Goal: Obtain resource: Download file/media

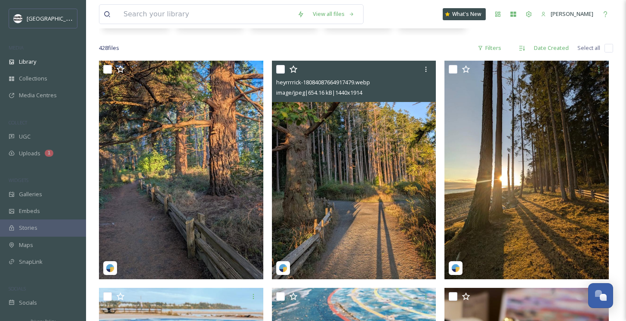
scroll to position [151, 0]
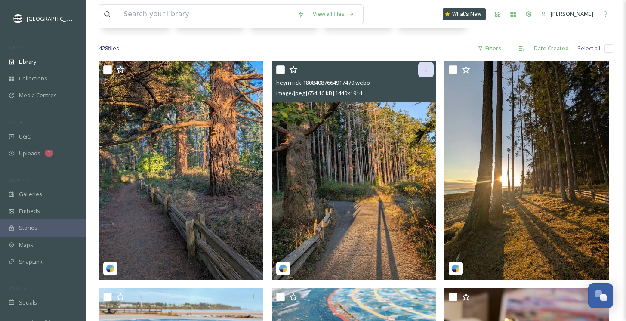
click at [427, 68] on icon at bounding box center [425, 69] width 7 height 7
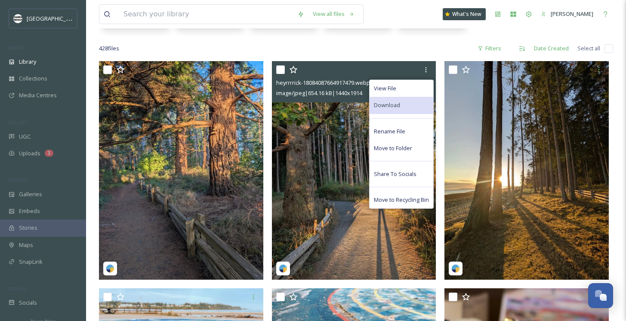
click at [394, 106] on span "Download" at bounding box center [387, 105] width 26 height 8
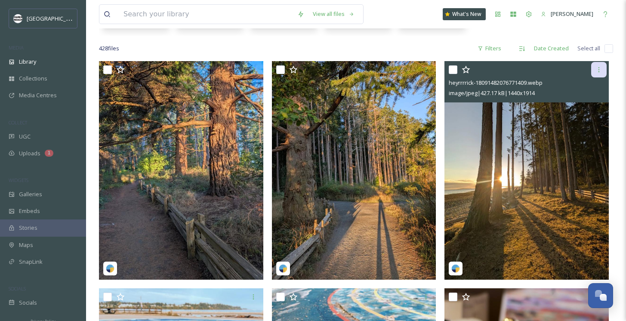
click at [602, 66] on icon at bounding box center [598, 69] width 7 height 7
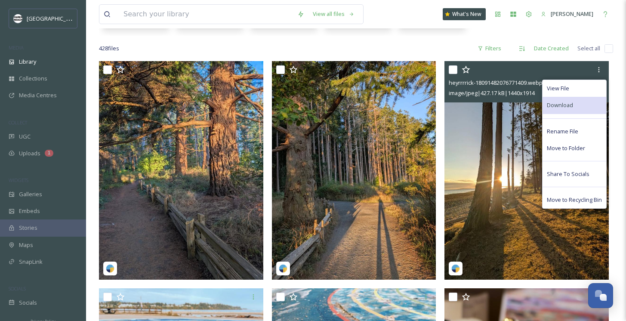
click at [583, 101] on div "Download" at bounding box center [574, 105] width 64 height 17
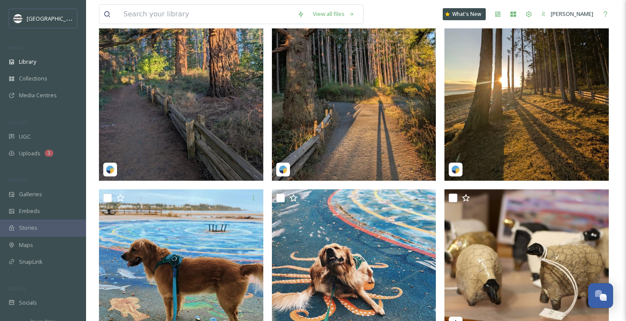
scroll to position [305, 0]
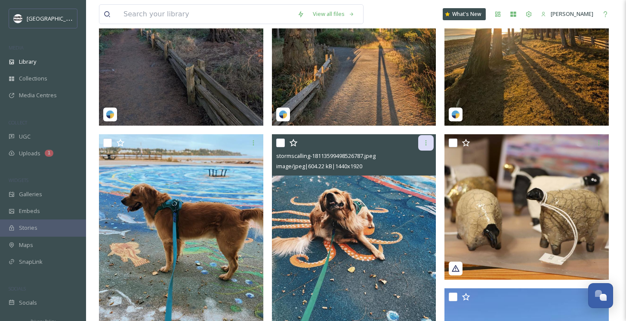
click at [428, 138] on div at bounding box center [425, 142] width 15 height 15
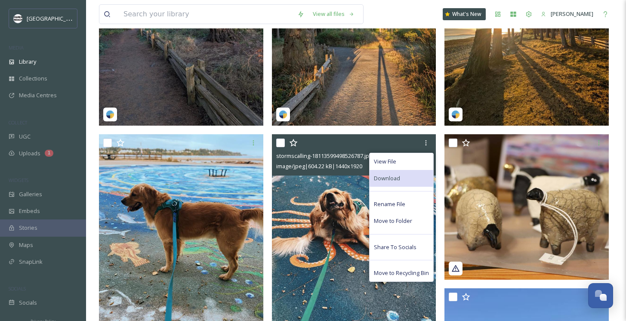
click at [400, 172] on div "Download" at bounding box center [401, 178] width 64 height 17
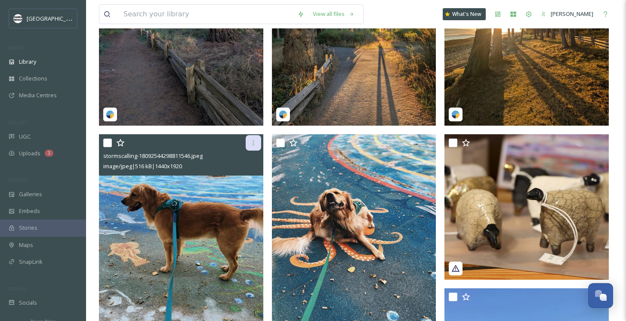
click at [256, 141] on icon at bounding box center [253, 142] width 7 height 7
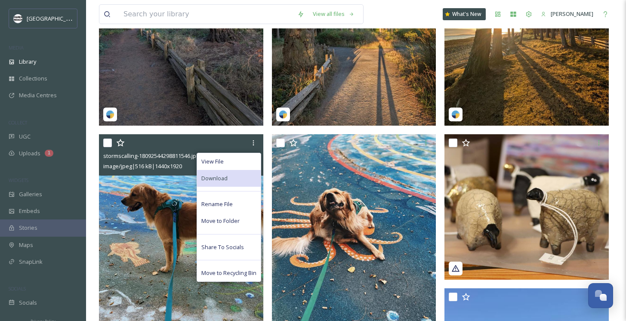
click at [227, 175] on span "Download" at bounding box center [214, 178] width 26 height 8
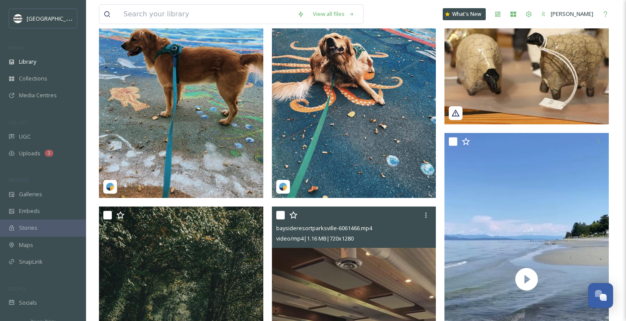
scroll to position [579, 0]
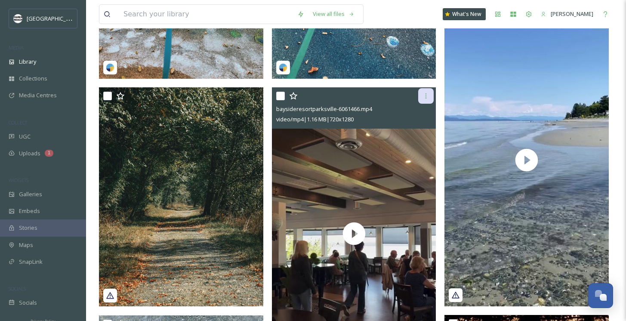
click at [425, 91] on div at bounding box center [425, 95] width 15 height 15
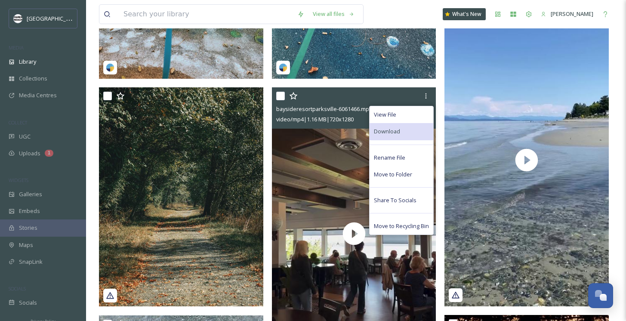
click at [388, 128] on span "Download" at bounding box center [387, 131] width 26 height 8
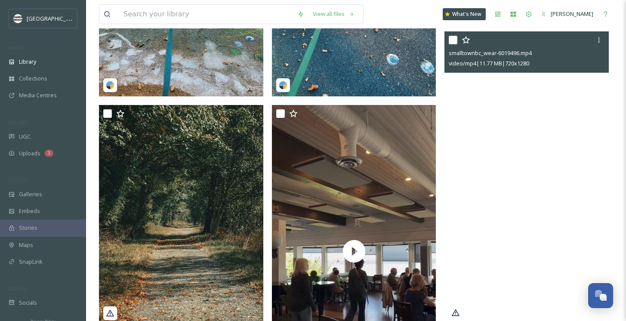
scroll to position [542, 0]
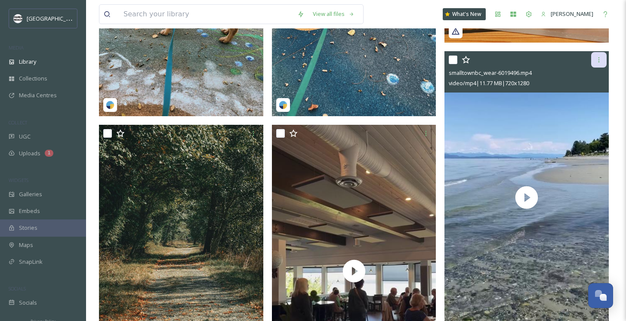
click at [600, 58] on icon at bounding box center [598, 59] width 7 height 7
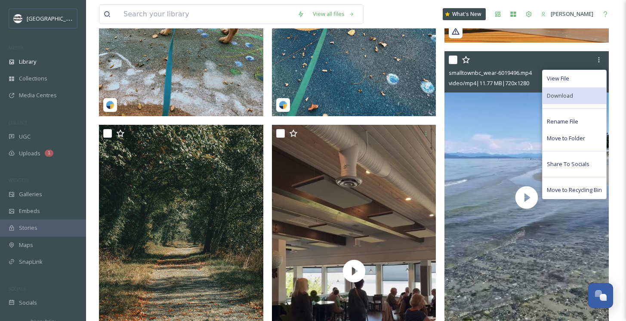
click at [566, 92] on span "Download" at bounding box center [560, 96] width 26 height 8
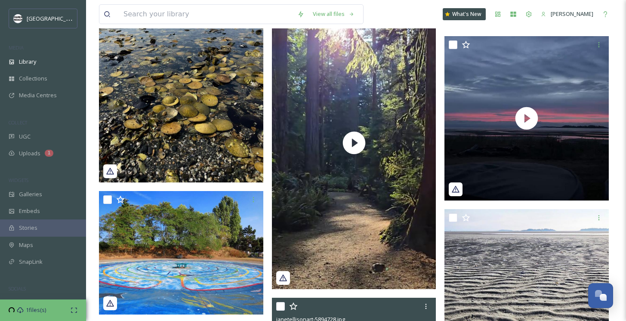
scroll to position [1116, 0]
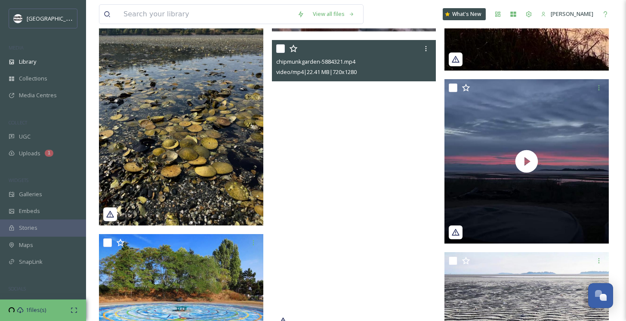
click at [352, 199] on video "chipmunkgarden-5884321.mp4" at bounding box center [354, 186] width 164 height 292
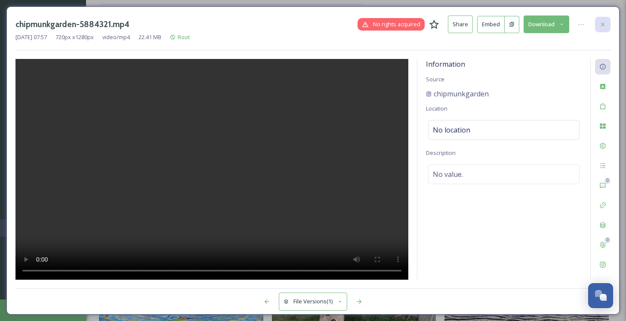
click at [605, 21] on icon at bounding box center [602, 24] width 7 height 7
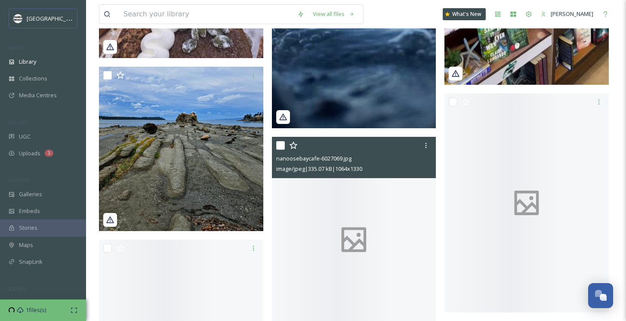
scroll to position [2210, 0]
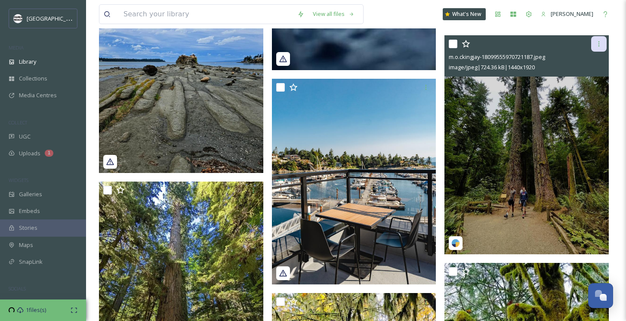
click at [601, 44] on icon at bounding box center [598, 43] width 7 height 7
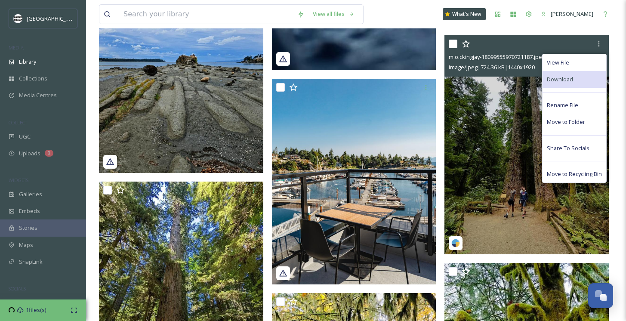
click at [572, 80] on div "Download" at bounding box center [574, 79] width 64 height 17
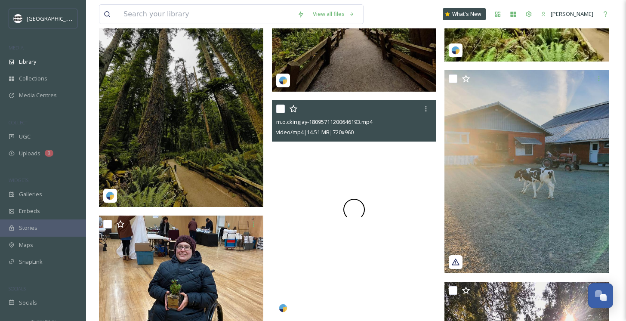
scroll to position [2883, 0]
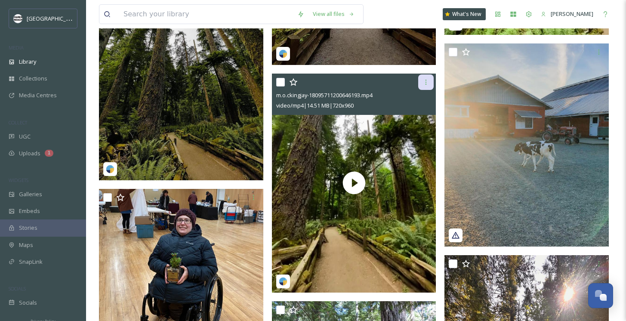
click at [427, 80] on icon at bounding box center [425, 82] width 7 height 7
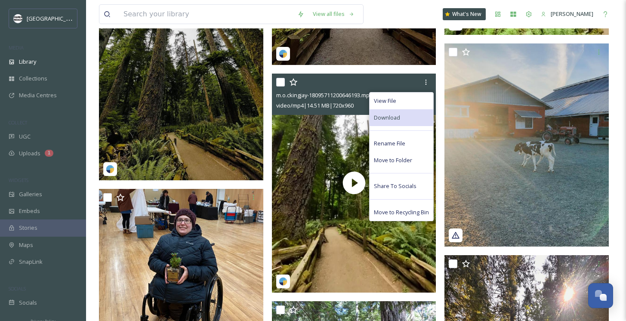
click at [399, 114] on span "Download" at bounding box center [387, 118] width 26 height 8
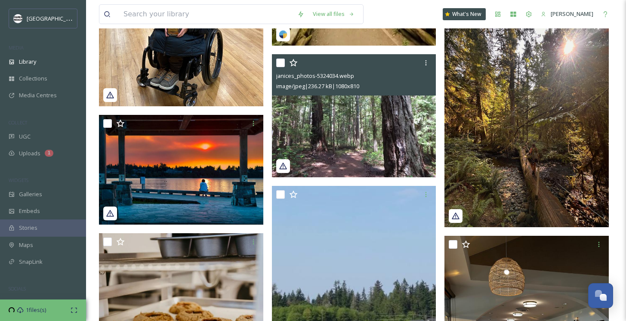
scroll to position [3245, 0]
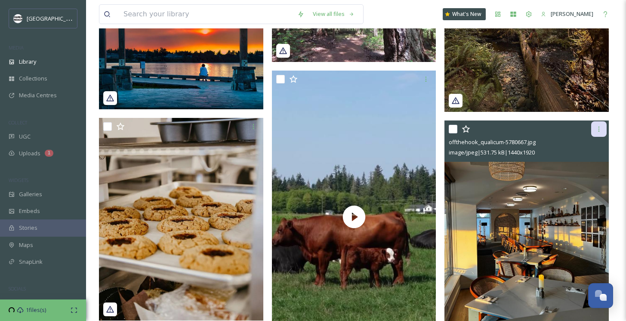
click at [599, 131] on icon at bounding box center [598, 128] width 1 height 5
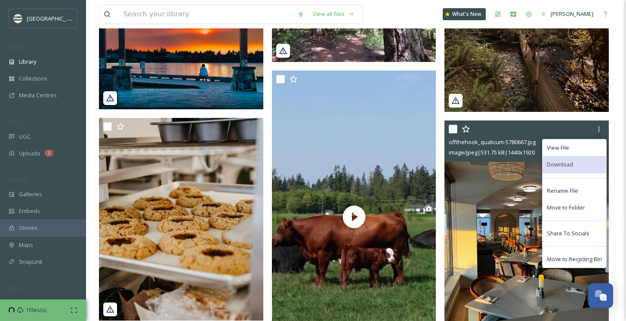
click at [569, 162] on span "Download" at bounding box center [560, 164] width 26 height 8
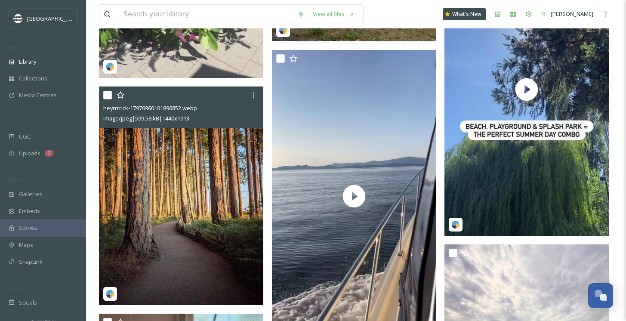
scroll to position [14327, 0]
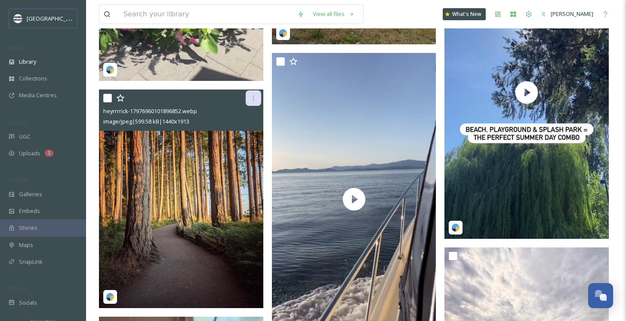
click at [253, 101] on icon at bounding box center [252, 97] width 1 height 5
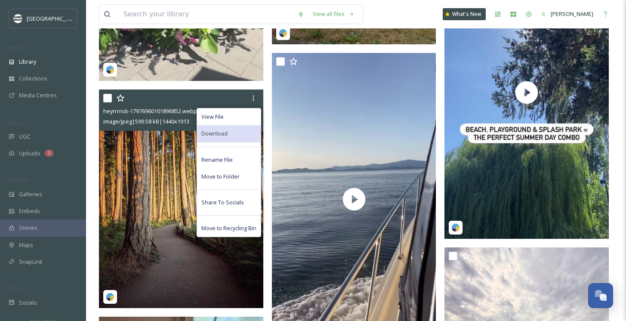
click at [228, 142] on div "Download" at bounding box center [229, 133] width 64 height 17
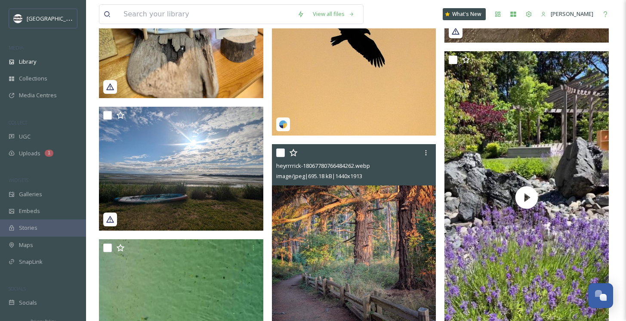
scroll to position [14752, 0]
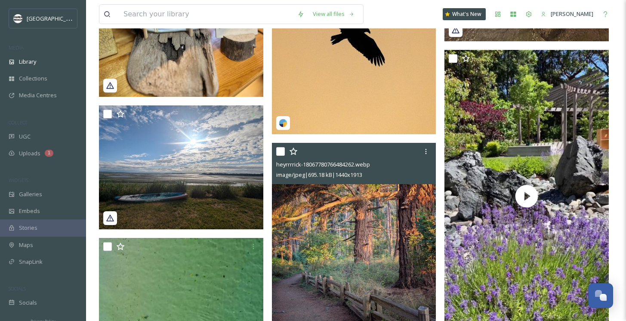
click at [278, 150] on input "checkbox" at bounding box center [280, 151] width 9 height 9
checkbox input "true"
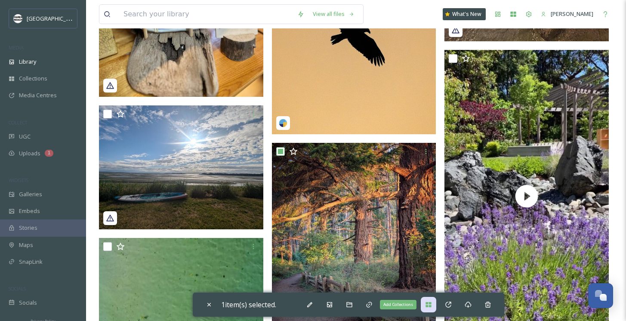
click at [431, 304] on icon at bounding box center [428, 304] width 7 height 7
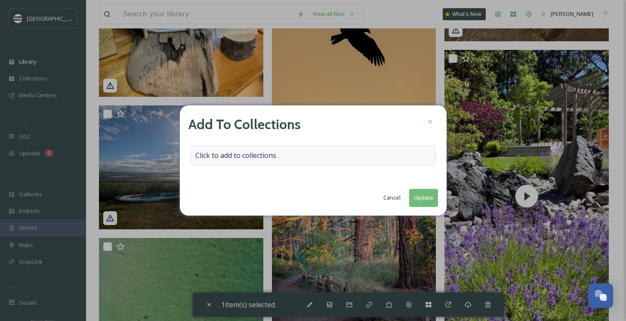
click at [285, 157] on div "Click to add to collections" at bounding box center [313, 155] width 245 height 20
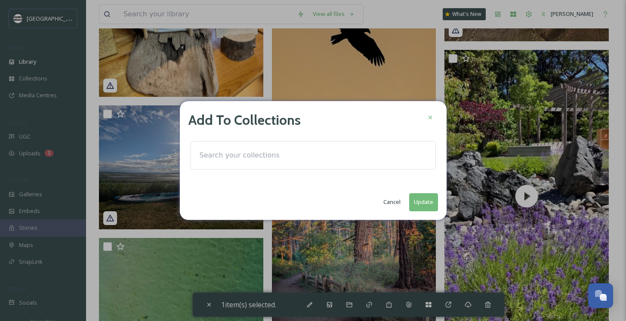
click at [255, 152] on input at bounding box center [242, 155] width 95 height 19
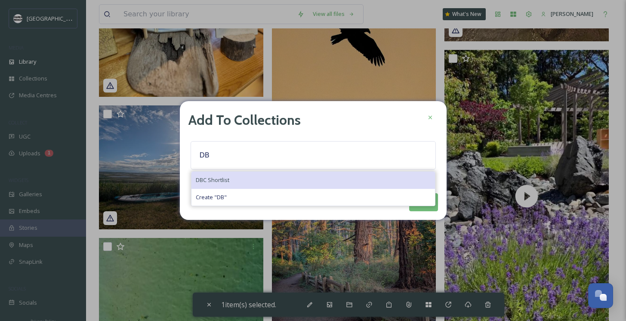
type input "DB"
click at [231, 178] on div "DBC Shortlist" at bounding box center [312, 180] width 243 height 17
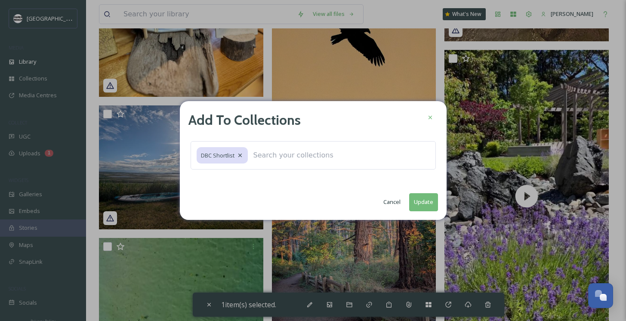
click at [425, 202] on button "Update" at bounding box center [423, 202] width 29 height 18
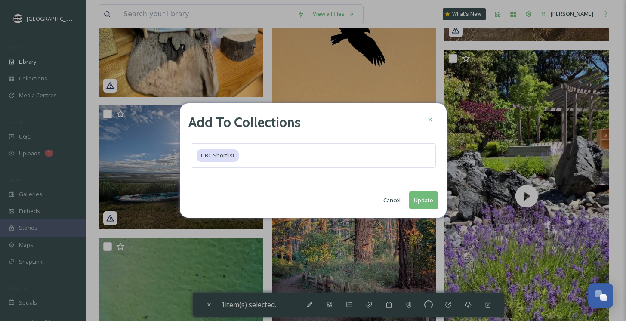
checkbox input "false"
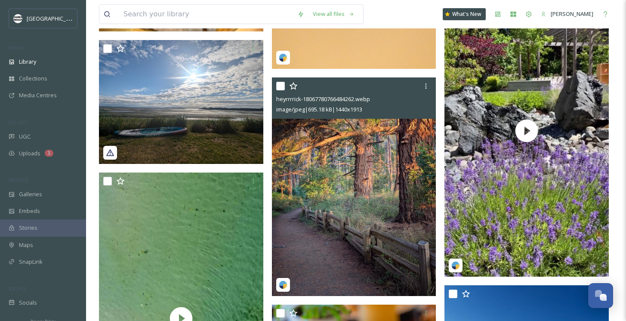
scroll to position [14807, 0]
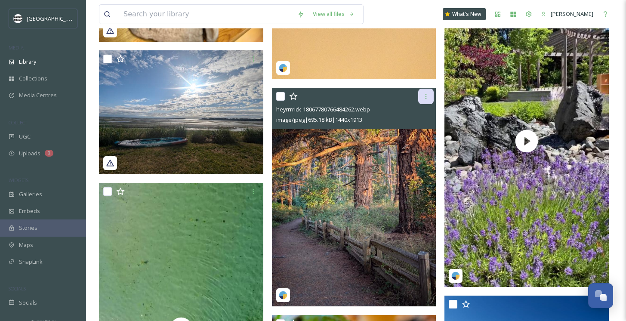
click at [428, 92] on div at bounding box center [425, 96] width 15 height 15
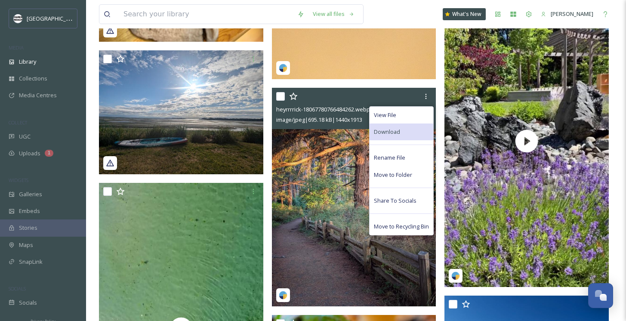
click at [391, 132] on span "Download" at bounding box center [387, 132] width 26 height 8
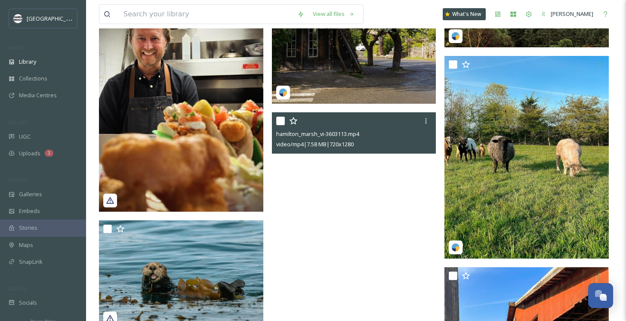
scroll to position [23524, 0]
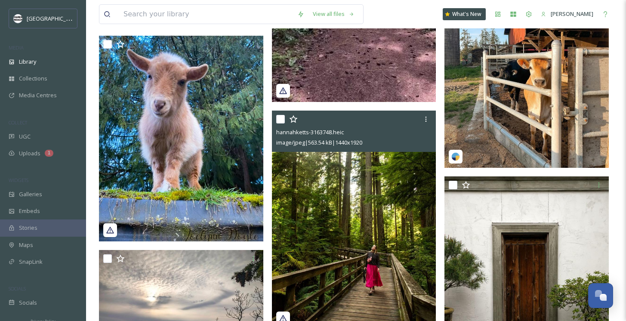
click at [338, 228] on img at bounding box center [354, 220] width 164 height 219
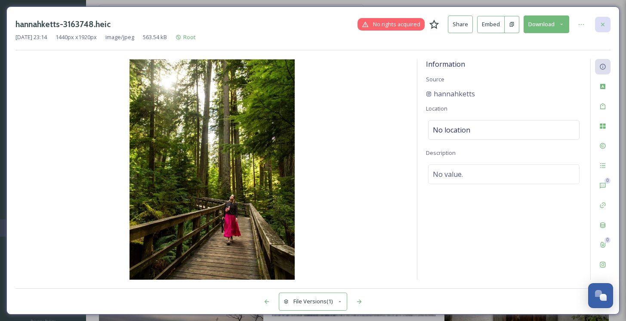
click at [602, 20] on div at bounding box center [602, 24] width 15 height 15
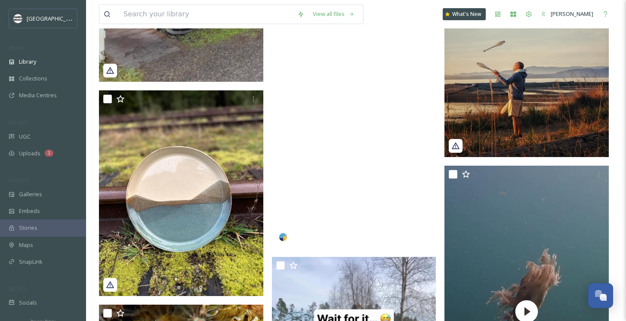
scroll to position [27364, 0]
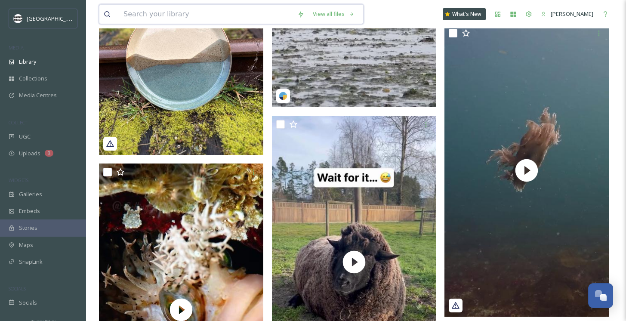
click at [161, 12] on input at bounding box center [206, 14] width 174 height 19
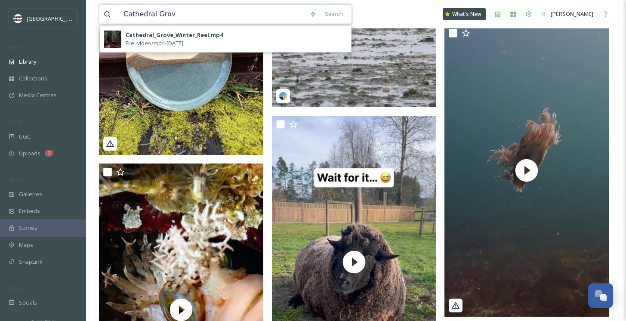
type input "[GEOGRAPHIC_DATA]"
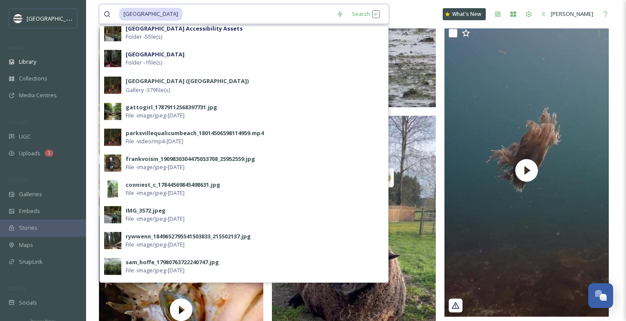
scroll to position [0, 0]
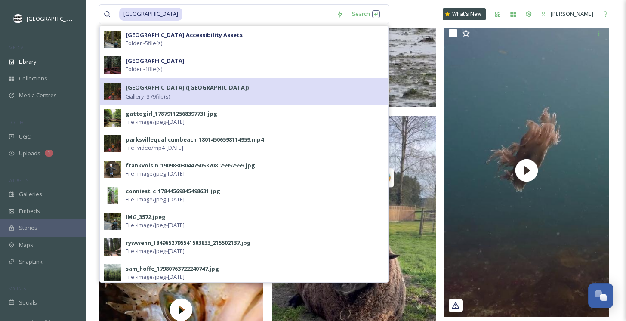
click at [146, 89] on strong "[GEOGRAPHIC_DATA] ([GEOGRAPHIC_DATA])" at bounding box center [187, 87] width 123 height 8
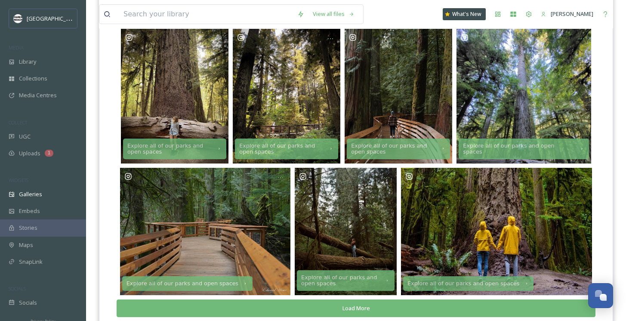
scroll to position [255, 0]
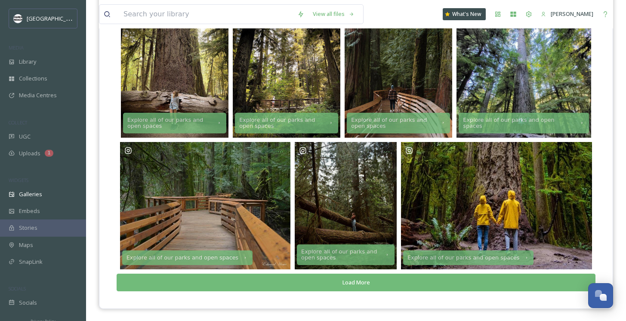
click at [343, 282] on button "Load More" at bounding box center [356, 283] width 479 height 18
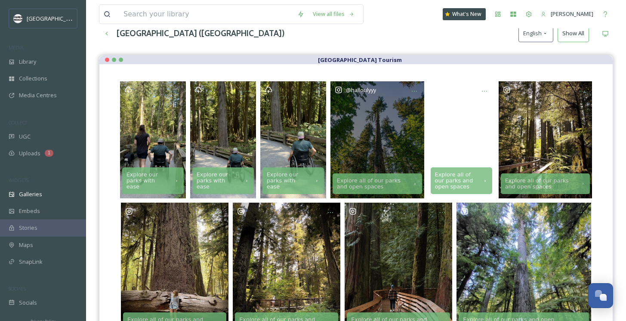
scroll to position [0, 0]
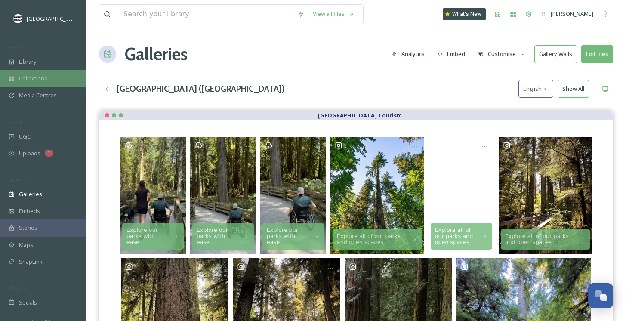
click at [34, 80] on span "Collections" at bounding box center [33, 78] width 28 height 8
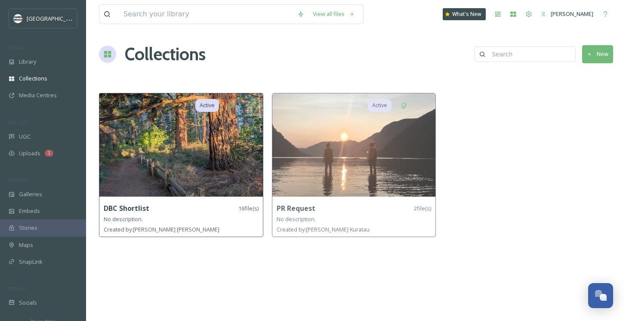
click at [185, 151] on img at bounding box center [180, 144] width 163 height 103
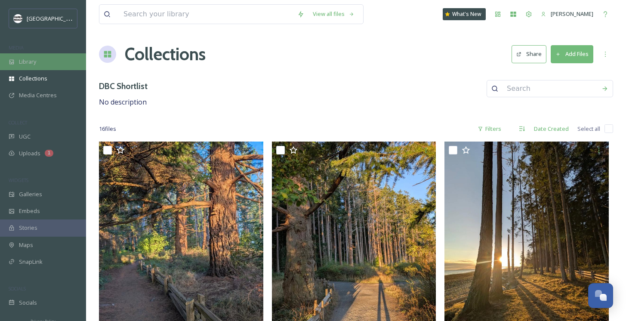
click at [31, 54] on div "Library" at bounding box center [43, 61] width 86 height 17
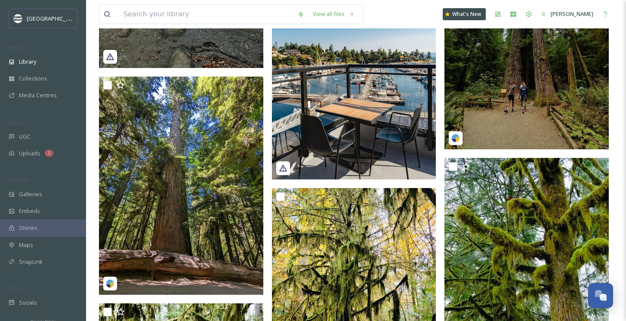
scroll to position [2082, 0]
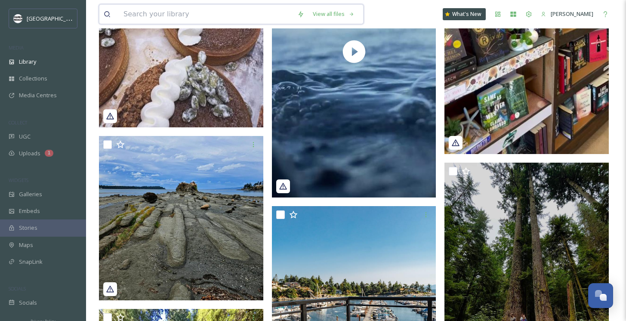
click at [152, 16] on input at bounding box center [206, 14] width 174 height 19
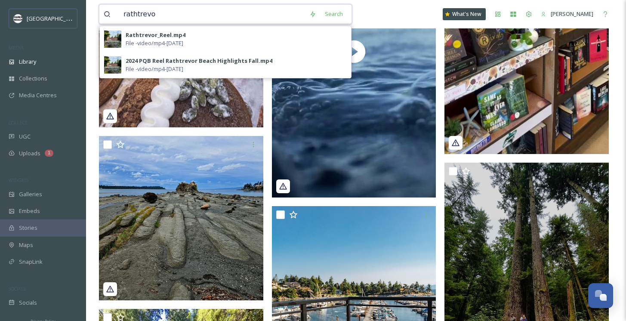
type input "rathtrevor"
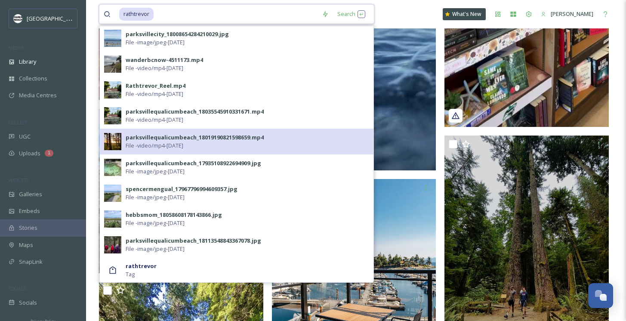
scroll to position [2116, 0]
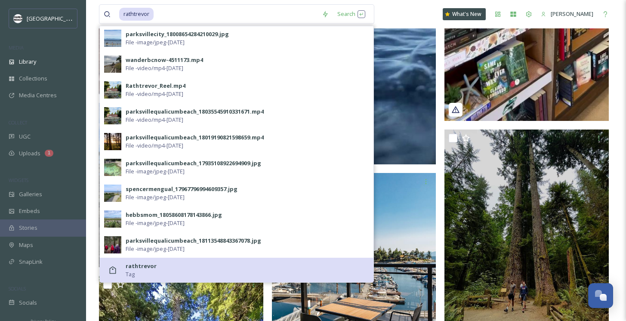
click at [143, 266] on strong "rathtrevor" at bounding box center [141, 266] width 31 height 8
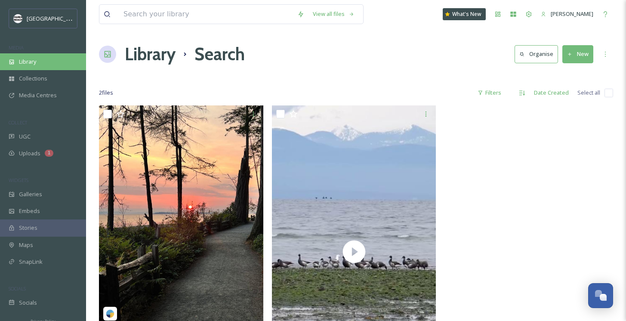
click at [28, 54] on div "Library" at bounding box center [43, 61] width 86 height 17
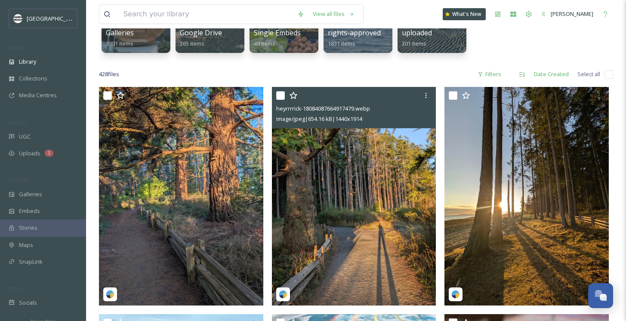
scroll to position [52, 0]
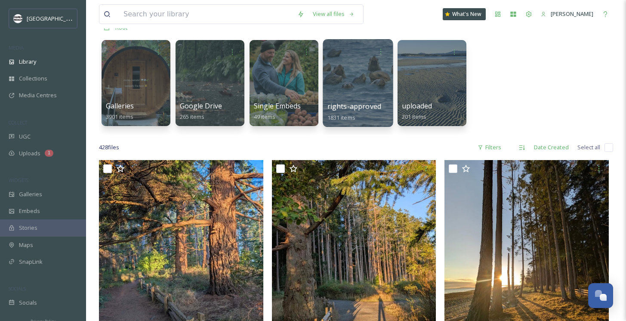
click at [356, 75] on div at bounding box center [358, 83] width 70 height 88
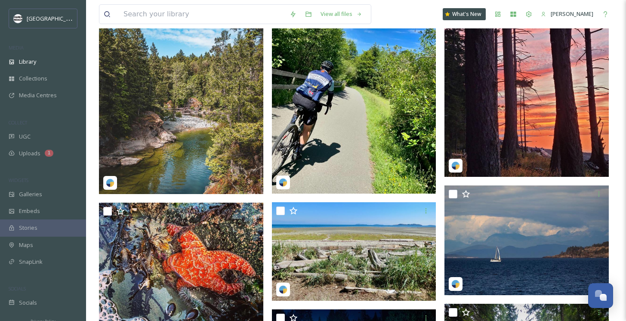
scroll to position [4598, 0]
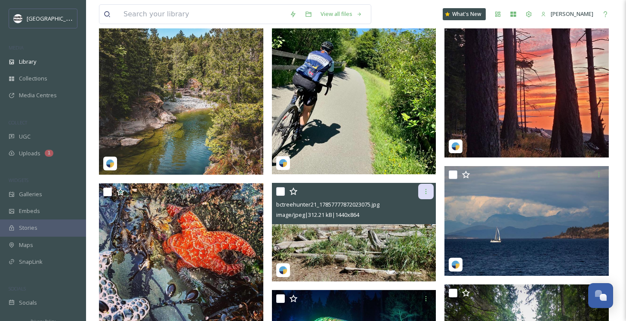
click at [427, 186] on div at bounding box center [425, 191] width 15 height 15
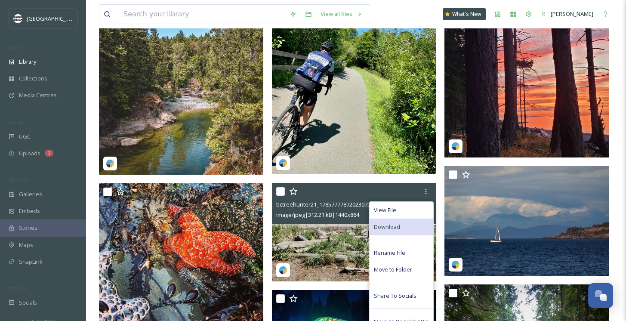
click at [391, 228] on span "Download" at bounding box center [387, 227] width 26 height 8
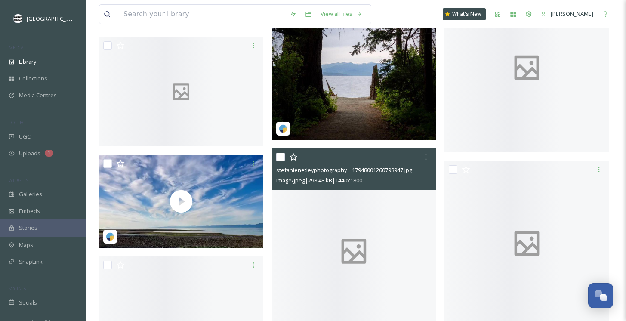
scroll to position [9313, 0]
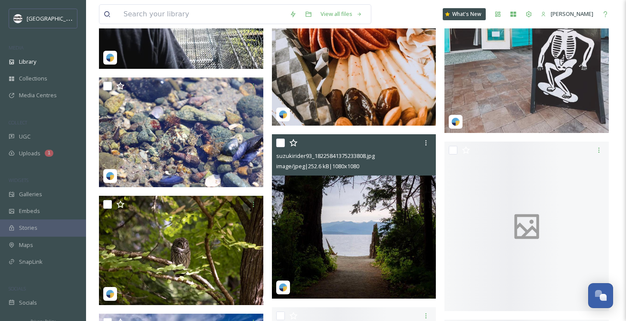
click at [375, 221] on img at bounding box center [354, 216] width 164 height 164
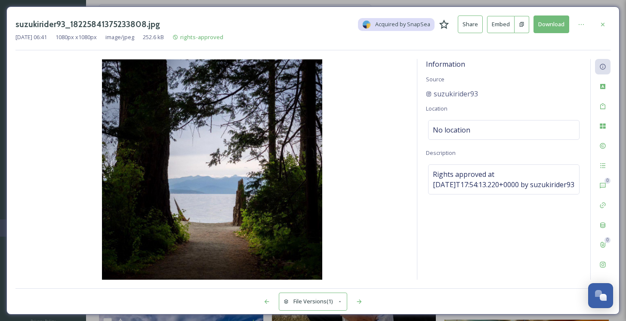
click at [566, 19] on button "Download" at bounding box center [551, 24] width 36 height 18
click at [548, 18] on button "Download" at bounding box center [551, 24] width 36 height 18
click at [575, 13] on div "suzukirider93_18225841375233808.jpg Acquired by SnapSea Share Embed Download [D…" at bounding box center [312, 160] width 613 height 308
click at [584, 25] on div at bounding box center [580, 24] width 15 height 15
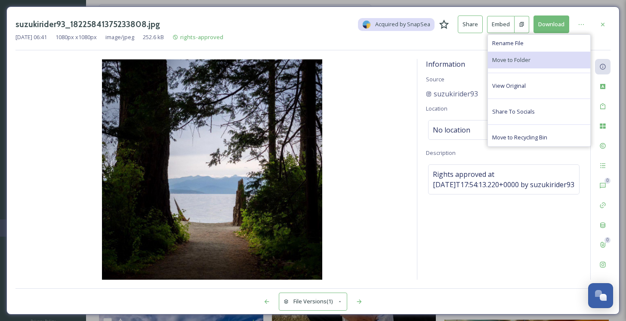
click at [505, 58] on span "Move to Folder" at bounding box center [511, 60] width 38 height 8
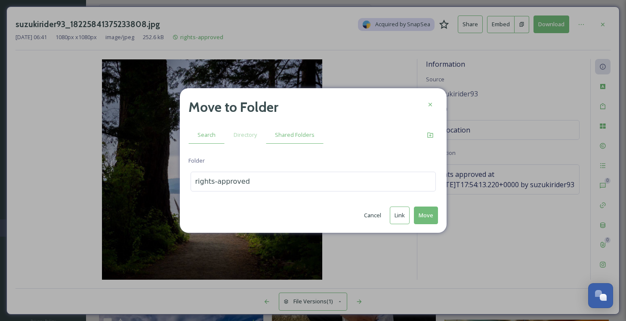
click at [294, 138] on span "Shared Folders" at bounding box center [295, 135] width 40 height 8
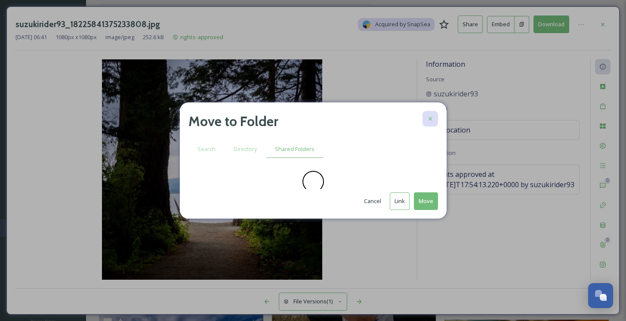
click at [432, 120] on icon at bounding box center [430, 118] width 7 height 7
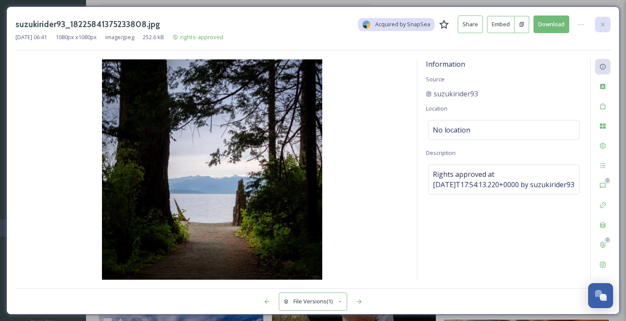
click at [598, 22] on div at bounding box center [602, 24] width 15 height 15
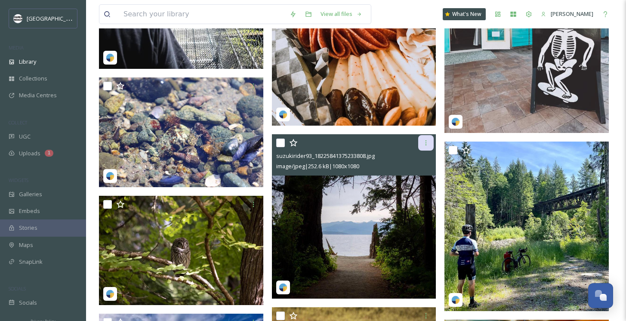
click at [425, 143] on icon at bounding box center [425, 142] width 7 height 7
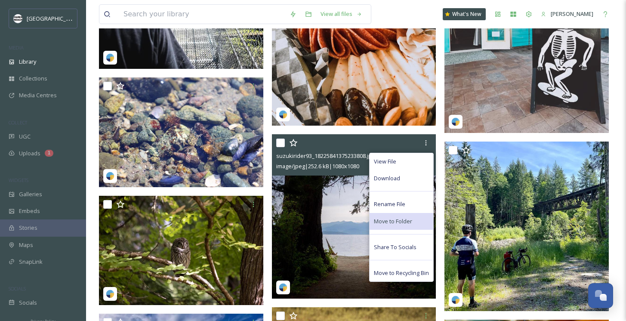
click at [402, 220] on span "Move to Folder" at bounding box center [393, 221] width 38 height 8
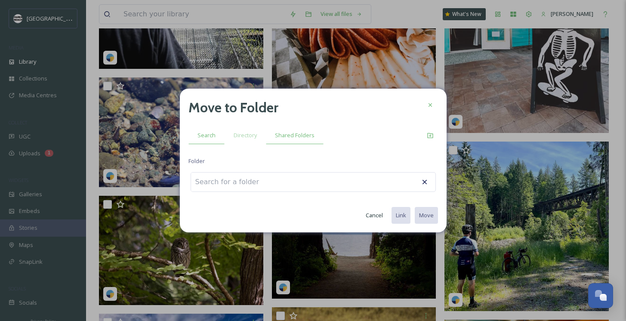
click at [288, 135] on span "Shared Folders" at bounding box center [295, 135] width 40 height 8
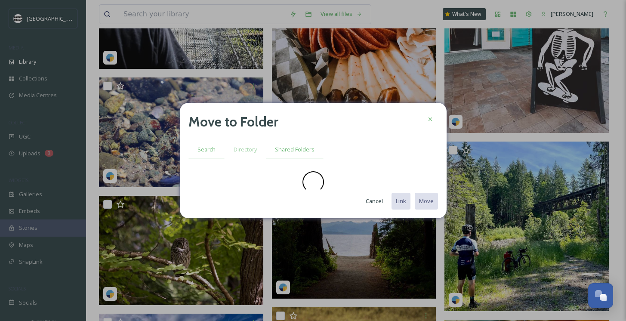
click at [212, 145] on span "Search" at bounding box center [206, 149] width 18 height 8
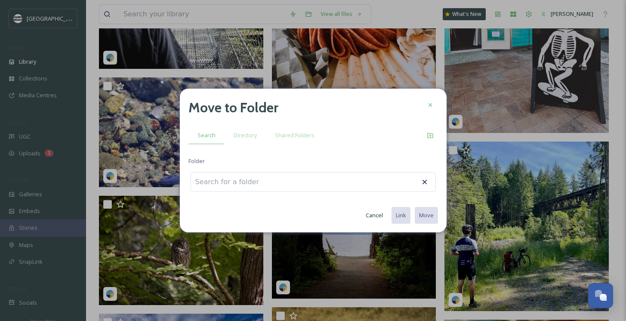
click at [223, 175] on input at bounding box center [238, 181] width 95 height 19
click at [247, 133] on span "Directory" at bounding box center [245, 135] width 23 height 8
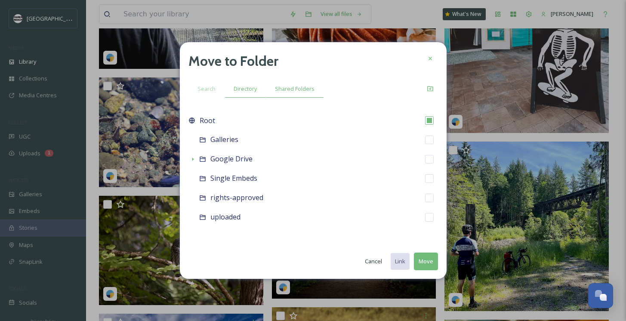
click at [286, 90] on span "Shared Folders" at bounding box center [295, 89] width 40 height 8
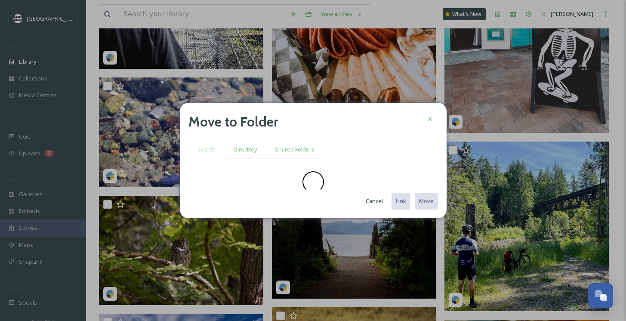
click at [247, 150] on span "Directory" at bounding box center [245, 149] width 23 height 8
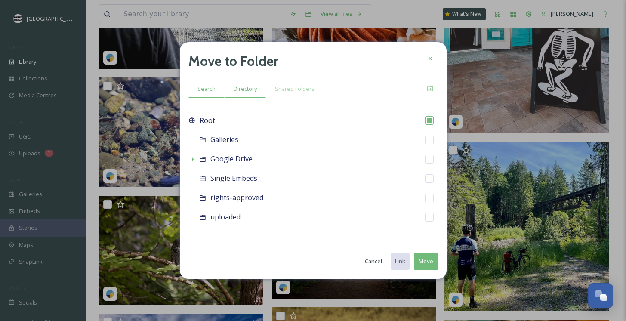
click at [206, 88] on span "Search" at bounding box center [206, 89] width 18 height 8
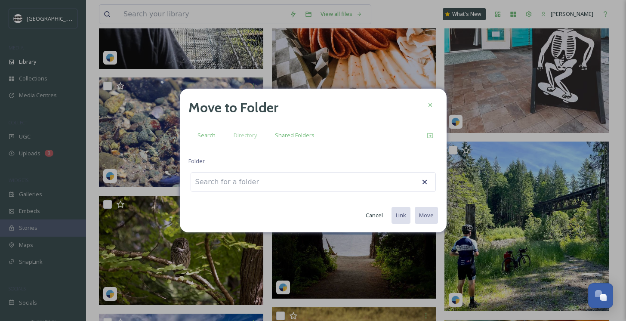
click at [304, 137] on span "Shared Folders" at bounding box center [295, 135] width 40 height 8
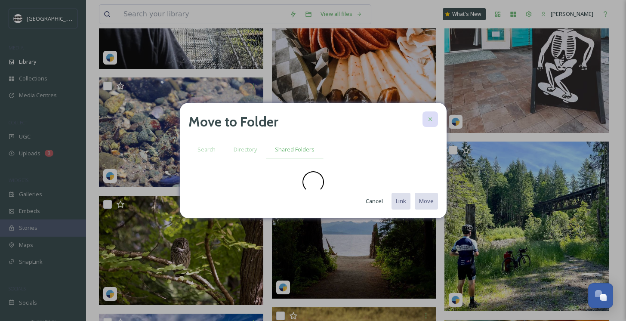
click at [429, 121] on icon at bounding box center [430, 119] width 7 height 7
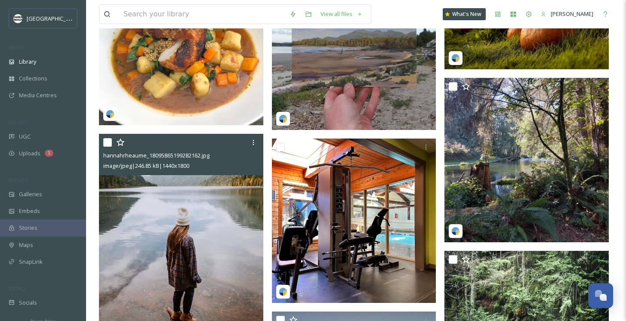
scroll to position [9986, 0]
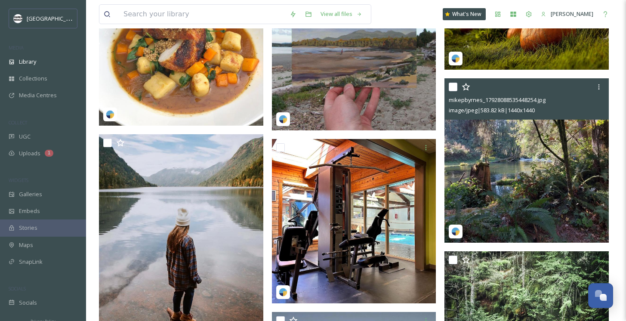
click at [524, 197] on img at bounding box center [526, 160] width 164 height 164
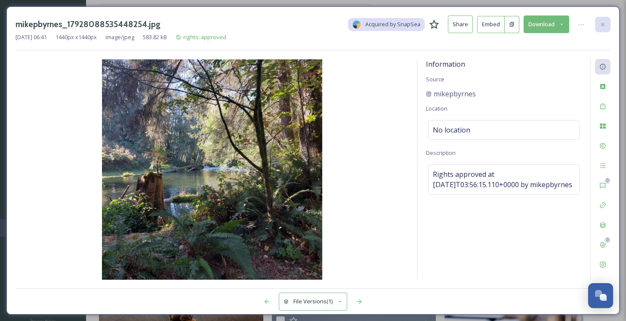
click at [600, 23] on icon at bounding box center [602, 24] width 7 height 7
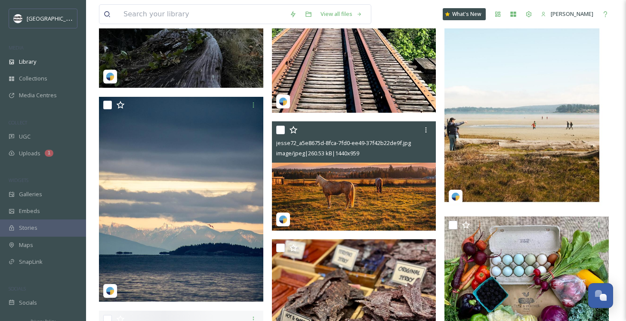
scroll to position [11302, 0]
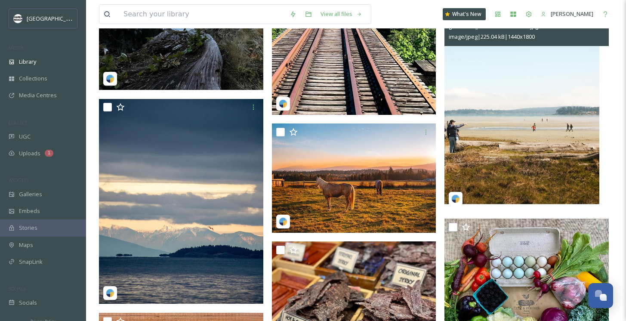
click at [481, 169] on img at bounding box center [526, 108] width 164 height 206
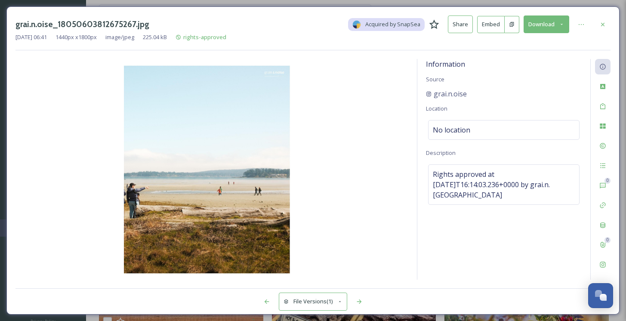
click at [458, 28] on button "Share" at bounding box center [460, 24] width 25 height 18
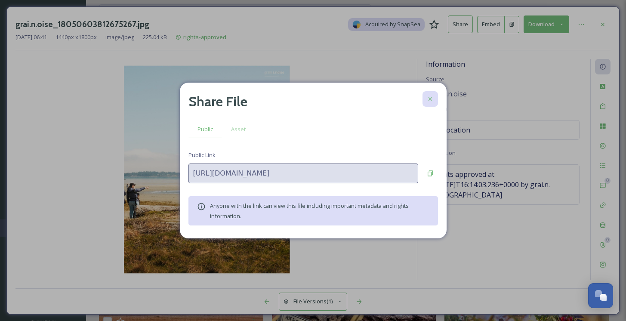
click at [432, 101] on icon at bounding box center [430, 98] width 7 height 7
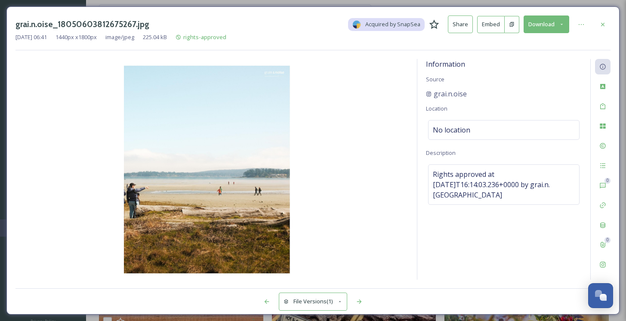
click at [486, 29] on button "Embed" at bounding box center [491, 24] width 28 height 17
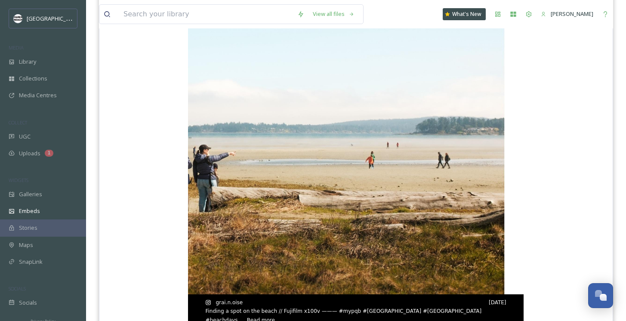
scroll to position [247, 0]
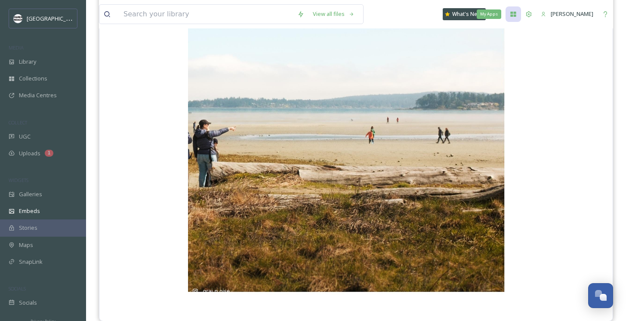
click at [516, 15] on icon at bounding box center [513, 14] width 6 height 5
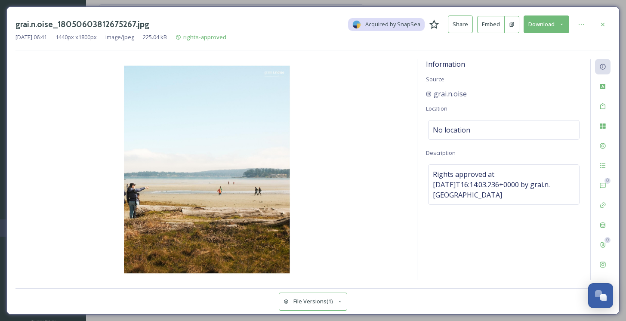
click at [458, 27] on button "Share" at bounding box center [460, 24] width 25 height 18
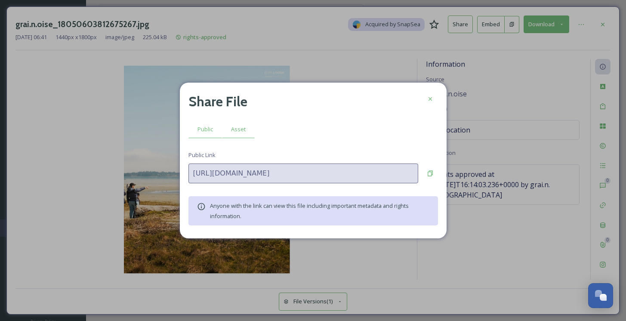
click at [243, 125] on span "Asset" at bounding box center [238, 129] width 15 height 8
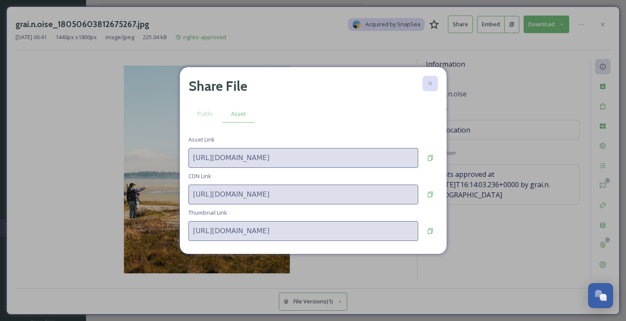
click at [430, 79] on div at bounding box center [429, 83] width 15 height 15
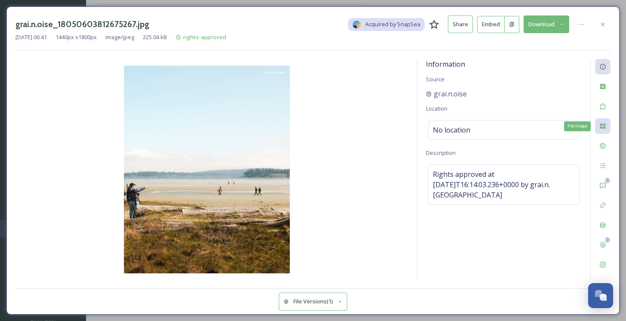
click at [603, 123] on icon at bounding box center [602, 126] width 7 height 7
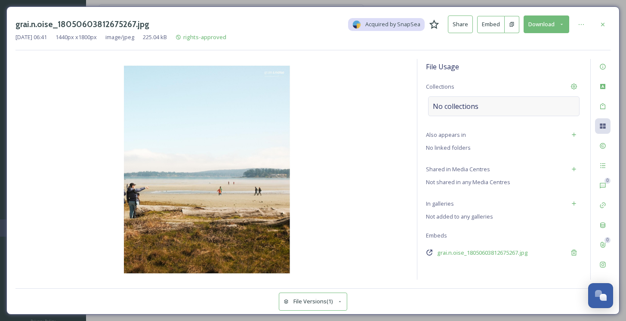
click at [511, 104] on div "No collections" at bounding box center [503, 106] width 151 height 20
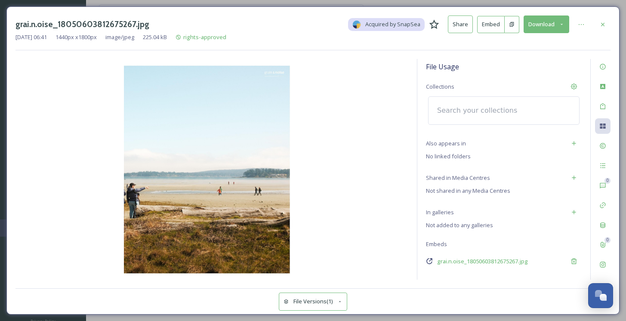
click at [523, 111] on div at bounding box center [503, 110] width 151 height 28
click at [507, 111] on input at bounding box center [480, 110] width 95 height 19
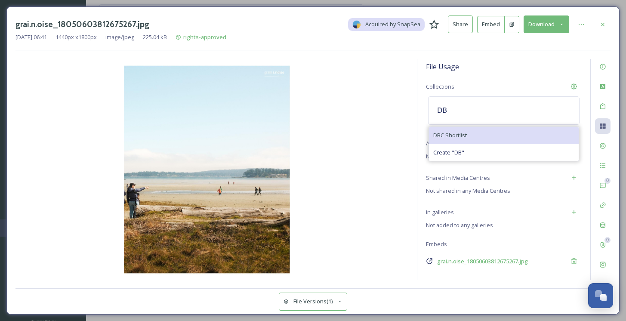
type input "DB"
click at [440, 131] on span "DBC Shortlist" at bounding box center [450, 135] width 34 height 8
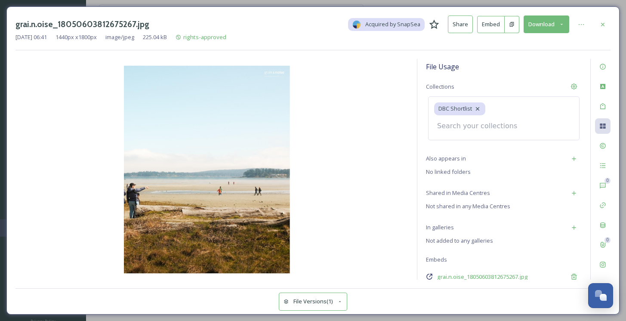
click at [524, 117] on input at bounding box center [480, 126] width 95 height 19
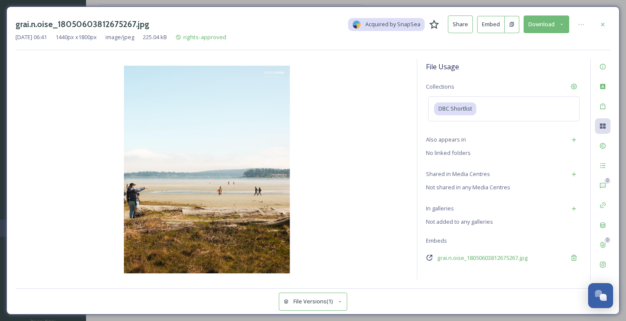
click at [547, 24] on button "Download" at bounding box center [546, 24] width 46 height 18
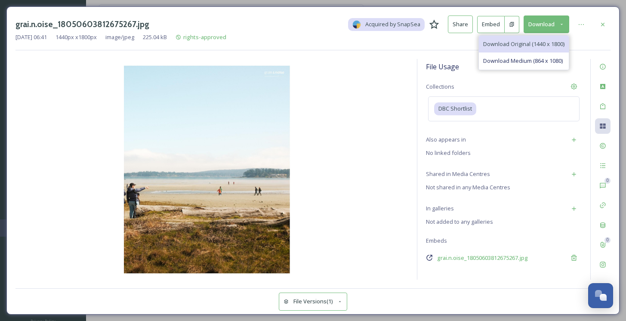
click at [527, 42] on span "Download Original (1440 x 1800)" at bounding box center [523, 44] width 81 height 8
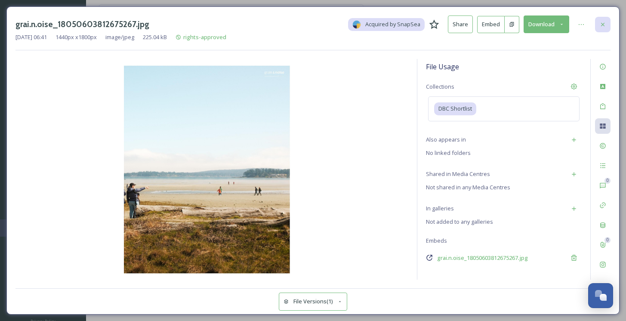
click at [601, 22] on icon at bounding box center [602, 24] width 7 height 7
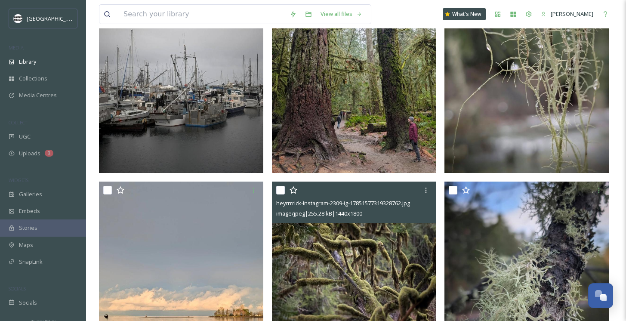
scroll to position [1581, 0]
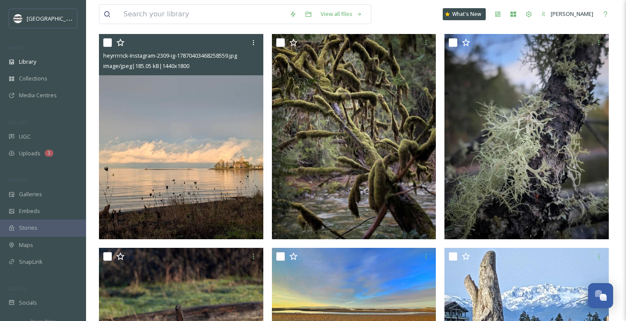
click at [241, 165] on img at bounding box center [181, 137] width 164 height 206
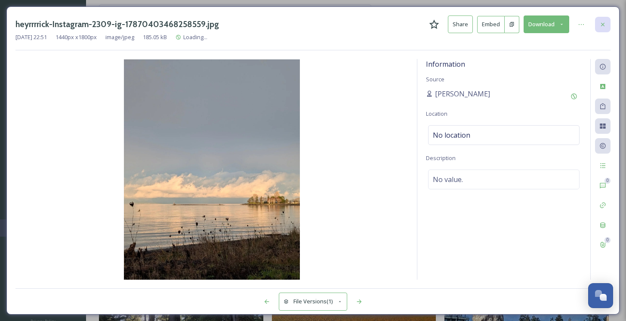
click at [604, 25] on icon at bounding box center [602, 24] width 7 height 7
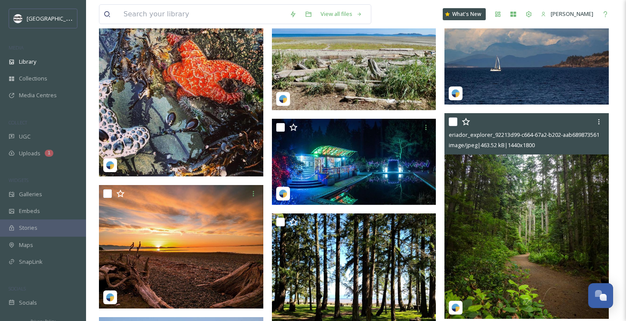
scroll to position [4777, 0]
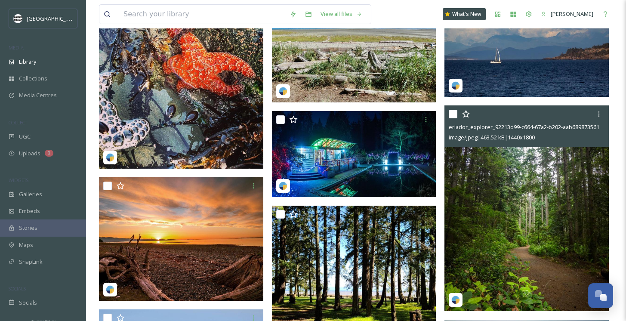
click at [522, 212] on img at bounding box center [526, 208] width 164 height 206
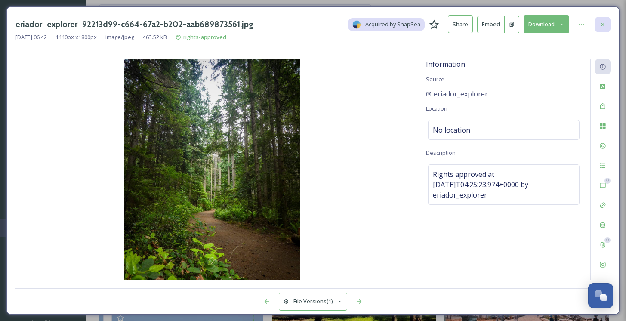
click at [603, 24] on icon at bounding box center [602, 24] width 7 height 7
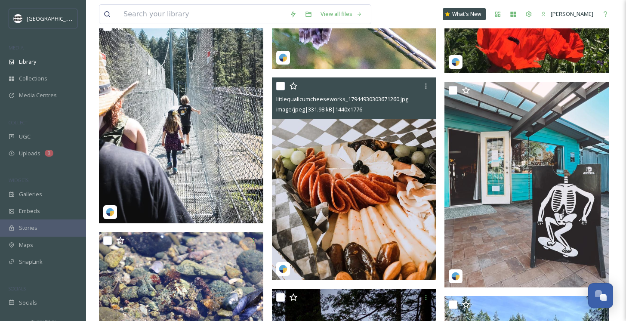
scroll to position [9341, 0]
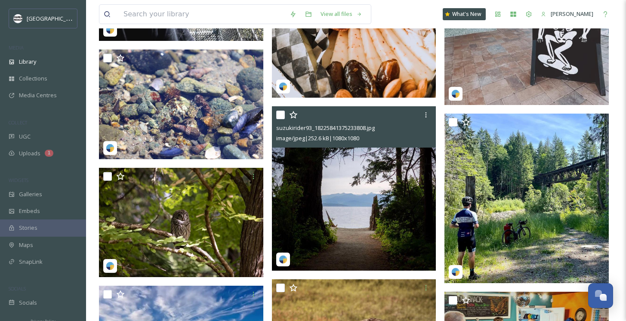
click at [394, 116] on div at bounding box center [355, 114] width 158 height 15
click at [434, 112] on div "suzukirider93_18225841375233808.jpg image/jpeg | 252.6 kB | 1080 x 1080" at bounding box center [354, 126] width 164 height 41
click at [432, 112] on div at bounding box center [425, 114] width 15 height 15
click at [349, 233] on img at bounding box center [354, 188] width 164 height 164
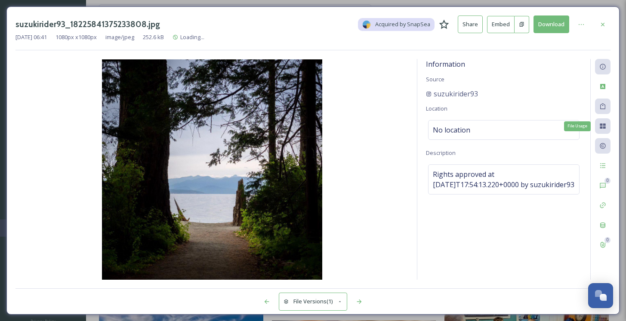
click at [603, 120] on div "File Usage" at bounding box center [602, 125] width 15 height 15
click at [604, 128] on icon at bounding box center [603, 125] width 6 height 5
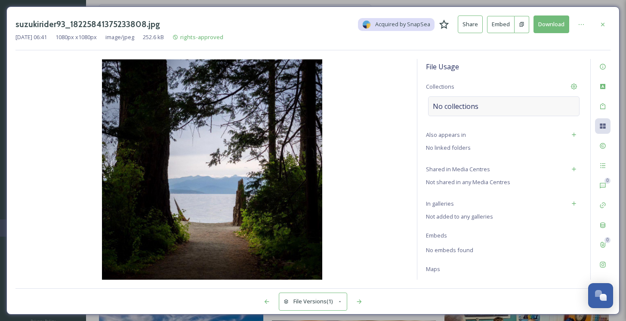
click at [512, 102] on div "No collections" at bounding box center [503, 106] width 151 height 20
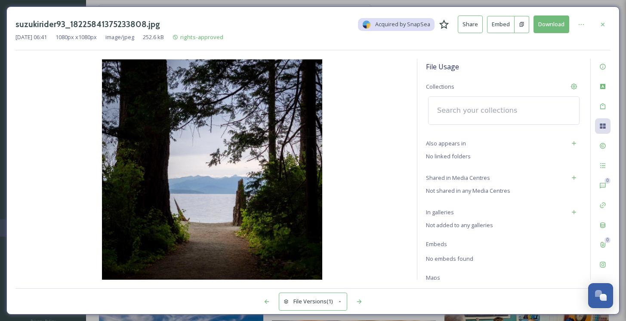
click at [496, 112] on input at bounding box center [480, 110] width 95 height 19
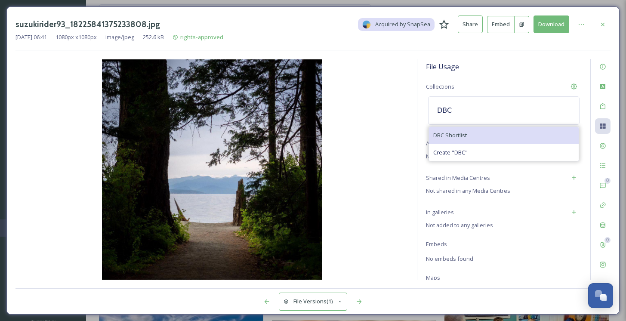
type input "DBC"
click at [506, 128] on div "DBC Shortlist" at bounding box center [504, 135] width 150 height 17
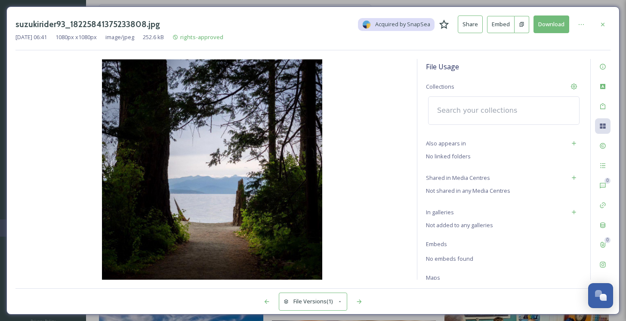
click at [494, 105] on input at bounding box center [480, 110] width 95 height 19
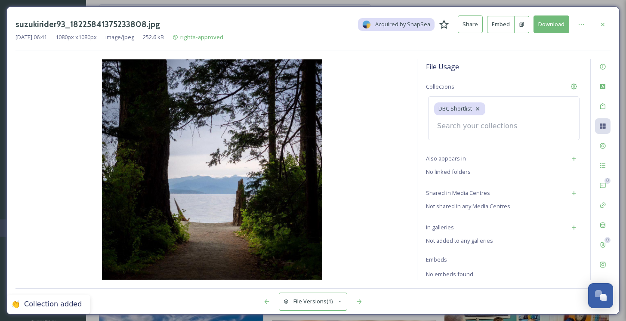
type input "D"
click at [603, 21] on icon at bounding box center [602, 24] width 7 height 7
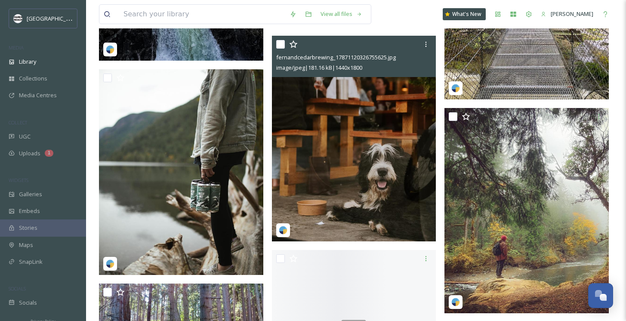
scroll to position [12353, 0]
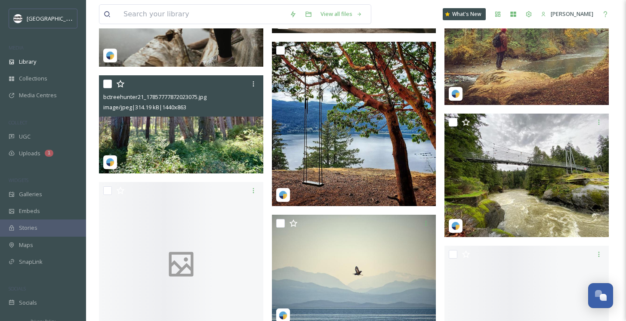
click at [192, 138] on img at bounding box center [181, 124] width 164 height 98
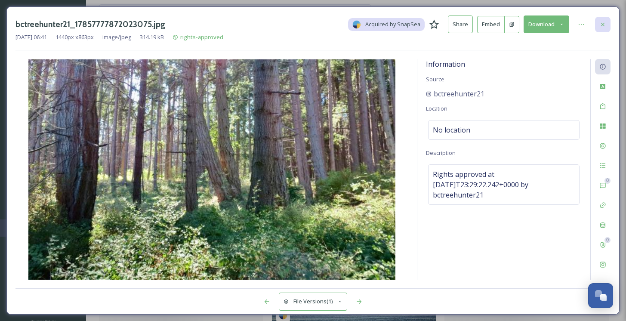
click at [604, 28] on icon at bounding box center [602, 24] width 7 height 7
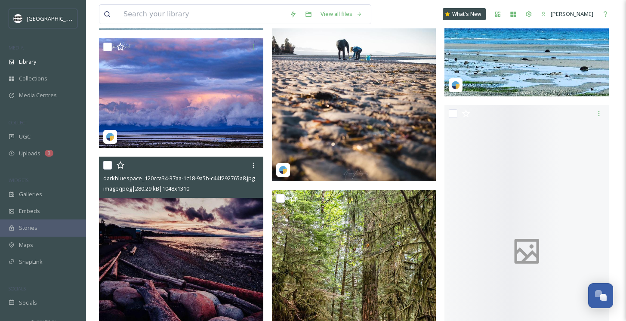
scroll to position [13834, 0]
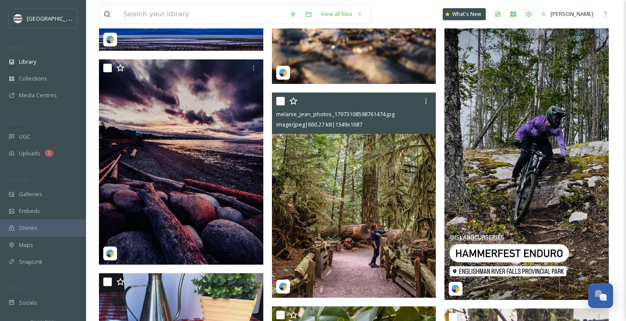
click at [353, 212] on img at bounding box center [354, 195] width 164 height 206
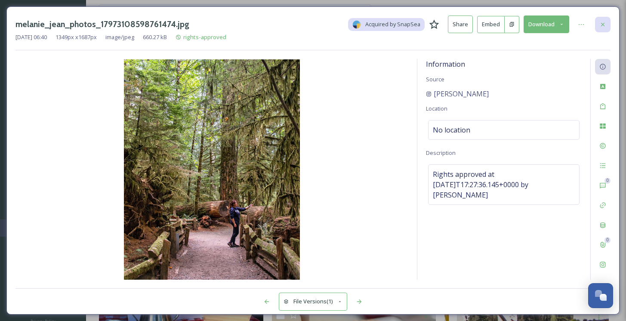
click at [604, 21] on icon at bounding box center [602, 24] width 7 height 7
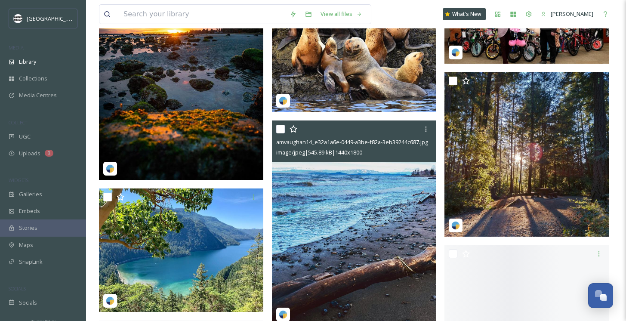
scroll to position [17126, 0]
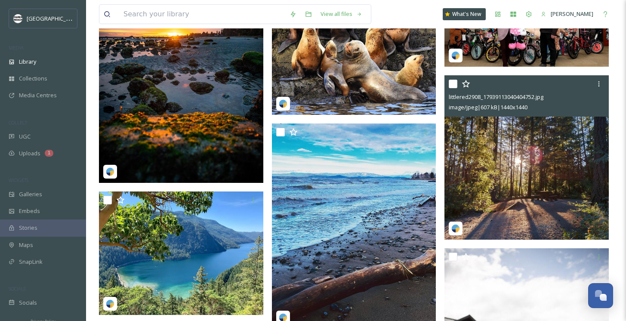
click at [507, 174] on img at bounding box center [526, 157] width 164 height 164
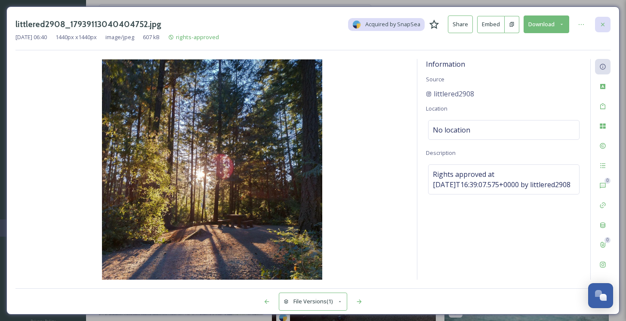
click at [602, 22] on icon at bounding box center [602, 24] width 7 height 7
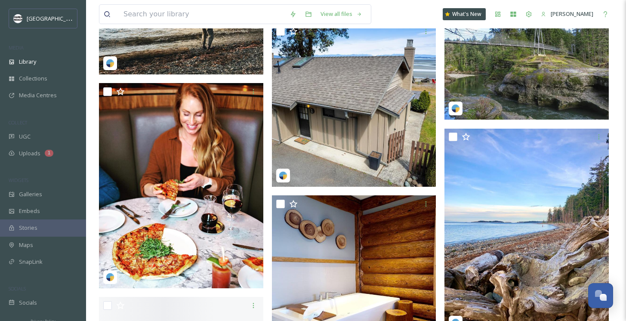
scroll to position [19694, 0]
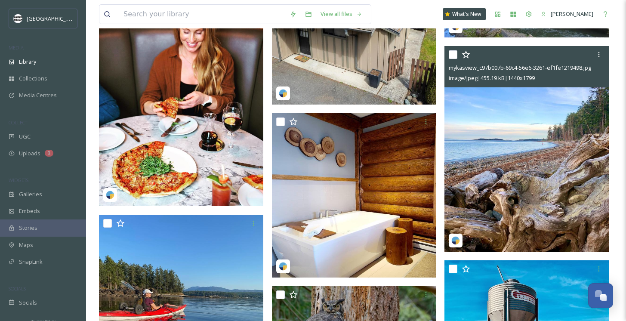
click at [492, 178] on img at bounding box center [526, 148] width 164 height 205
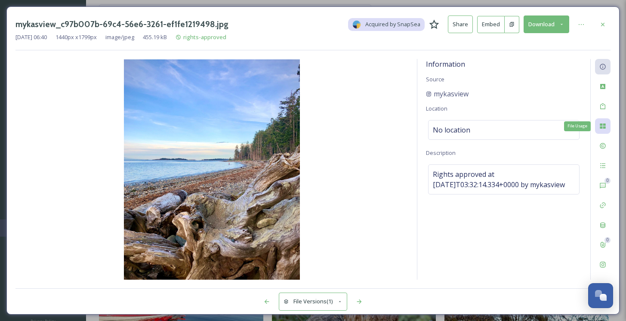
click at [602, 127] on icon at bounding box center [603, 125] width 6 height 5
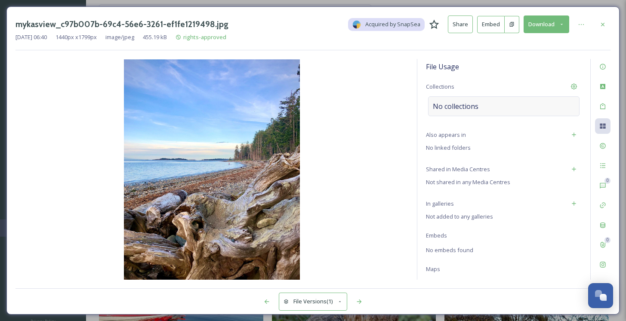
click at [478, 107] on div "No collections" at bounding box center [503, 106] width 151 height 20
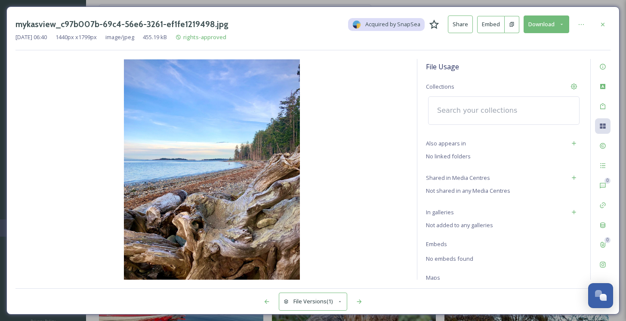
click at [462, 110] on input at bounding box center [480, 110] width 95 height 19
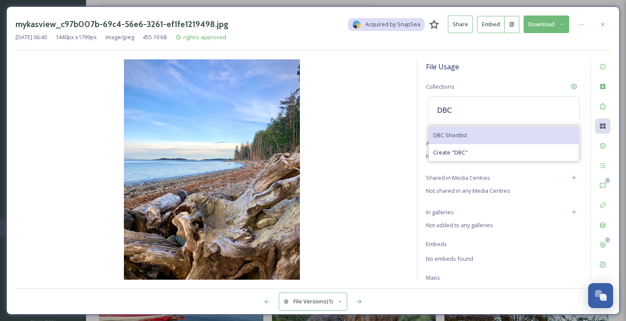
type input "DBC"
click at [450, 132] on span "DBC Shortlist" at bounding box center [450, 135] width 34 height 8
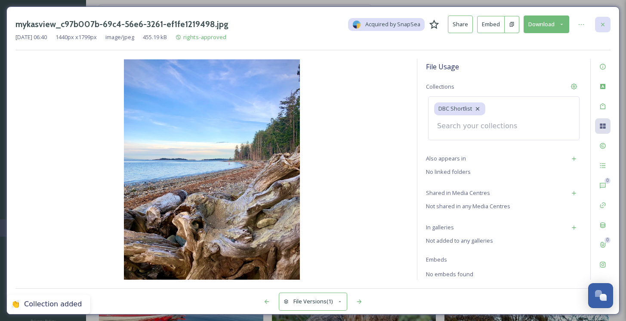
click at [603, 22] on icon at bounding box center [602, 24] width 7 height 7
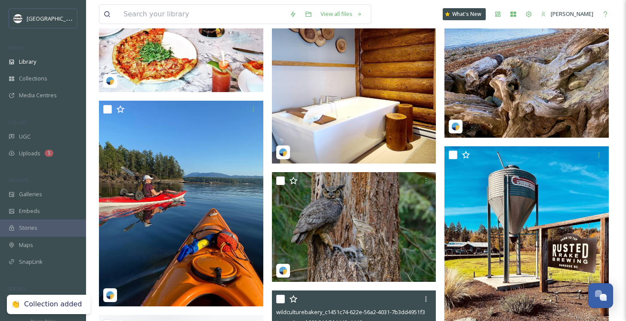
scroll to position [19875, 0]
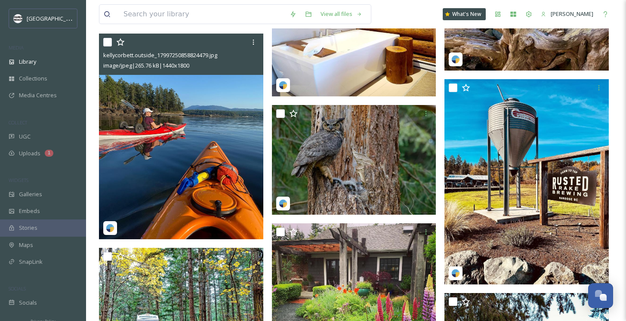
click at [152, 177] on img at bounding box center [181, 137] width 164 height 206
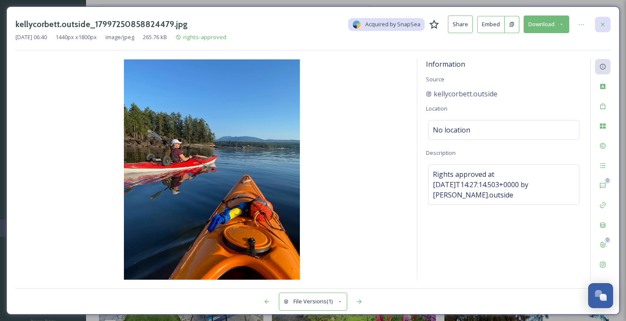
click at [601, 27] on icon at bounding box center [602, 24] width 7 height 7
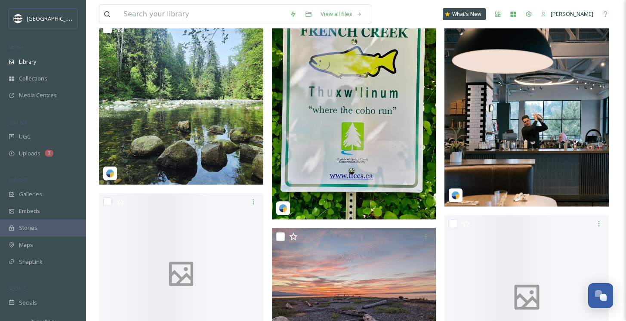
scroll to position [21720, 0]
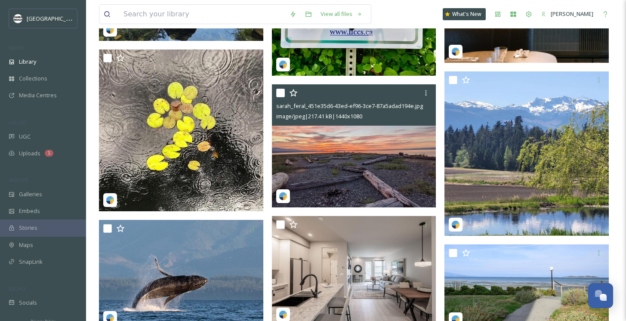
click at [343, 152] on img at bounding box center [354, 145] width 164 height 123
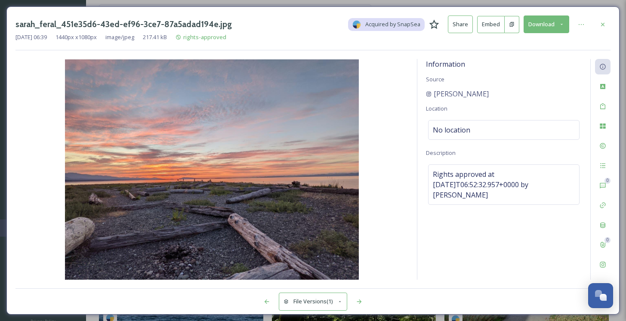
click at [258, 152] on img at bounding box center [211, 169] width 393 height 220
click at [486, 128] on div "No location" at bounding box center [503, 130] width 151 height 20
click at [486, 128] on input at bounding box center [503, 129] width 151 height 19
click at [256, 205] on img at bounding box center [211, 169] width 393 height 220
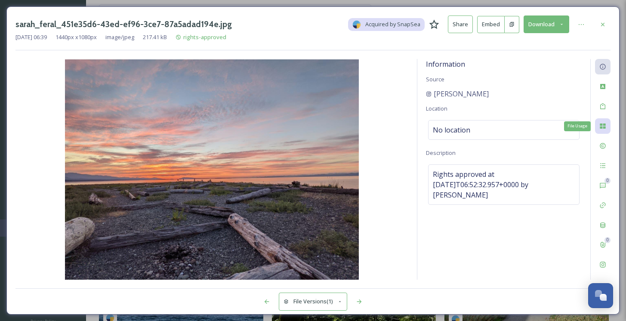
click at [598, 125] on div "File Usage" at bounding box center [602, 125] width 15 height 15
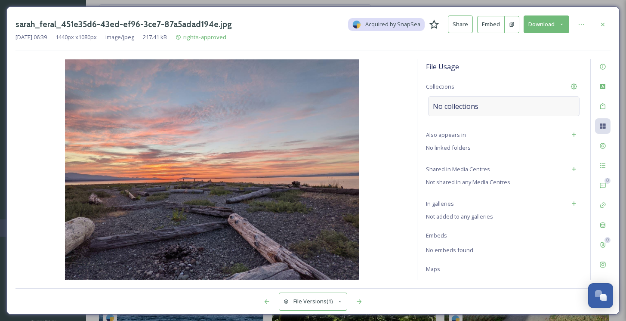
click at [475, 104] on span "No collections" at bounding box center [456, 106] width 46 height 10
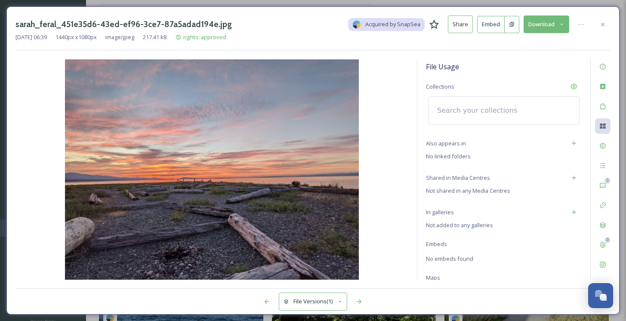
click at [474, 106] on input at bounding box center [480, 110] width 95 height 19
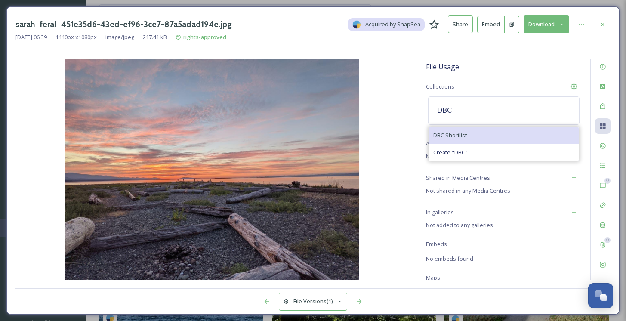
type input "DBC"
click at [479, 132] on div "DBC Shortlist" at bounding box center [504, 135] width 150 height 17
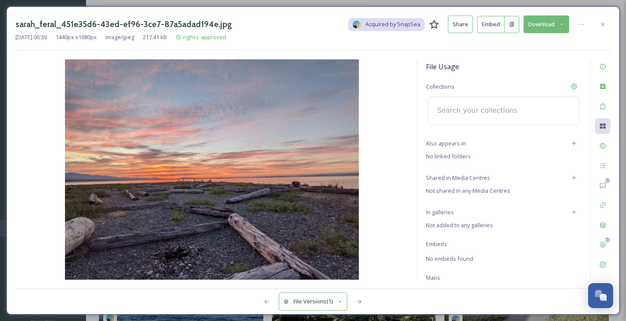
click at [467, 117] on input at bounding box center [480, 110] width 95 height 19
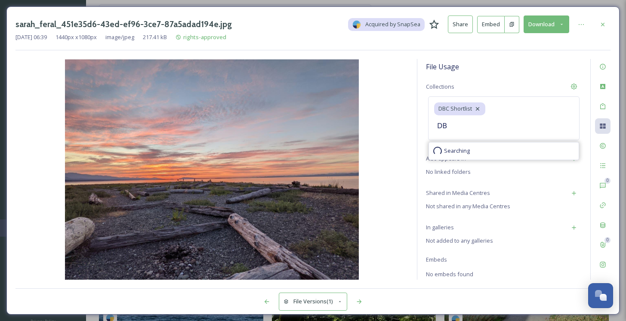
type input "D"
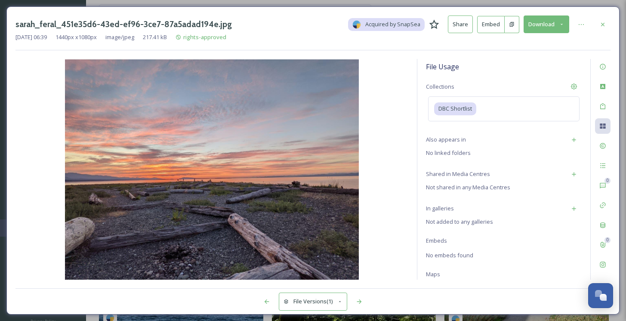
click at [559, 258] on div "File Usage Collections DBC Shortlist Also appears in No linked folders Shared i…" at bounding box center [503, 169] width 173 height 221
click at [598, 24] on div at bounding box center [602, 24] width 15 height 15
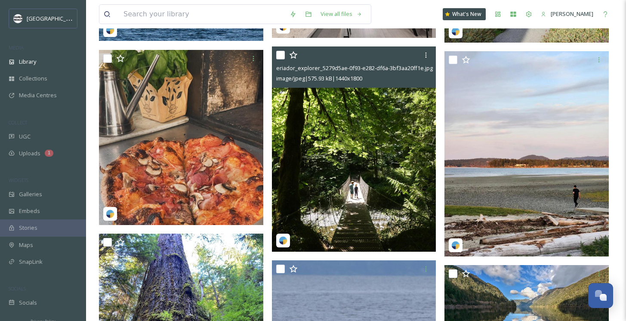
scroll to position [22009, 0]
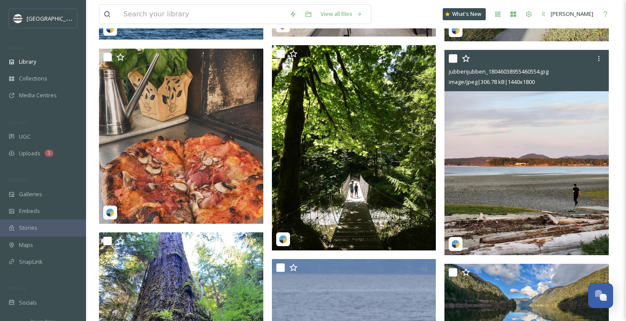
click at [521, 164] on img at bounding box center [526, 153] width 164 height 206
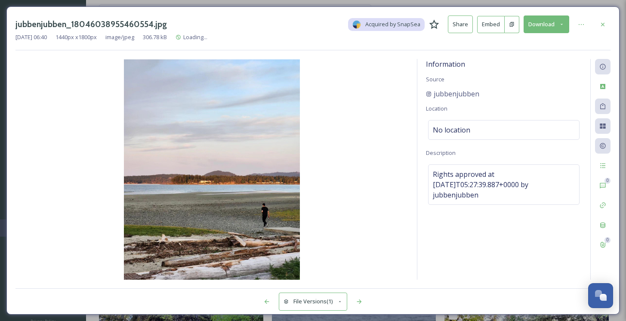
click at [232, 178] on img at bounding box center [211, 169] width 393 height 220
click at [605, 120] on div "File Usage" at bounding box center [602, 125] width 15 height 15
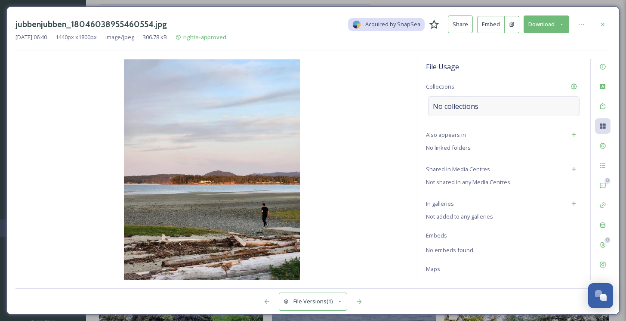
click at [480, 104] on div "No collections" at bounding box center [503, 106] width 151 height 20
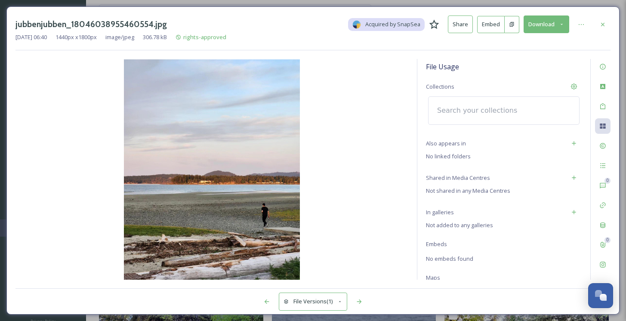
click at [466, 106] on input at bounding box center [480, 110] width 95 height 19
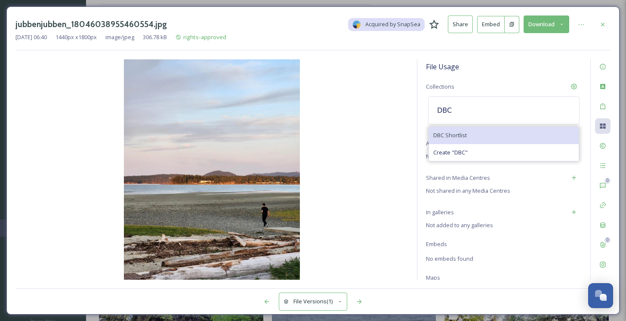
type input "DBC"
click at [467, 134] on div "DBC Shortlist" at bounding box center [504, 135] width 150 height 17
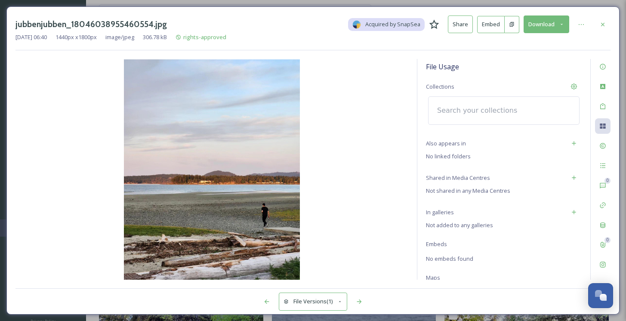
click at [492, 106] on input at bounding box center [480, 110] width 95 height 19
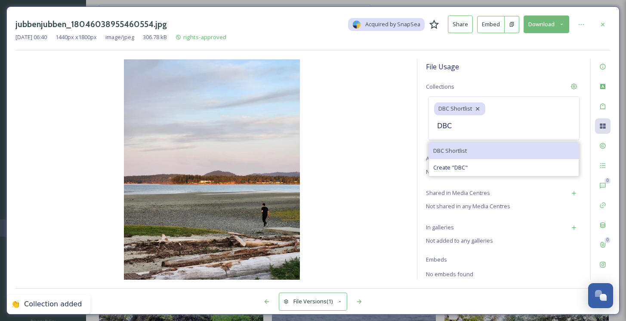
type input "DBC"
click at [467, 142] on div "DBC Shortlist" at bounding box center [504, 150] width 150 height 17
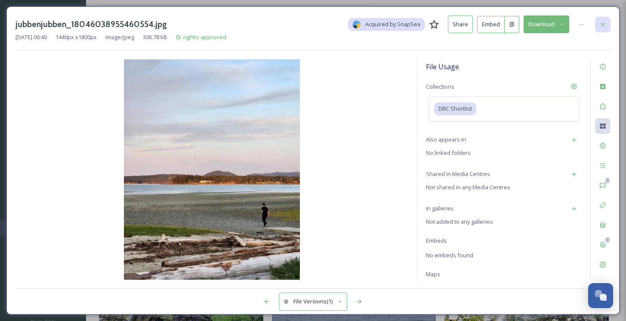
click at [599, 24] on icon at bounding box center [602, 24] width 7 height 7
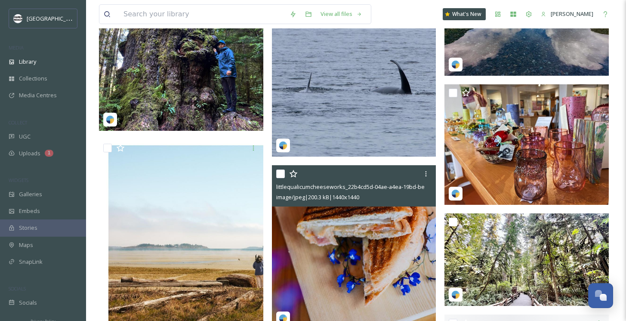
scroll to position [22373, 0]
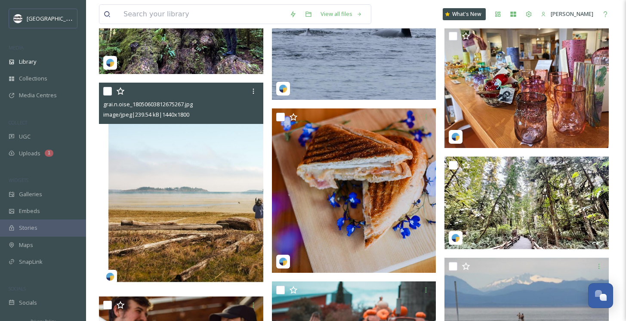
click at [199, 180] on img at bounding box center [181, 186] width 164 height 206
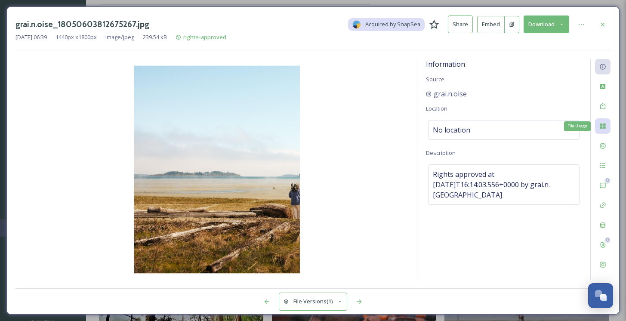
click at [597, 125] on div "File Usage" at bounding box center [602, 125] width 15 height 15
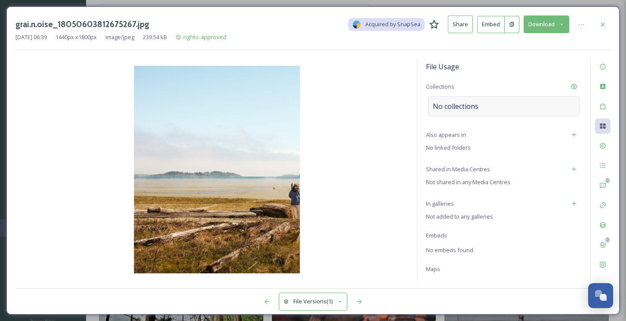
click at [468, 107] on span "No collections" at bounding box center [456, 106] width 46 height 10
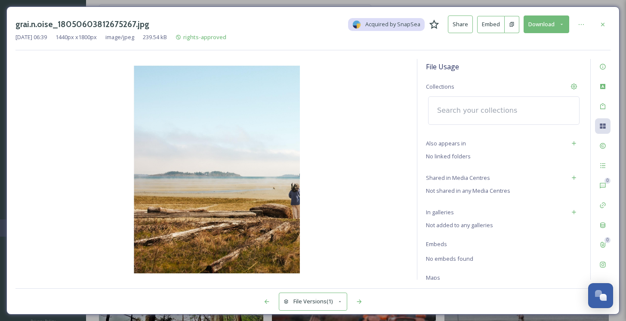
click at [461, 108] on input at bounding box center [480, 110] width 95 height 19
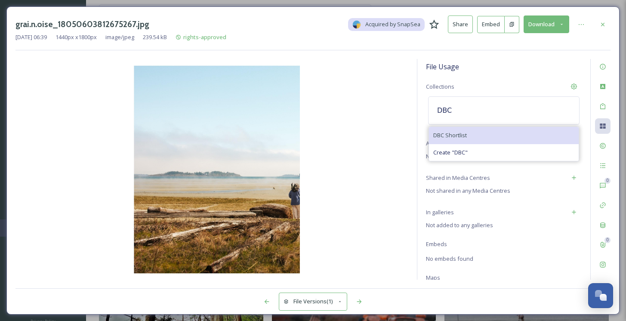
type input "DBC"
click at [462, 136] on span "DBC Shortlist" at bounding box center [450, 135] width 34 height 8
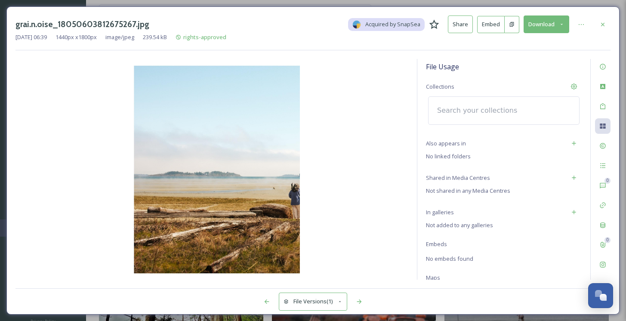
click at [473, 114] on input at bounding box center [480, 110] width 95 height 19
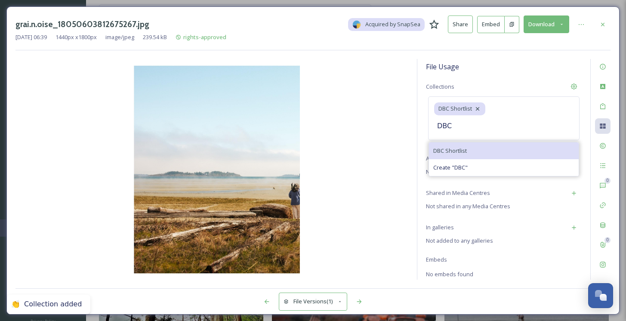
type input "DBC"
click at [455, 147] on span "DBC Shortlist" at bounding box center [450, 151] width 34 height 8
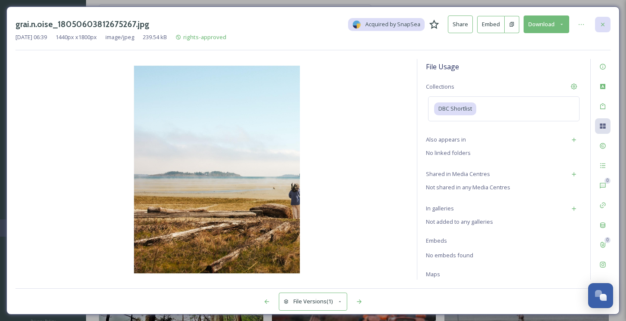
click at [602, 21] on icon at bounding box center [602, 24] width 7 height 7
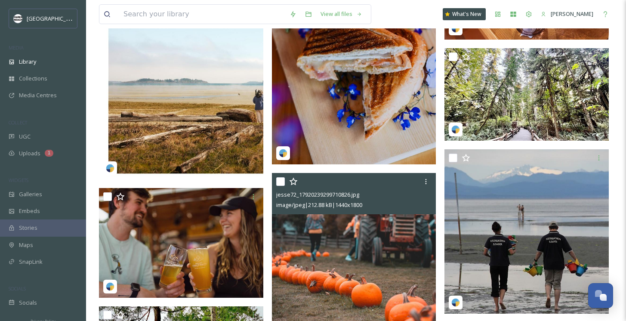
scroll to position [22510, 0]
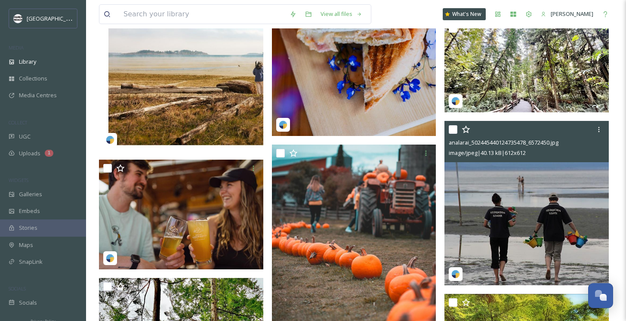
click at [467, 246] on img at bounding box center [526, 203] width 164 height 164
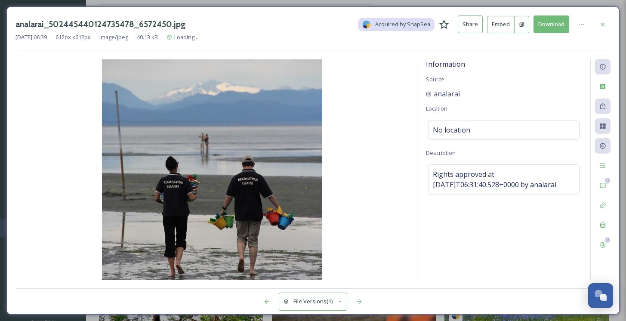
drag, startPoint x: 467, startPoint y: 246, endPoint x: 520, endPoint y: 92, distance: 162.8
click at [520, 92] on div "Information Source analarai Location No location Description Rights approved at…" at bounding box center [503, 169] width 173 height 221
click at [607, 18] on div at bounding box center [602, 24] width 15 height 15
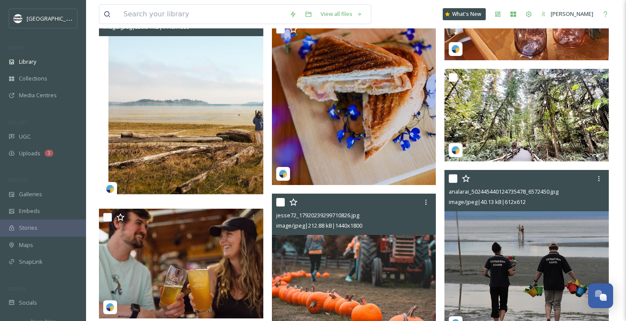
scroll to position [22441, 0]
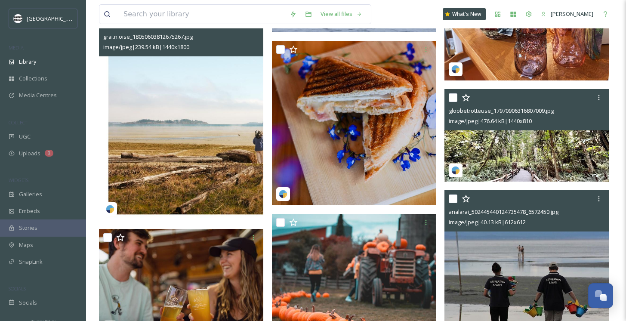
click at [502, 138] on img at bounding box center [526, 135] width 164 height 92
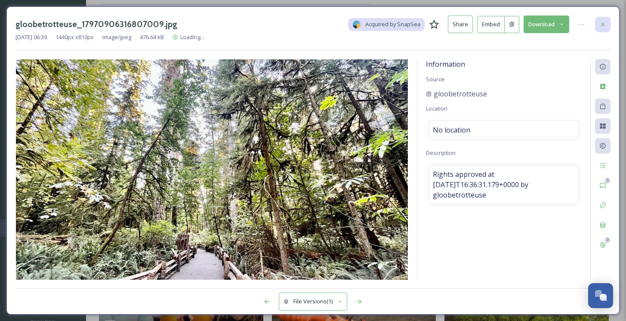
click at [605, 20] on div at bounding box center [602, 24] width 15 height 15
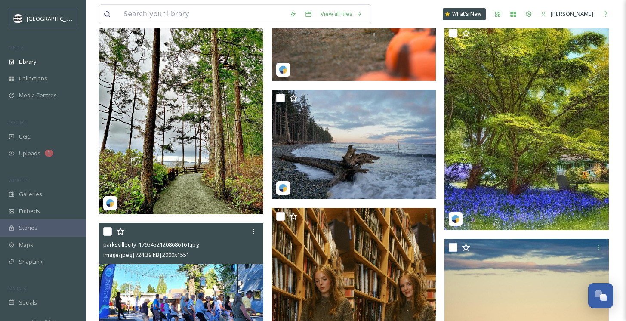
scroll to position [22652, 0]
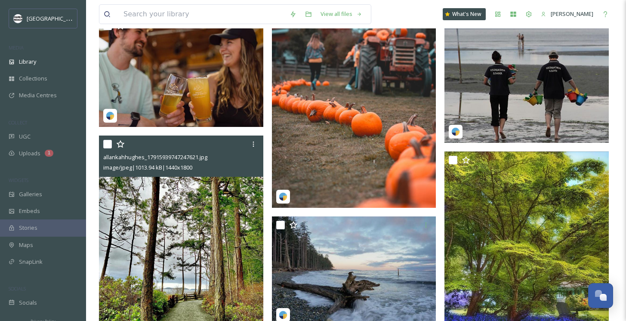
click at [153, 230] on img at bounding box center [181, 238] width 164 height 206
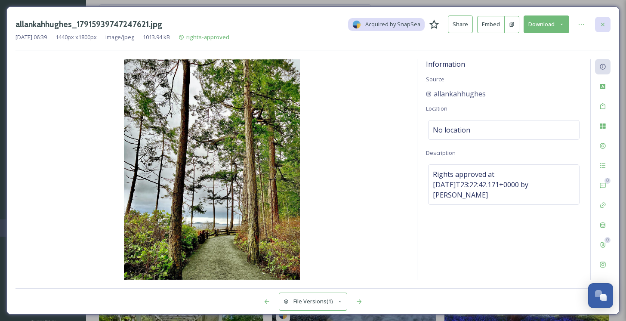
click at [606, 22] on icon at bounding box center [602, 24] width 7 height 7
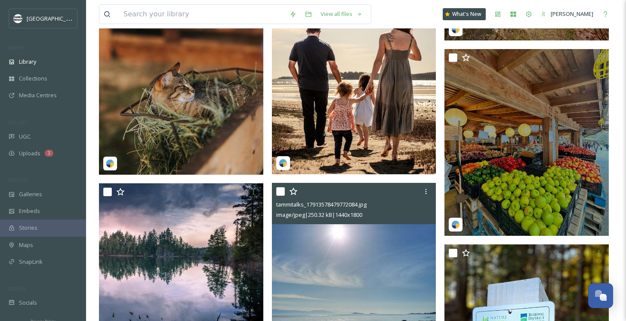
scroll to position [24425, 0]
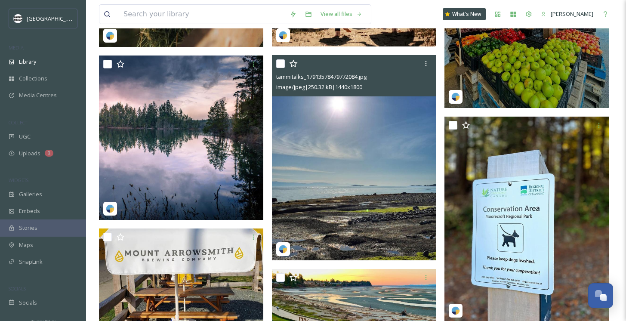
click at [306, 203] on img at bounding box center [354, 158] width 164 height 206
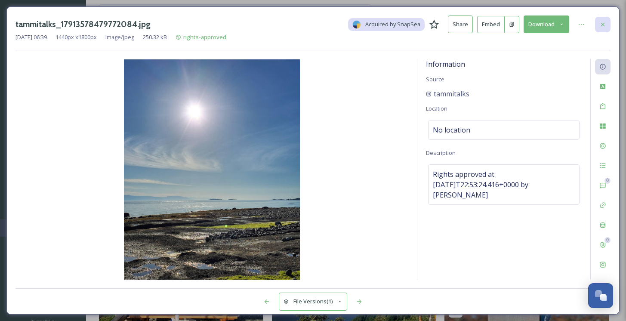
click at [601, 21] on icon at bounding box center [602, 24] width 7 height 7
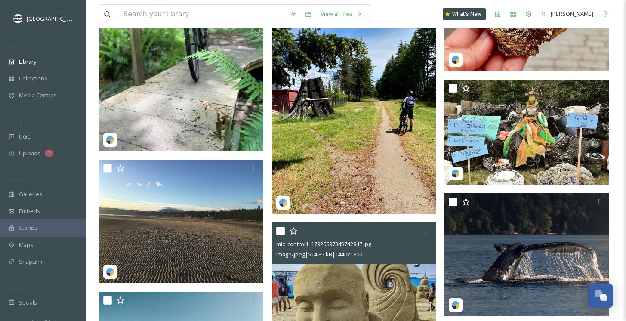
scroll to position [27668, 0]
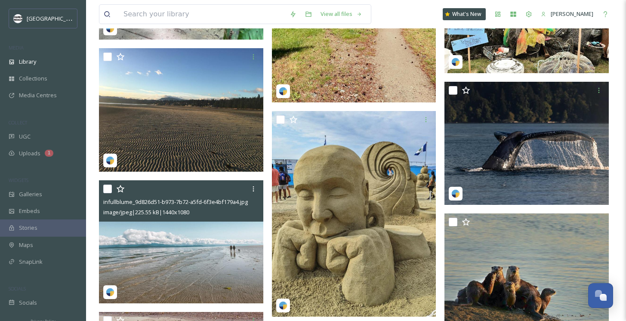
click at [160, 273] on img at bounding box center [181, 241] width 164 height 123
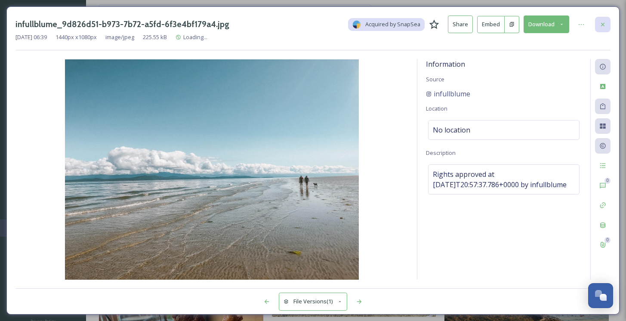
click at [603, 23] on icon at bounding box center [602, 23] width 3 height 3
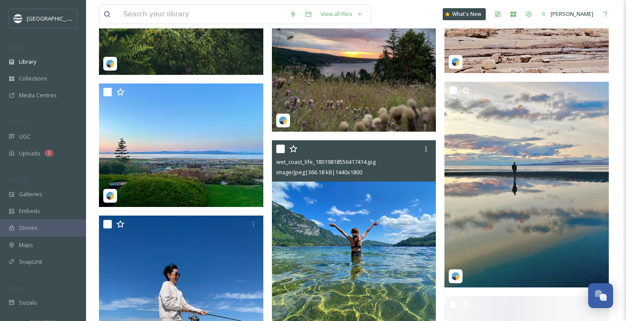
scroll to position [29564, 0]
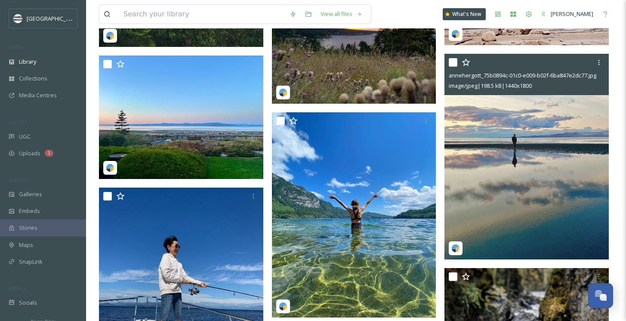
click at [495, 200] on img at bounding box center [526, 157] width 164 height 206
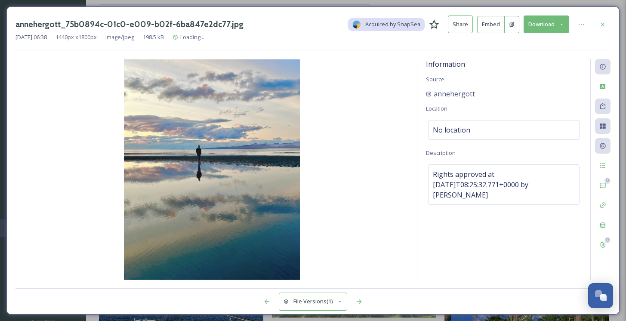
click at [603, 22] on icon at bounding box center [602, 24] width 7 height 7
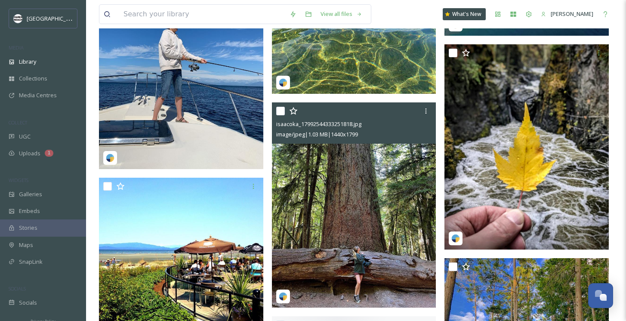
scroll to position [29798, 0]
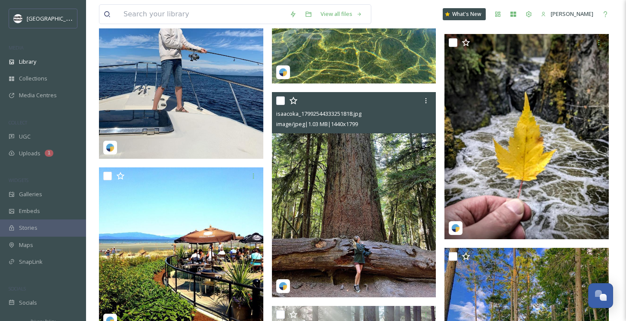
click at [332, 196] on img at bounding box center [354, 194] width 164 height 205
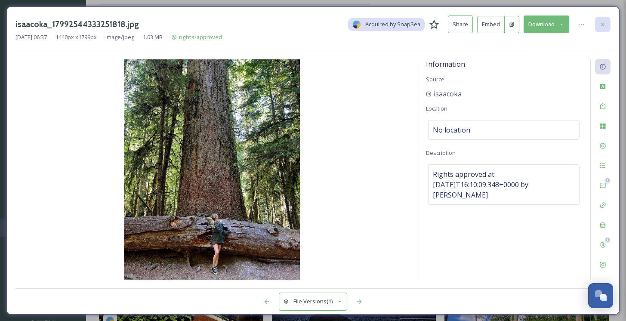
click at [601, 25] on icon at bounding box center [602, 24] width 7 height 7
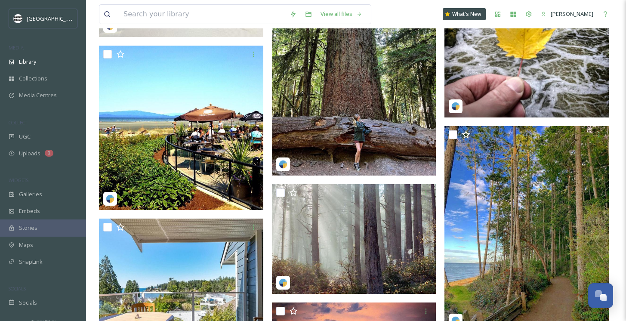
scroll to position [29978, 0]
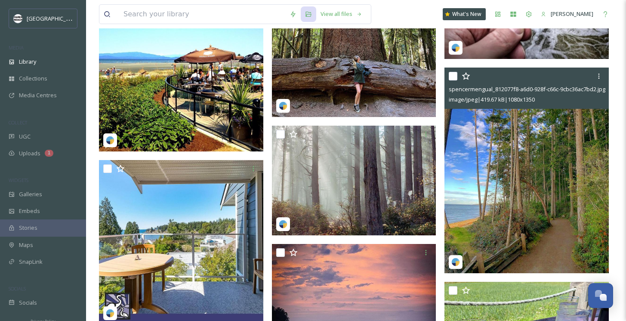
click at [547, 164] on img at bounding box center [526, 171] width 164 height 206
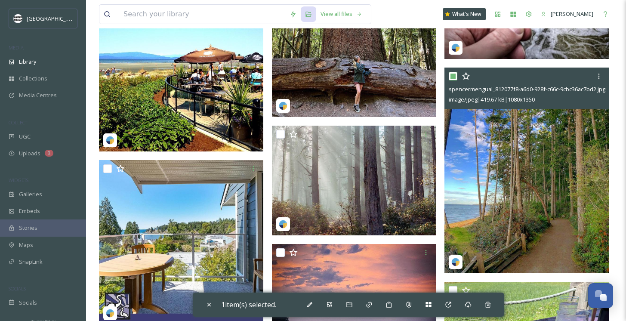
click at [529, 167] on img at bounding box center [526, 171] width 164 height 206
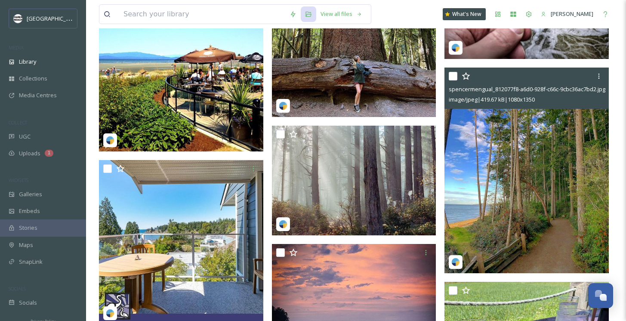
click at [517, 167] on img at bounding box center [526, 171] width 164 height 206
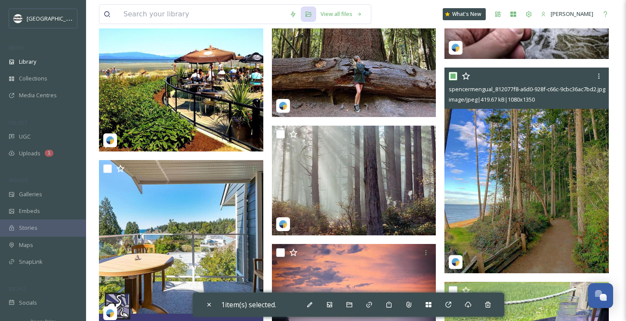
click at [451, 76] on input "checkbox" at bounding box center [453, 76] width 9 height 9
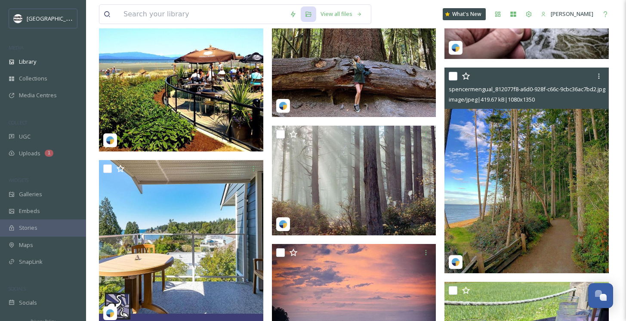
click at [497, 155] on img at bounding box center [526, 171] width 164 height 206
checkbox input "true"
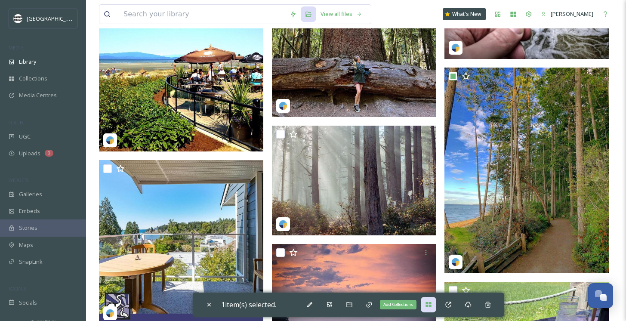
click at [427, 303] on icon at bounding box center [428, 304] width 7 height 7
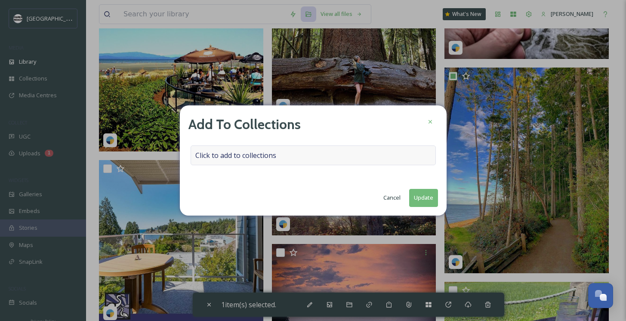
click at [289, 154] on div "Click to add to collections" at bounding box center [313, 155] width 245 height 20
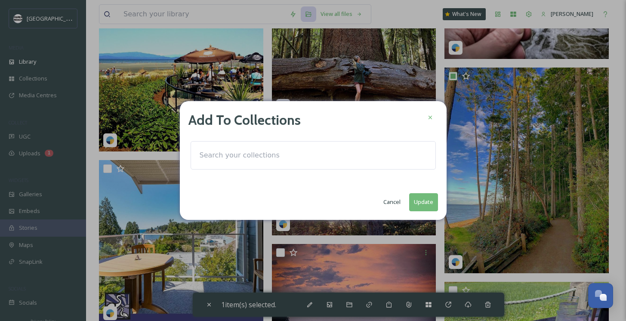
click at [248, 154] on input at bounding box center [242, 155] width 95 height 19
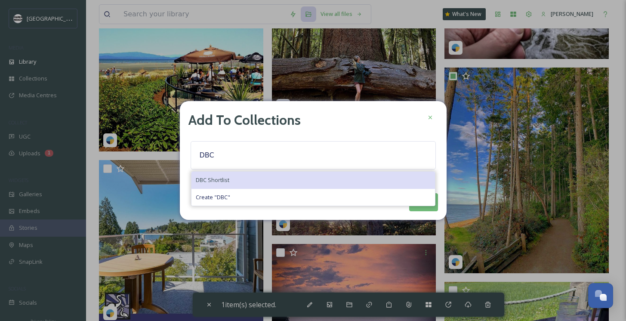
type input "DBC"
click at [205, 176] on span "DBC Shortlist" at bounding box center [213, 180] width 34 height 8
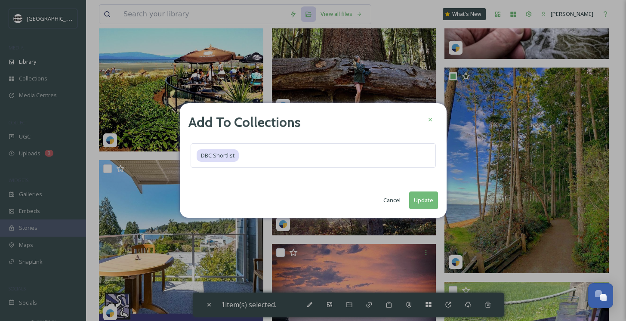
click at [414, 203] on button "Update" at bounding box center [423, 200] width 29 height 18
checkbox input "false"
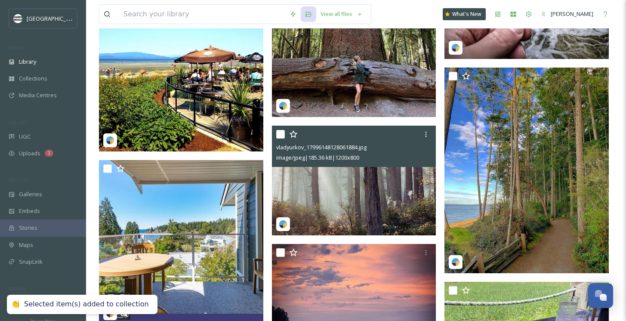
click at [422, 199] on img at bounding box center [354, 181] width 164 height 110
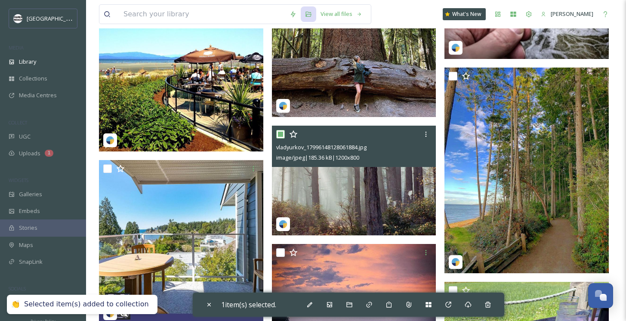
scroll to position [30034, 0]
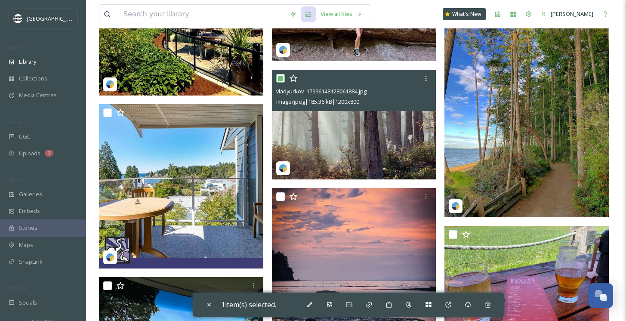
click at [364, 132] on img at bounding box center [354, 125] width 164 height 110
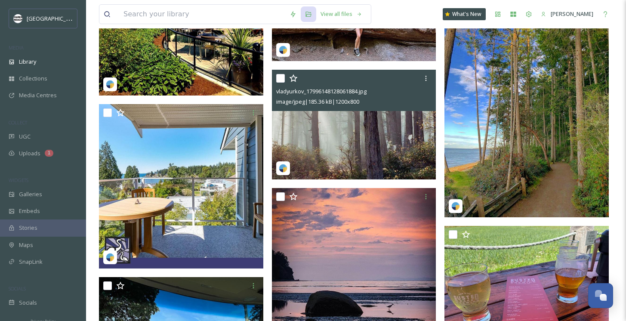
click at [312, 138] on img at bounding box center [354, 125] width 164 height 110
checkbox input "true"
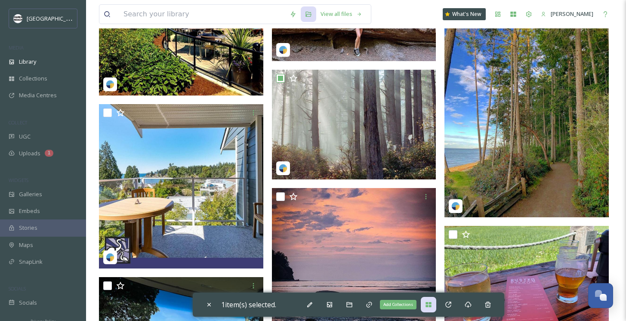
click at [429, 309] on div "Add Collections" at bounding box center [428, 304] width 15 height 15
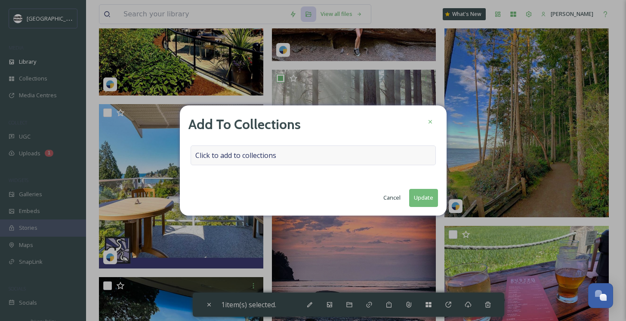
click at [246, 148] on div "Click to add to collections" at bounding box center [313, 155] width 245 height 20
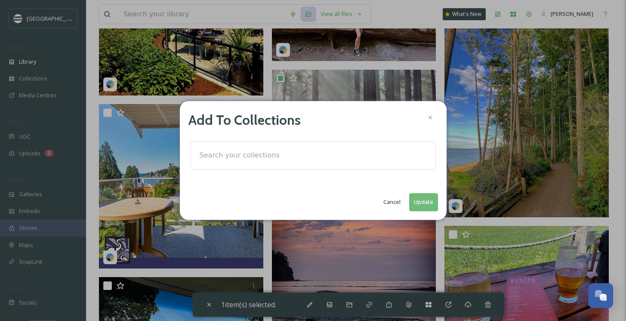
click at [226, 157] on input at bounding box center [242, 155] width 95 height 19
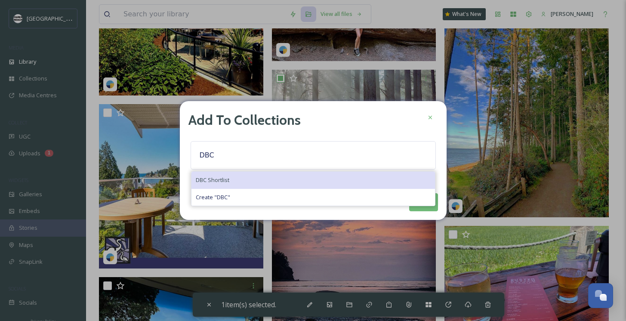
type input "DBC"
click at [213, 178] on span "DBC Shortlist" at bounding box center [213, 180] width 34 height 8
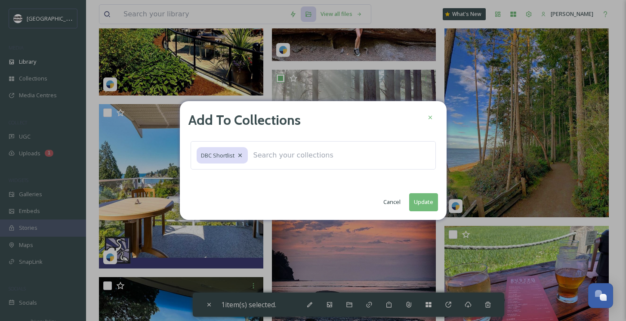
click at [424, 200] on button "Update" at bounding box center [423, 202] width 29 height 18
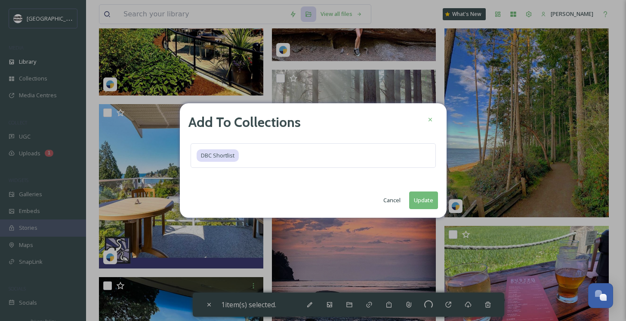
checkbox input "false"
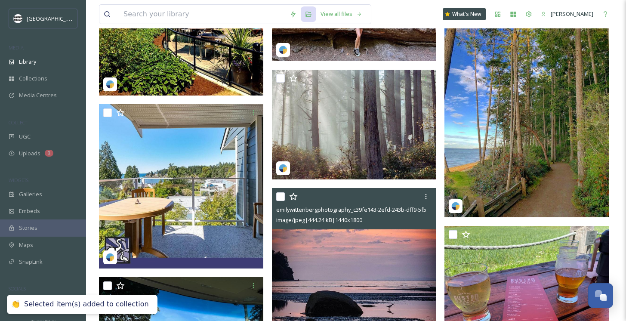
scroll to position [30124, 0]
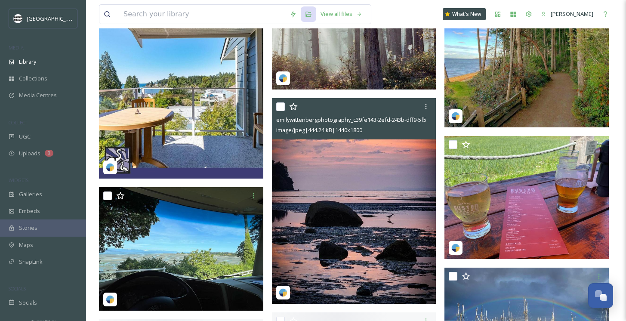
click at [359, 230] on img at bounding box center [354, 201] width 164 height 206
checkbox input "true"
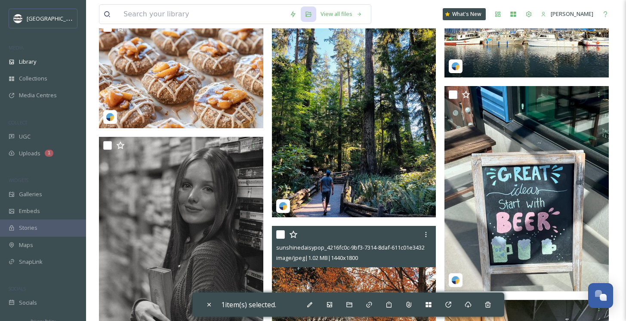
scroll to position [30355, 0]
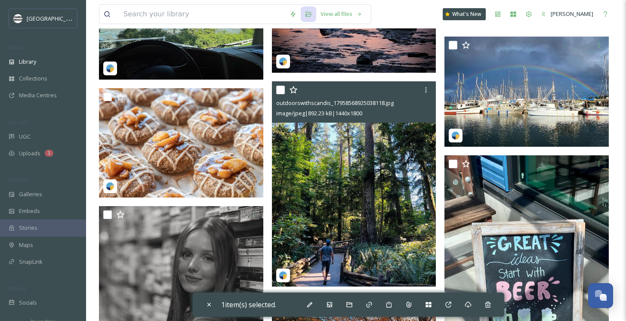
click at [331, 166] on img at bounding box center [354, 184] width 164 height 206
checkbox input "true"
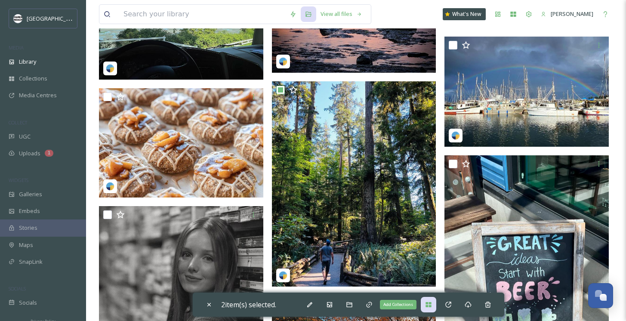
click at [429, 306] on icon at bounding box center [428, 304] width 6 height 5
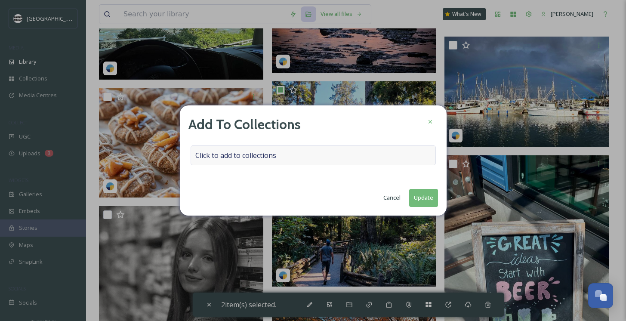
click at [254, 155] on span "Click to add to collections" at bounding box center [235, 155] width 81 height 10
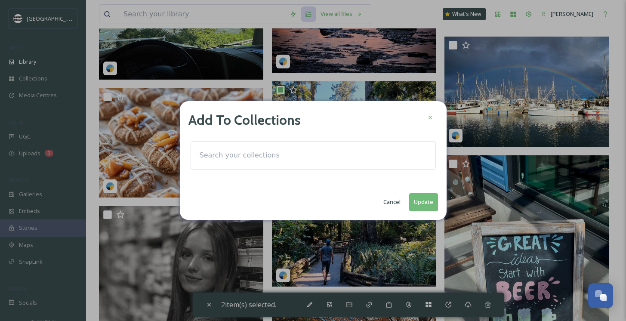
click at [245, 157] on input at bounding box center [242, 155] width 95 height 19
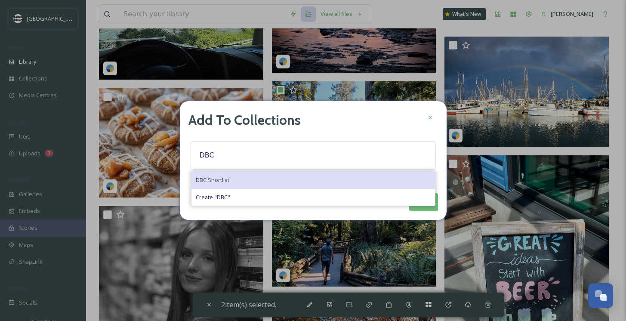
type input "DBC"
click at [218, 181] on span "DBC Shortlist" at bounding box center [213, 180] width 34 height 8
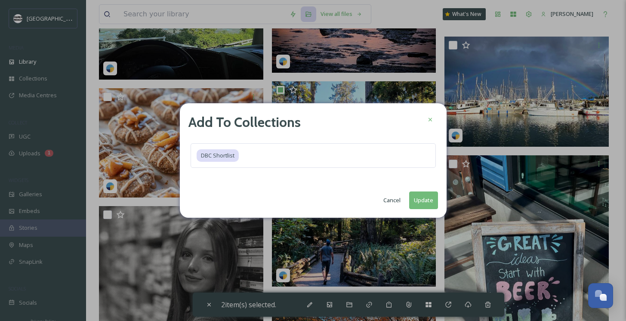
click at [422, 202] on button "Update" at bounding box center [423, 200] width 29 height 18
checkbox input "false"
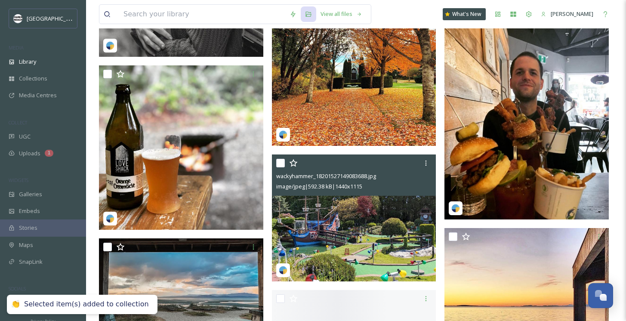
scroll to position [30879, 0]
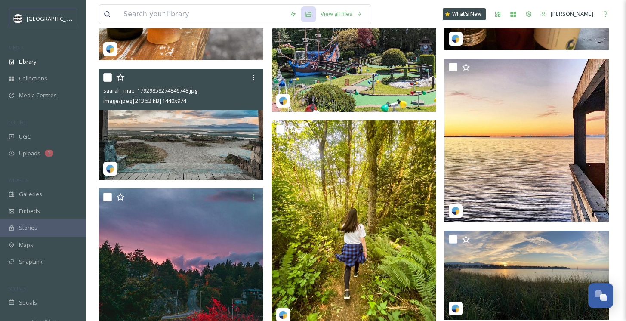
click at [171, 125] on img at bounding box center [181, 124] width 164 height 111
checkbox input "true"
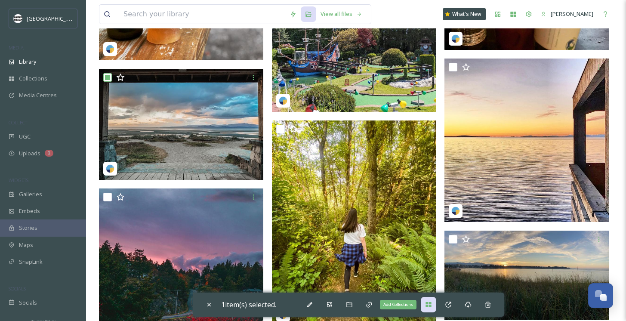
click at [431, 298] on div "Add Collections" at bounding box center [428, 304] width 15 height 15
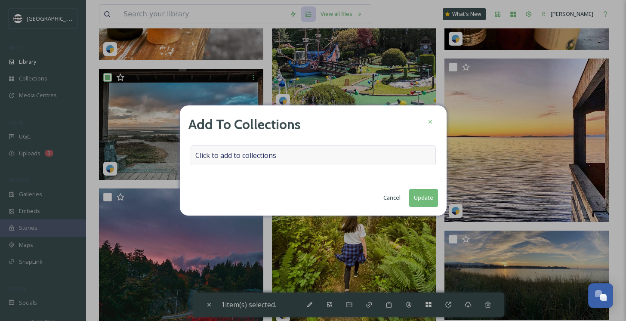
click at [292, 148] on div "Click to add to collections" at bounding box center [313, 155] width 245 height 20
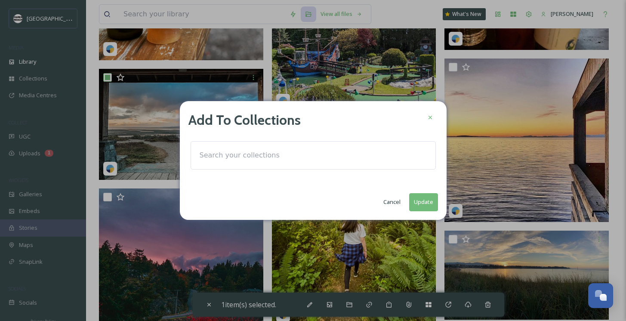
click at [264, 156] on input at bounding box center [242, 155] width 95 height 19
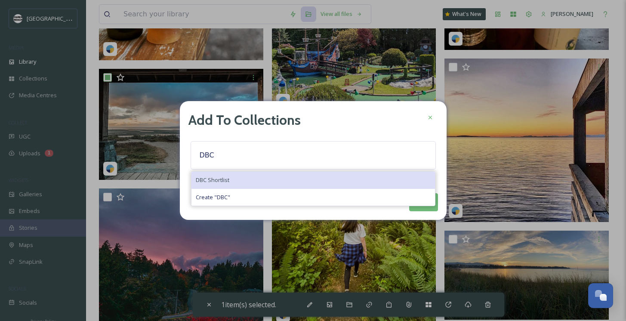
type input "DBC"
click at [224, 177] on span "DBC Shortlist" at bounding box center [213, 180] width 34 height 8
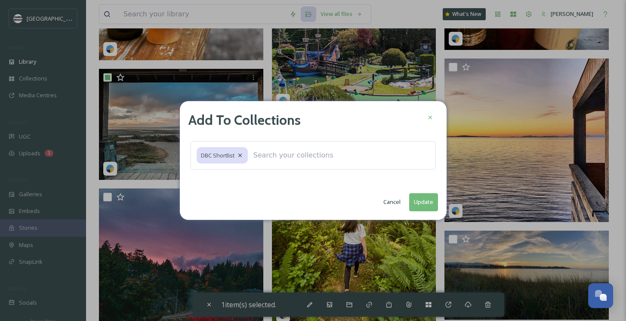
click at [419, 198] on button "Update" at bounding box center [423, 202] width 29 height 18
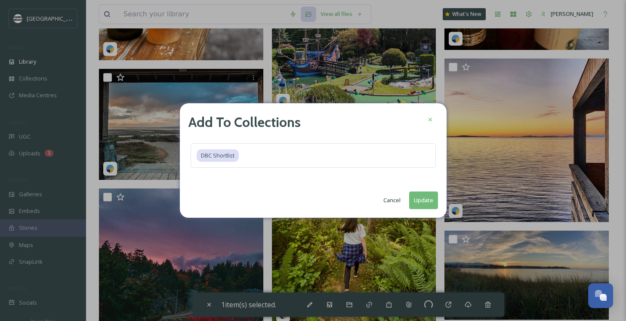
checkbox input "false"
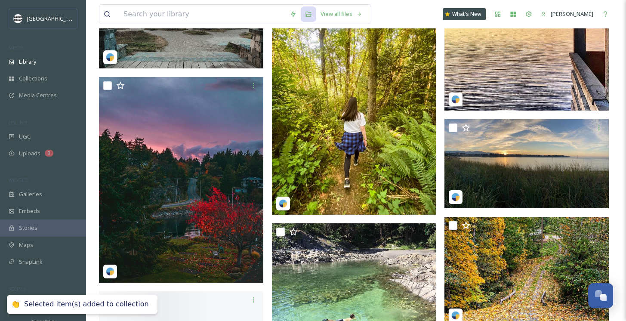
scroll to position [31028, 0]
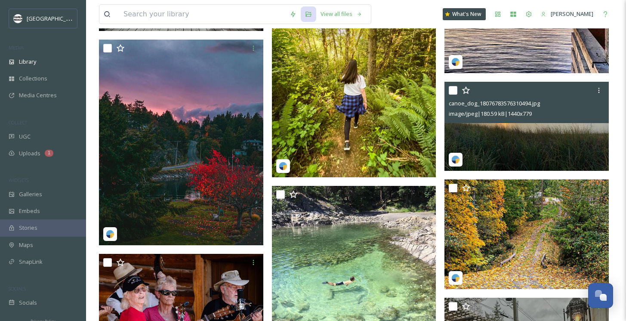
click at [507, 151] on img at bounding box center [526, 126] width 164 height 89
checkbox input "true"
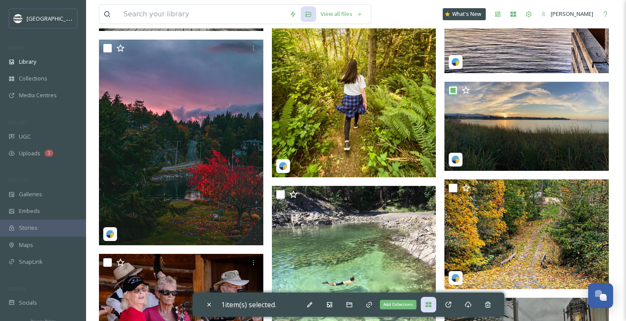
click at [430, 303] on icon at bounding box center [428, 304] width 6 height 5
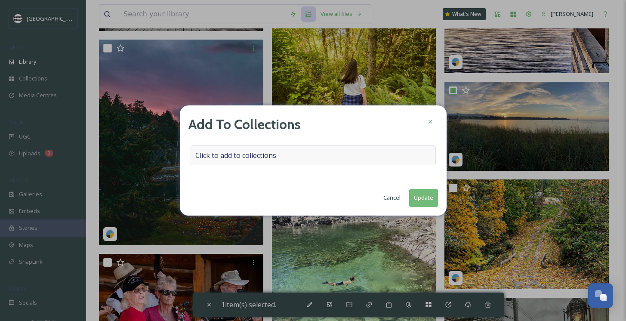
click at [285, 154] on div "Click to add to collections" at bounding box center [313, 155] width 245 height 20
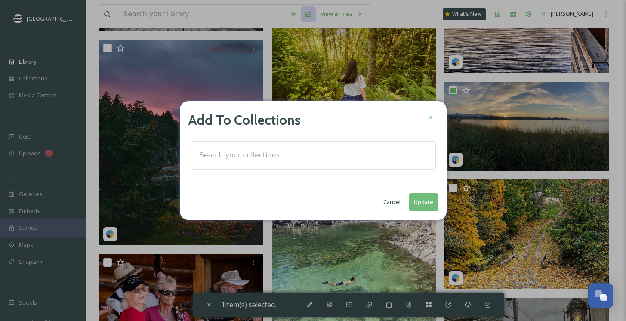
click at [258, 150] on input at bounding box center [242, 155] width 95 height 19
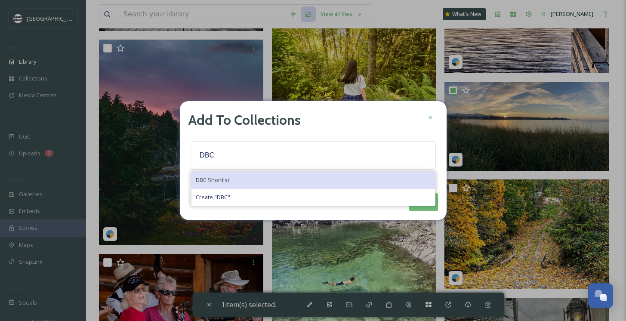
type input "DBC"
click at [212, 174] on div "DBC Shortlist" at bounding box center [312, 180] width 243 height 17
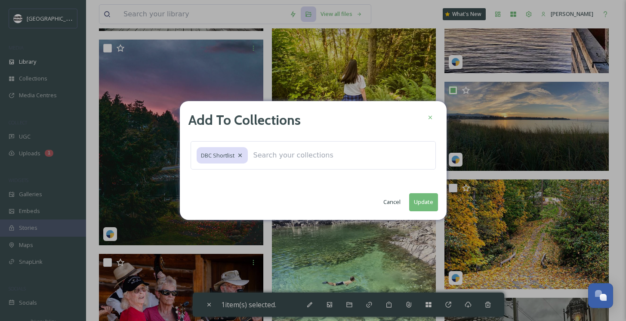
click at [421, 198] on button "Update" at bounding box center [423, 202] width 29 height 18
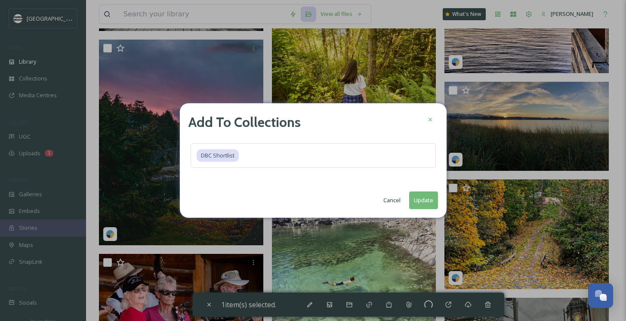
checkbox input "false"
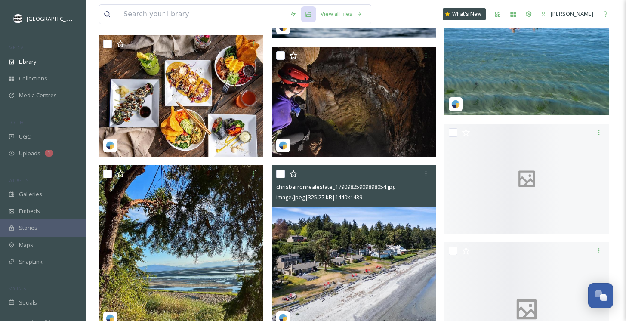
scroll to position [31767, 0]
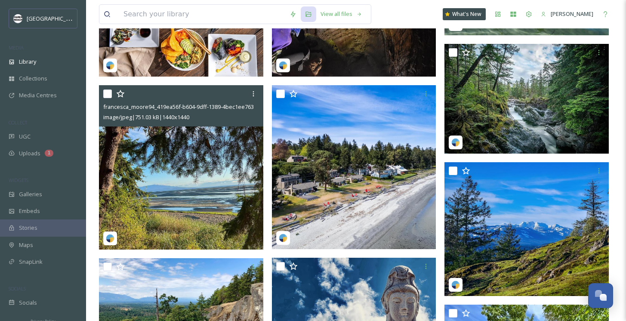
click at [184, 192] on img at bounding box center [181, 167] width 164 height 164
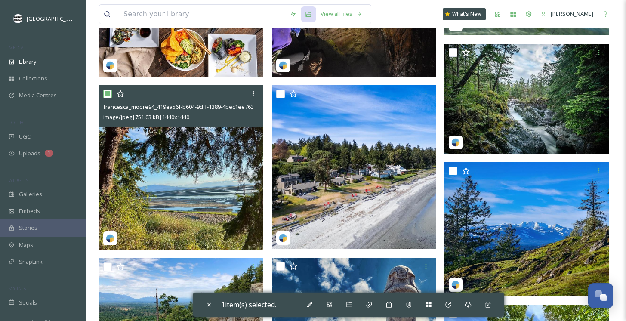
click at [177, 193] on img at bounding box center [181, 167] width 164 height 164
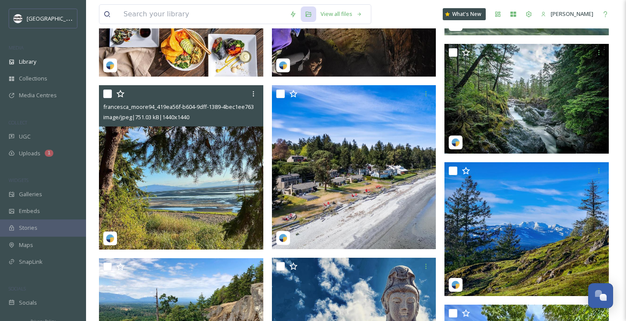
click at [177, 193] on img at bounding box center [181, 167] width 164 height 164
checkbox input "true"
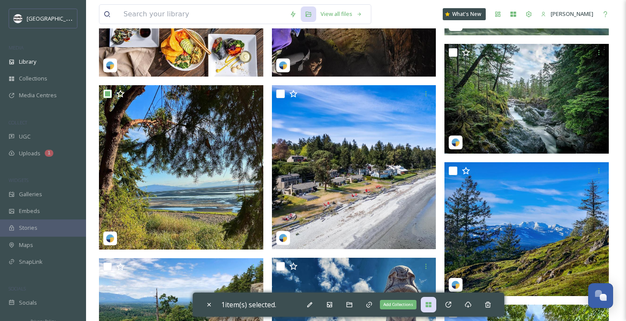
click at [436, 301] on div "Add Collections" at bounding box center [428, 304] width 15 height 15
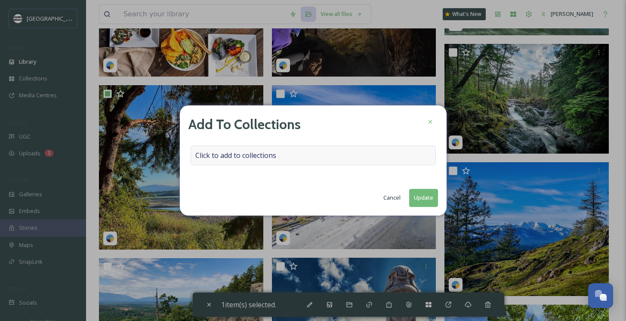
click at [259, 154] on span "Click to add to collections" at bounding box center [235, 155] width 81 height 10
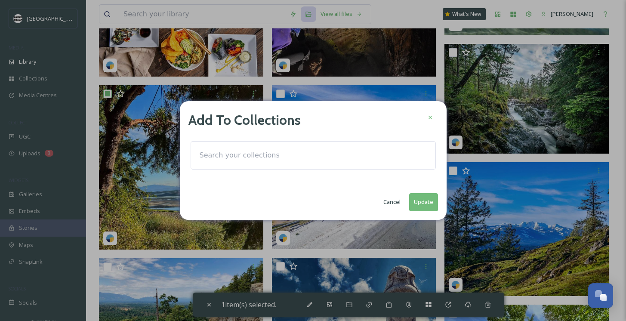
click at [259, 154] on input at bounding box center [242, 155] width 95 height 19
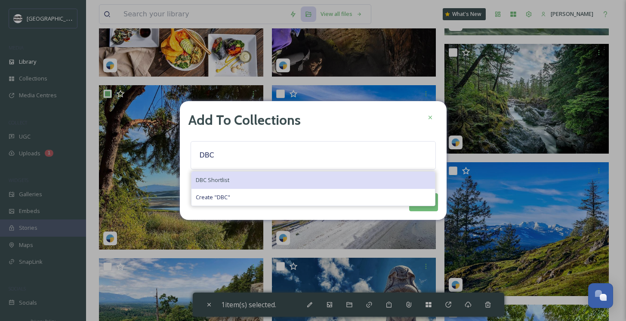
type input "DBC"
click at [222, 180] on span "DBC Shortlist" at bounding box center [213, 180] width 34 height 8
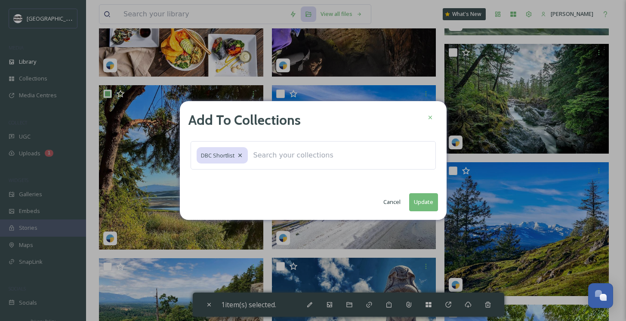
click at [420, 200] on button "Update" at bounding box center [423, 202] width 29 height 18
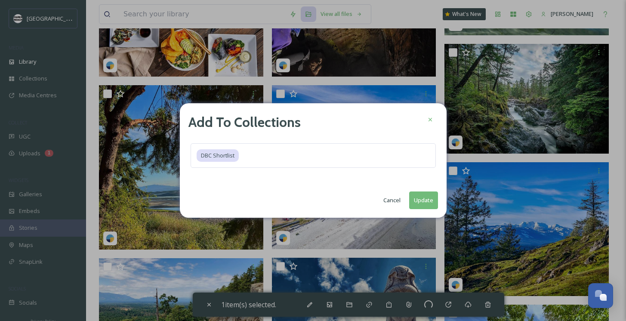
checkbox input "false"
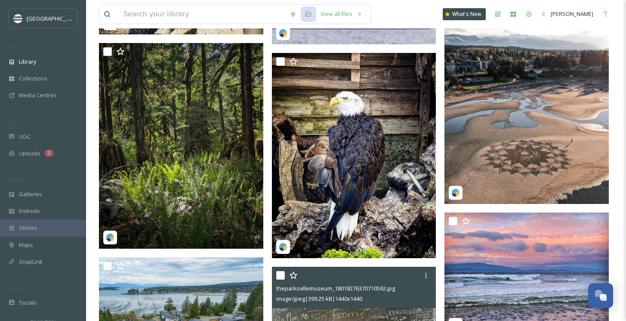
scroll to position [32288, 0]
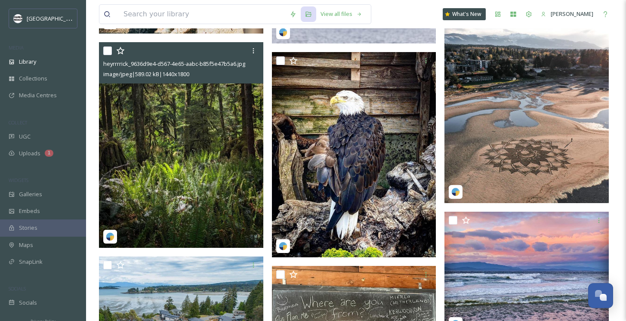
click at [223, 130] on img at bounding box center [181, 145] width 164 height 206
checkbox input "true"
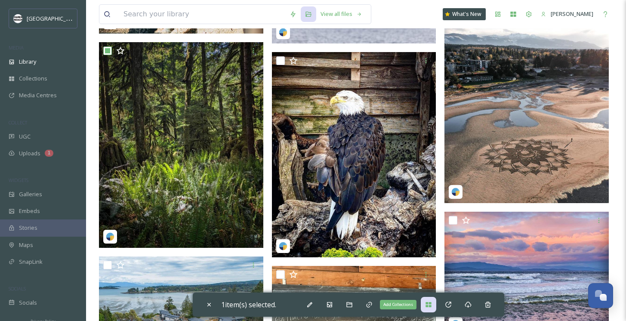
click at [429, 306] on icon at bounding box center [428, 304] width 6 height 5
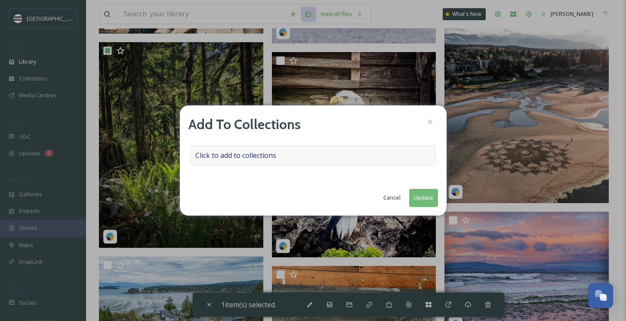
click at [219, 155] on span "Click to add to collections" at bounding box center [235, 155] width 81 height 10
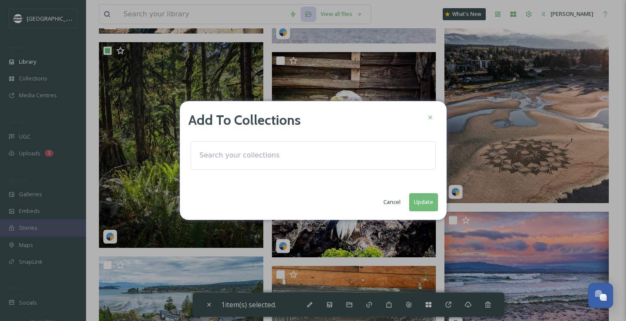
click at [219, 155] on input at bounding box center [242, 155] width 95 height 19
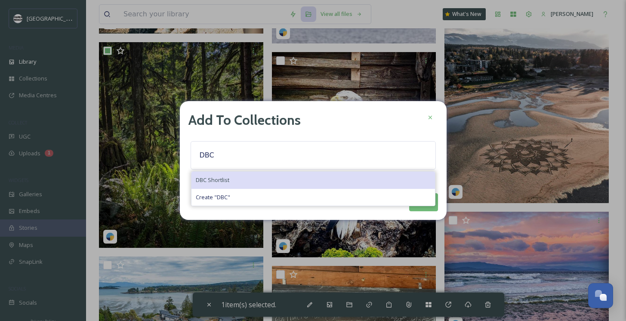
type input "DBC"
click at [223, 179] on span "DBC Shortlist" at bounding box center [213, 180] width 34 height 8
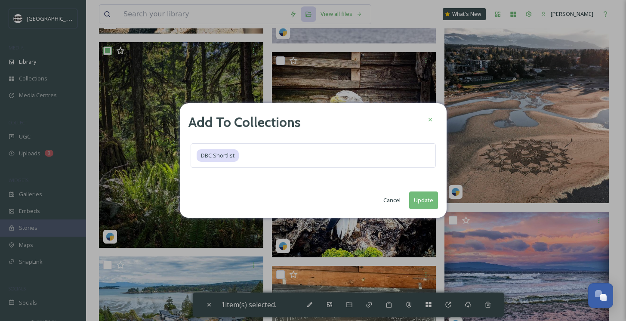
click at [424, 198] on button "Update" at bounding box center [423, 200] width 29 height 18
checkbox input "false"
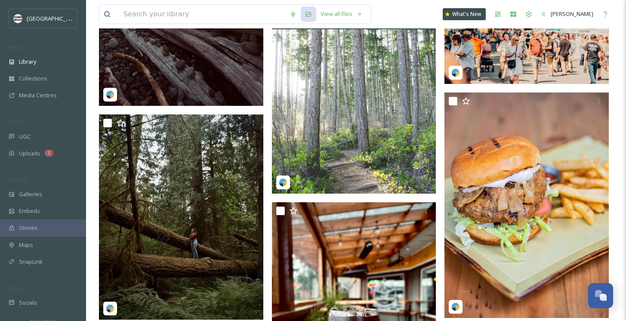
scroll to position [34724, 0]
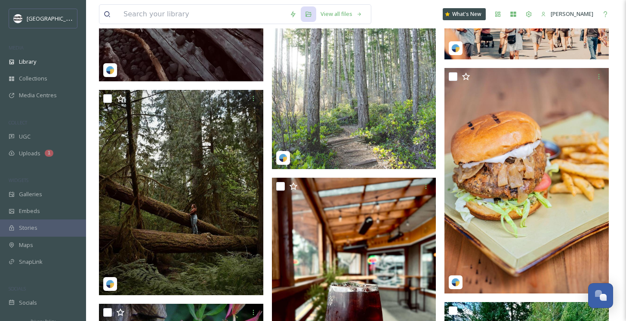
click at [361, 127] on img at bounding box center [354, 66] width 164 height 206
checkbox input "true"
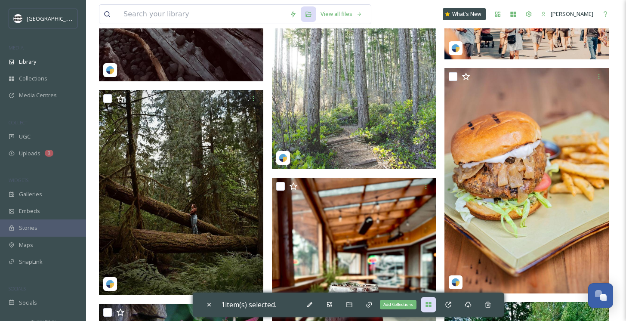
click at [429, 309] on div "Add Collections" at bounding box center [428, 304] width 15 height 15
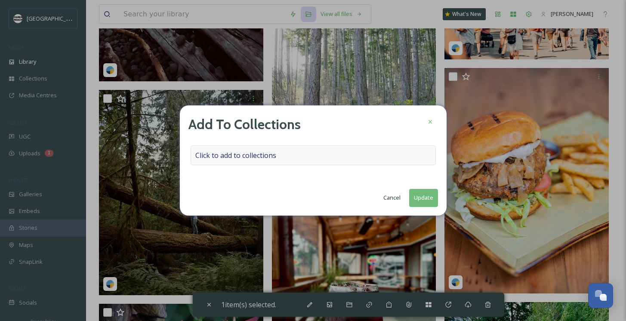
click at [258, 150] on div "Click to add to collections" at bounding box center [313, 155] width 245 height 20
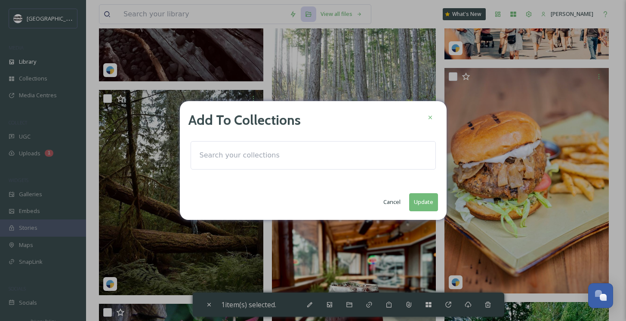
click at [239, 161] on input at bounding box center [242, 155] width 95 height 19
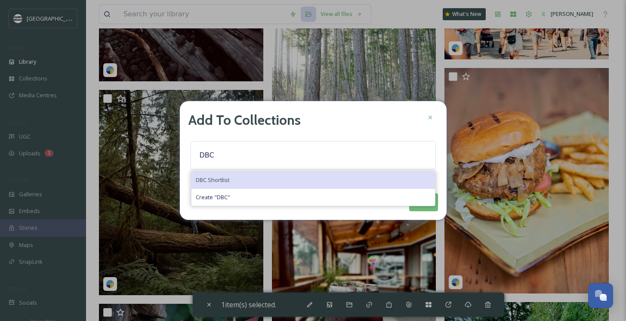
type input "DBC"
click at [225, 178] on span "DBC Shortlist" at bounding box center [213, 180] width 34 height 8
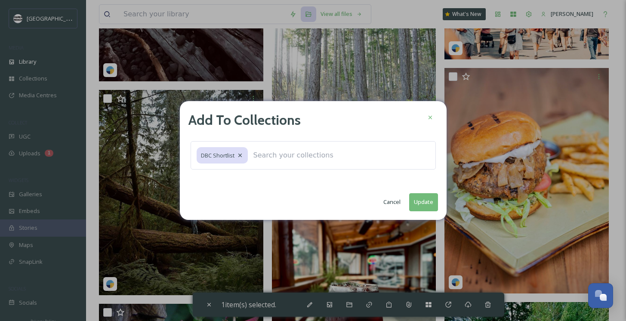
click at [416, 200] on button "Update" at bounding box center [423, 202] width 29 height 18
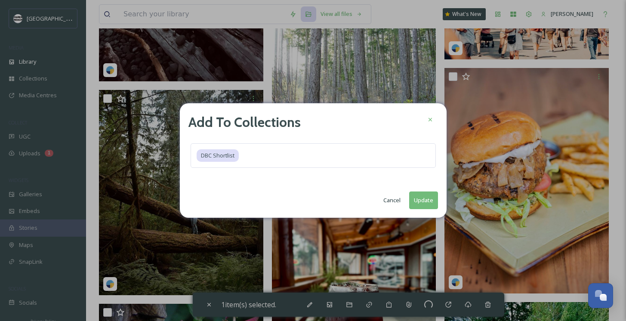
checkbox input "false"
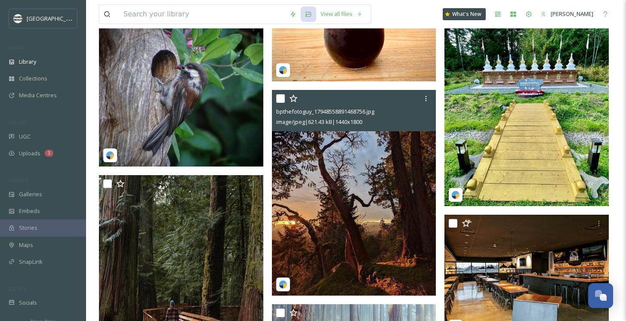
scroll to position [35091, 0]
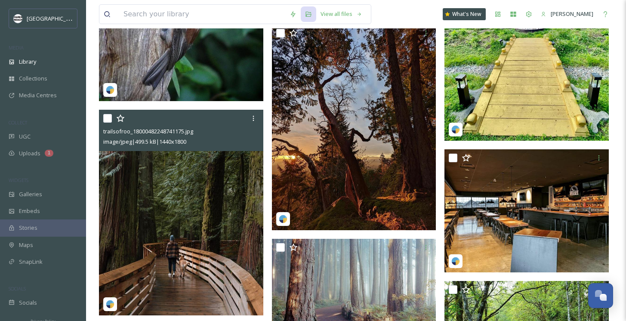
click at [106, 117] on input "checkbox" at bounding box center [107, 118] width 9 height 9
checkbox input "true"
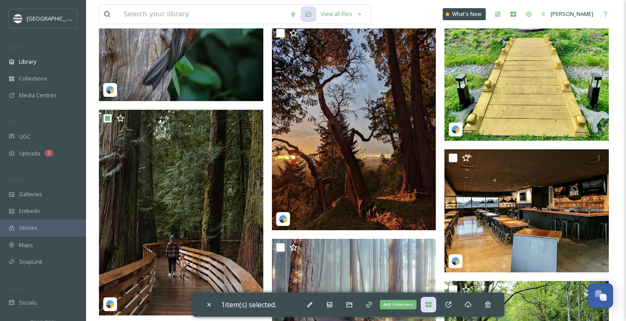
click at [431, 303] on icon at bounding box center [428, 304] width 6 height 5
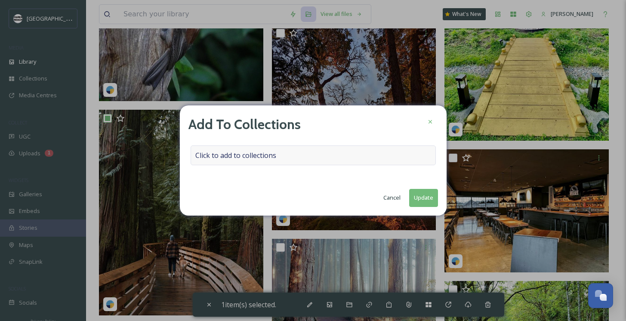
click at [274, 157] on span "Click to add to collections" at bounding box center [235, 155] width 81 height 10
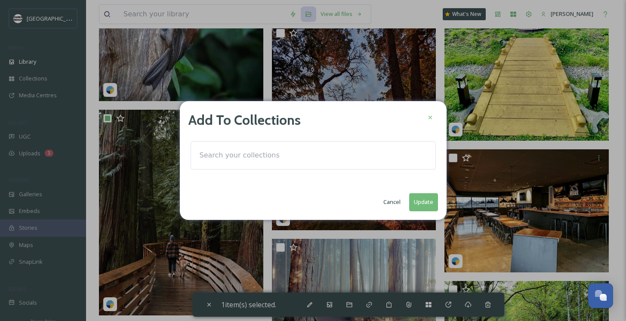
click at [261, 154] on input at bounding box center [242, 155] width 95 height 19
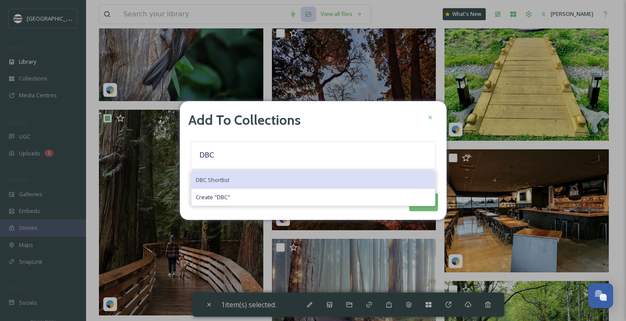
type input "DBC"
click at [212, 182] on span "DBC Shortlist" at bounding box center [213, 180] width 34 height 8
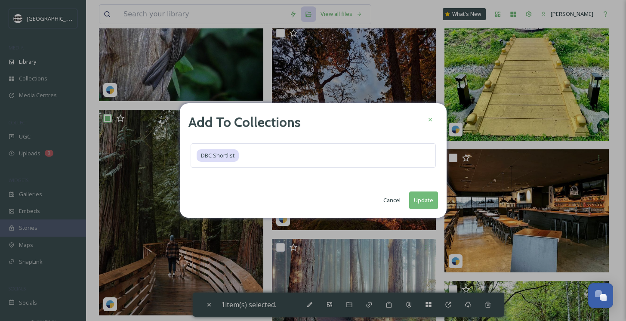
click at [423, 200] on button "Update" at bounding box center [423, 200] width 29 height 18
checkbox input "false"
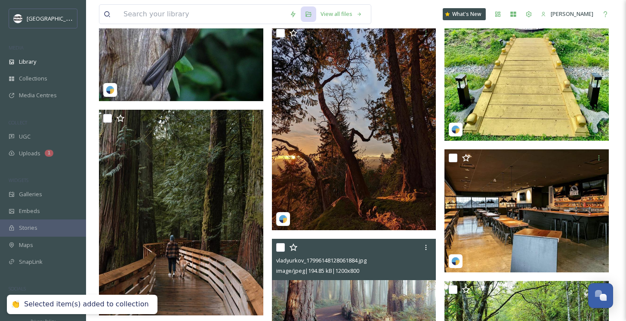
scroll to position [35193, 0]
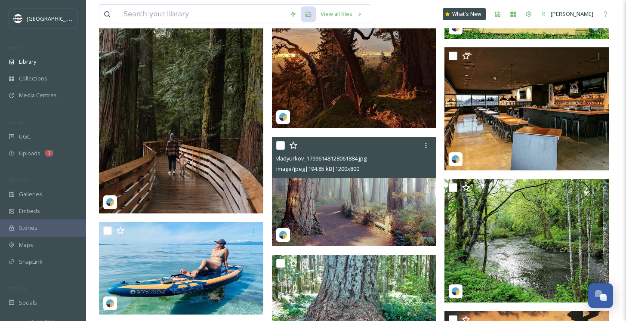
click at [280, 143] on input "checkbox" at bounding box center [280, 145] width 9 height 9
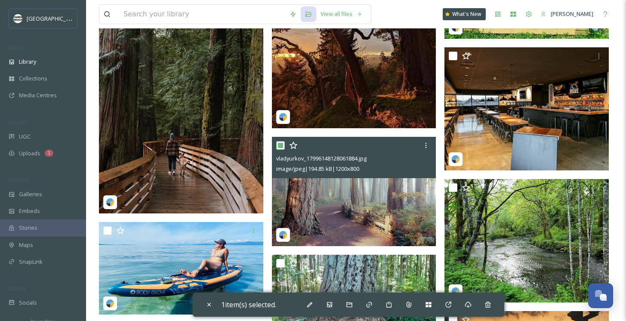
click at [383, 205] on img at bounding box center [354, 191] width 164 height 110
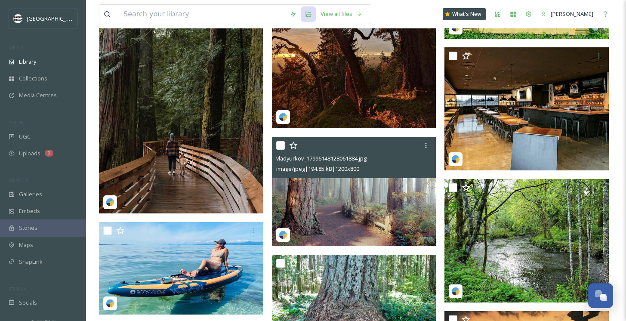
click at [375, 208] on img at bounding box center [354, 191] width 164 height 110
checkbox input "true"
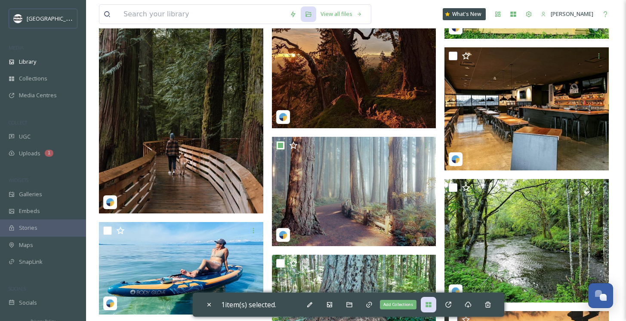
click at [430, 305] on icon at bounding box center [428, 304] width 6 height 5
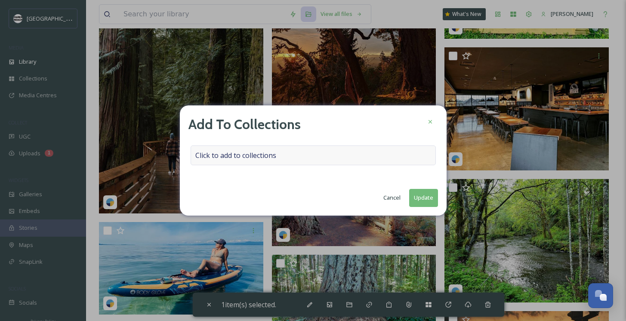
click at [261, 156] on span "Click to add to collections" at bounding box center [235, 155] width 81 height 10
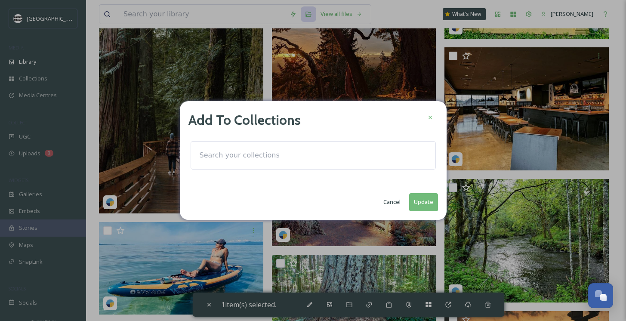
click at [261, 156] on input at bounding box center [242, 155] width 95 height 19
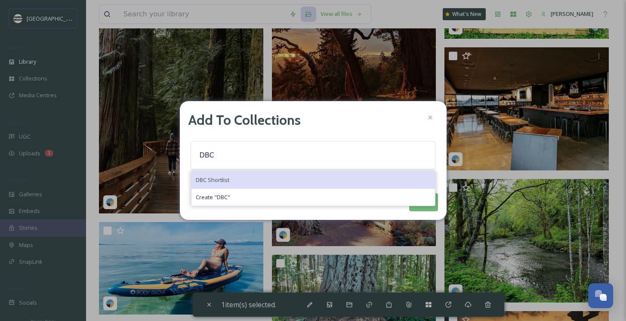
type input "DBC"
click at [206, 175] on div "DBC Shortlist" at bounding box center [312, 180] width 243 height 17
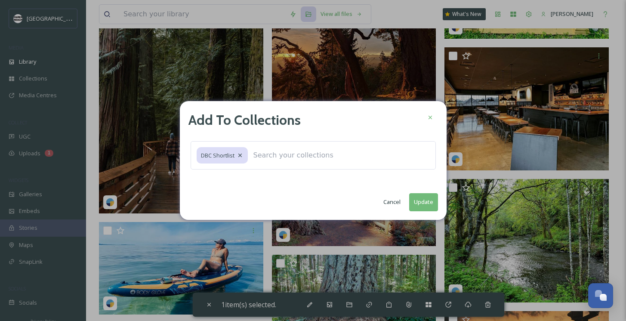
click at [422, 199] on button "Update" at bounding box center [423, 202] width 29 height 18
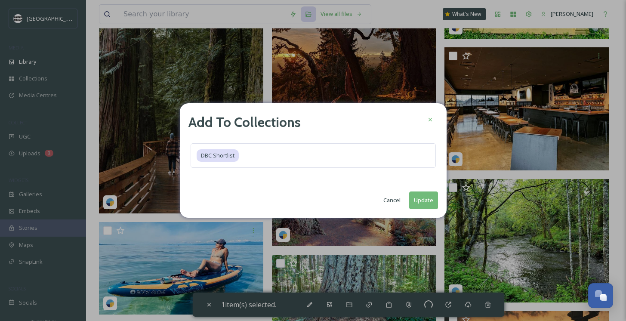
checkbox input "false"
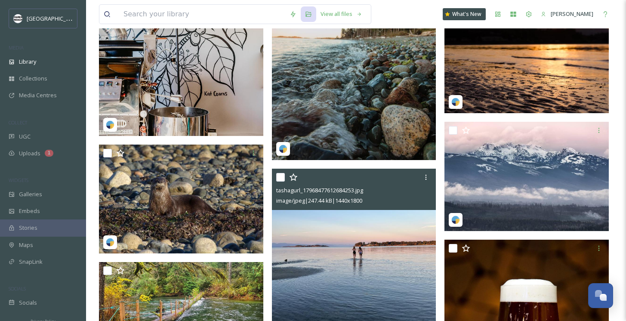
scroll to position [37591, 0]
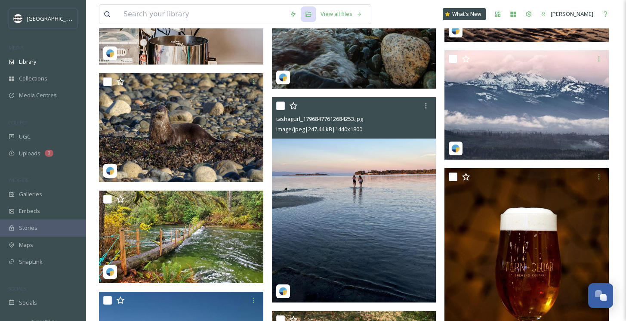
click at [335, 228] on img at bounding box center [354, 200] width 164 height 206
checkbox input "true"
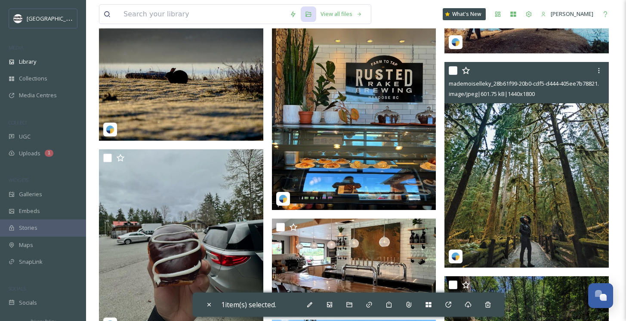
scroll to position [40278, 0]
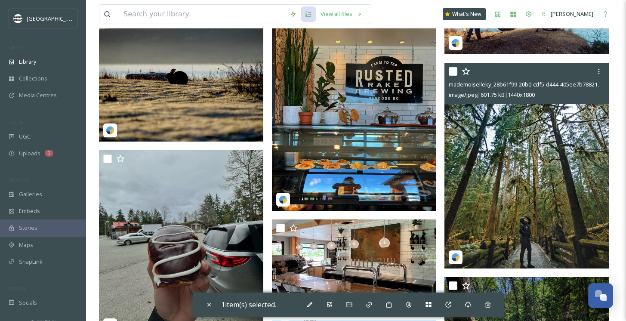
click at [451, 73] on input "checkbox" at bounding box center [453, 71] width 9 height 9
checkbox input "true"
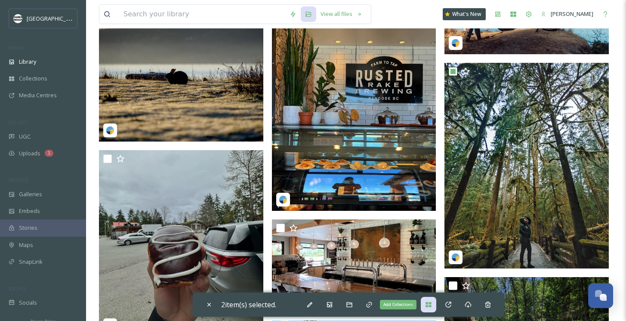
click at [432, 301] on icon at bounding box center [428, 304] width 7 height 7
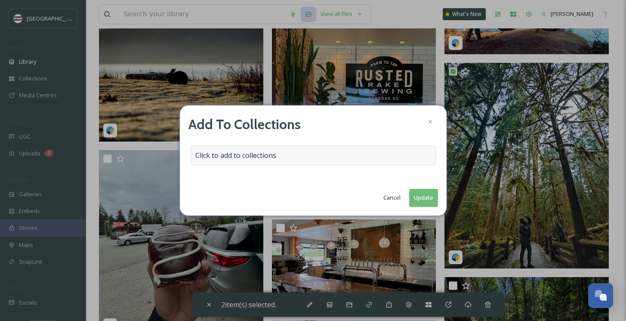
click at [277, 149] on div "Click to add to collections" at bounding box center [313, 155] width 245 height 20
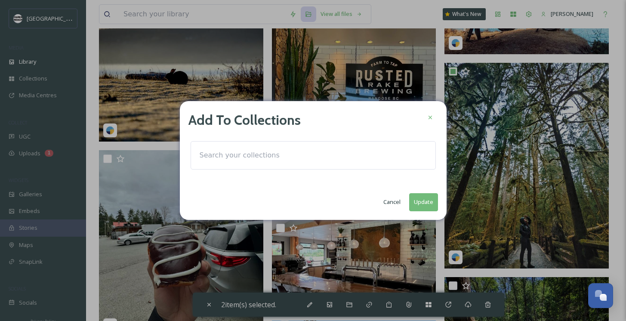
click at [247, 154] on input at bounding box center [242, 155] width 95 height 19
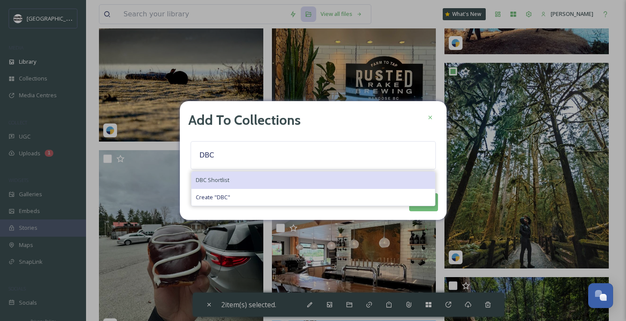
type input "DBC"
click at [225, 179] on span "DBC Shortlist" at bounding box center [213, 180] width 34 height 8
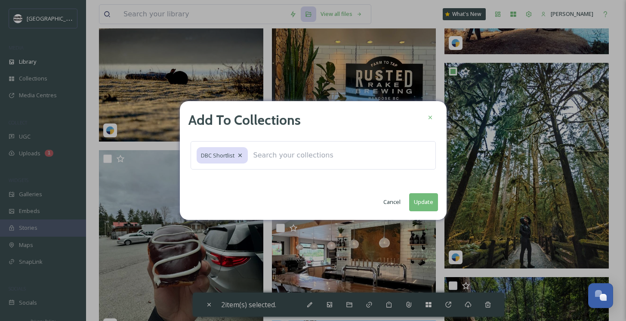
click at [425, 200] on button "Update" at bounding box center [423, 202] width 29 height 18
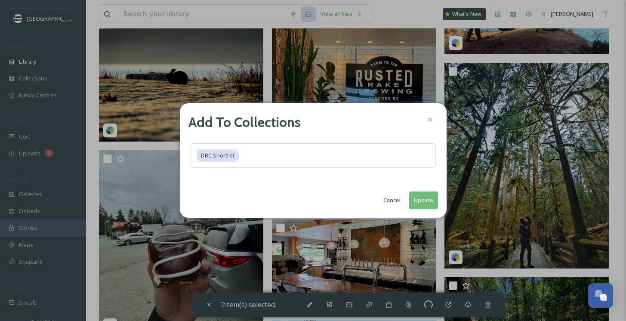
checkbox input "false"
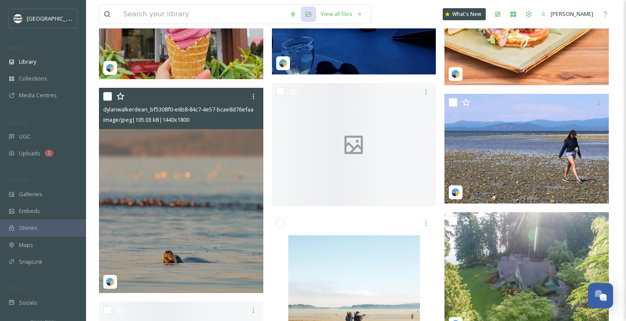
scroll to position [43976, 0]
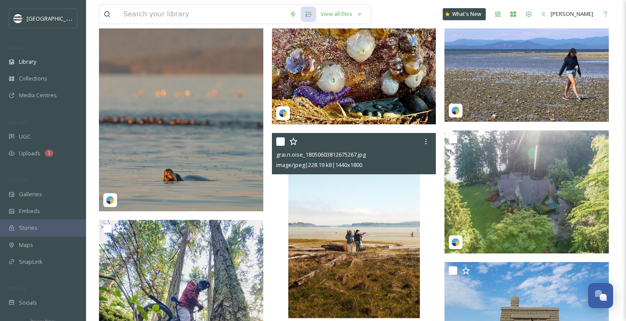
click at [279, 144] on input "checkbox" at bounding box center [280, 141] width 9 height 9
checkbox input "true"
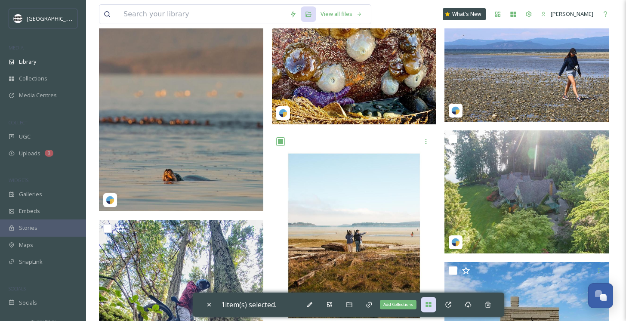
click at [429, 302] on icon at bounding box center [428, 304] width 6 height 5
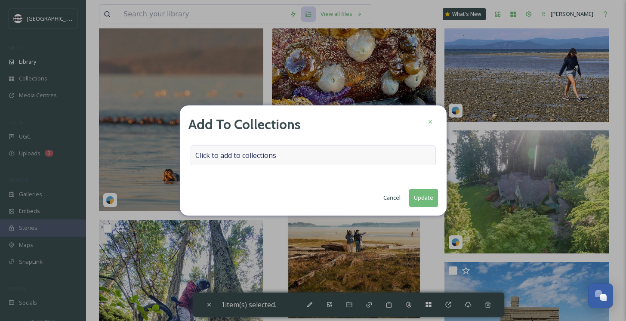
click at [231, 152] on span "Click to add to collections" at bounding box center [235, 155] width 81 height 10
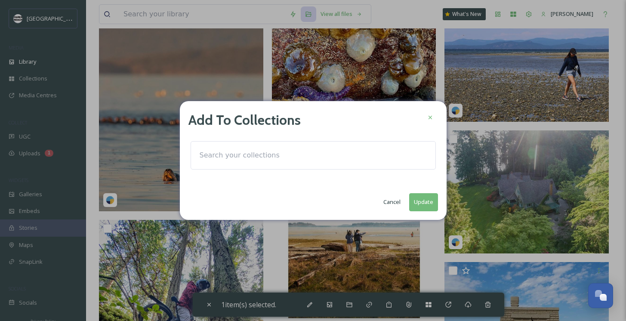
click at [220, 157] on input at bounding box center [242, 155] width 95 height 19
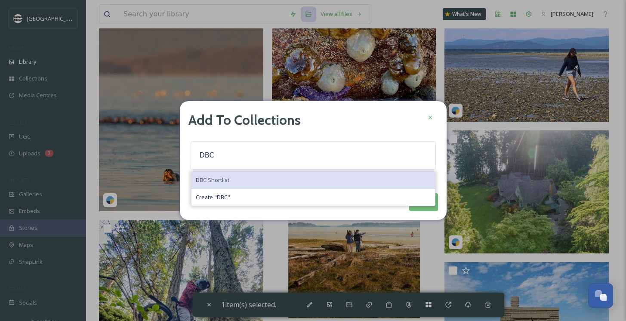
type input "DBC"
click at [248, 176] on div "DBC Shortlist" at bounding box center [312, 180] width 243 height 17
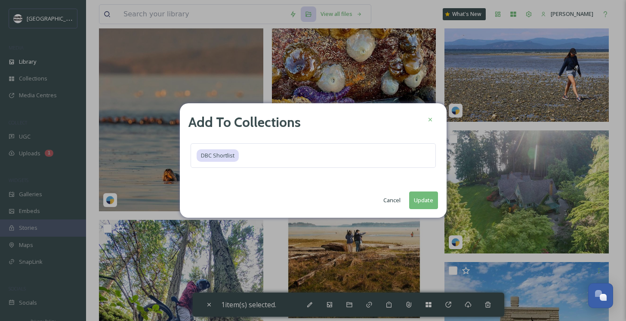
click at [428, 200] on button "Update" at bounding box center [423, 200] width 29 height 18
checkbox input "false"
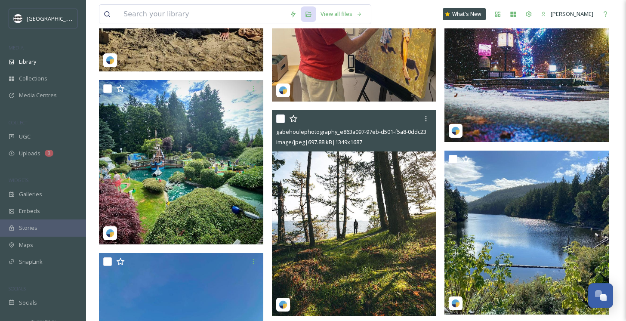
scroll to position [45829, 0]
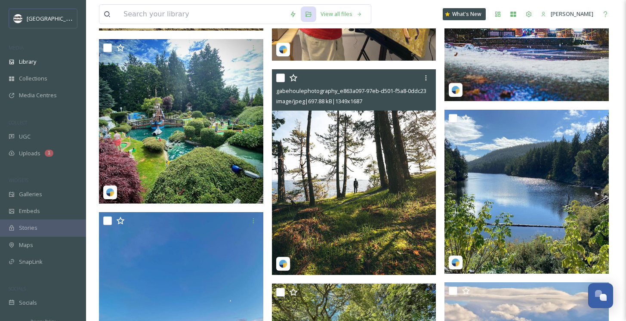
click at [279, 76] on input "checkbox" at bounding box center [280, 78] width 9 height 9
checkbox input "true"
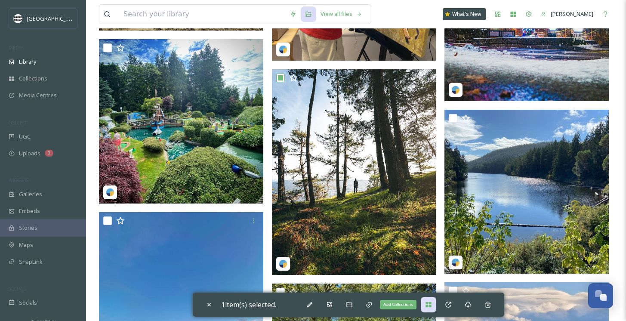
click at [429, 304] on icon at bounding box center [428, 304] width 7 height 7
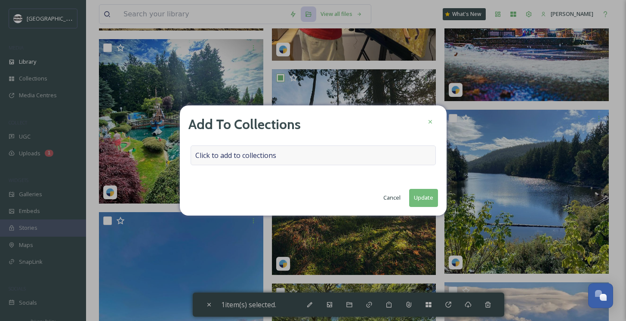
click at [242, 152] on span "Click to add to collections" at bounding box center [235, 155] width 81 height 10
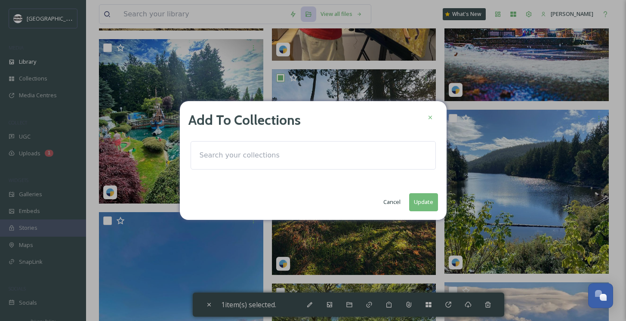
click at [242, 152] on input at bounding box center [242, 155] width 95 height 19
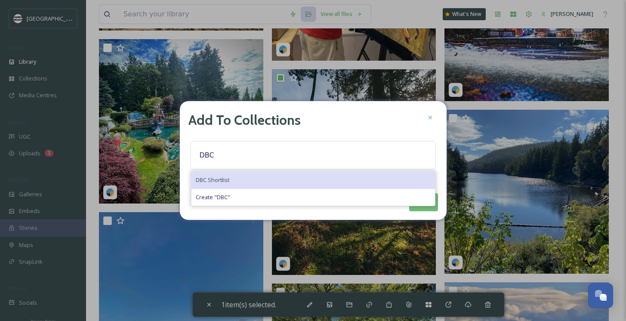
type input "DBC"
click at [234, 181] on div "DBC Shortlist" at bounding box center [312, 180] width 243 height 17
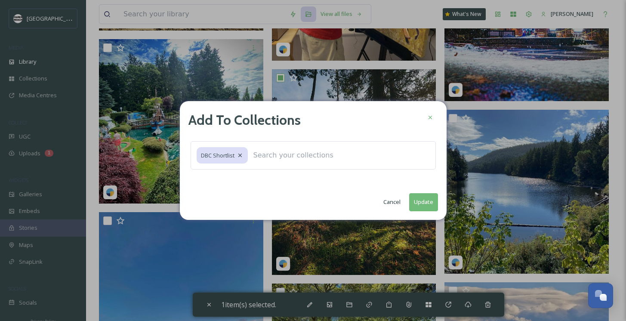
click at [427, 201] on button "Update" at bounding box center [423, 202] width 29 height 18
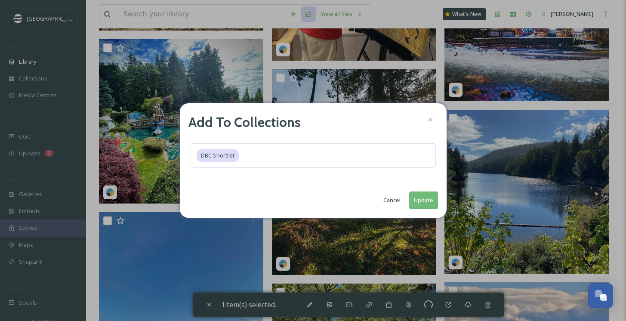
checkbox input "false"
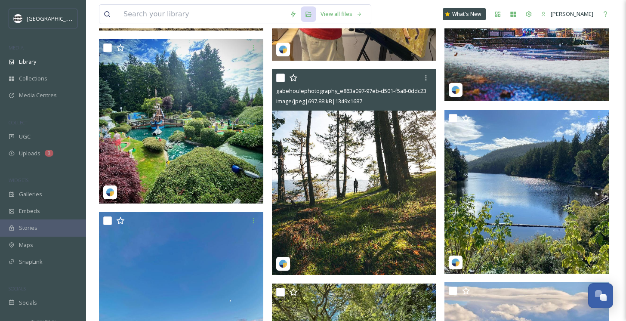
scroll to position [46004, 0]
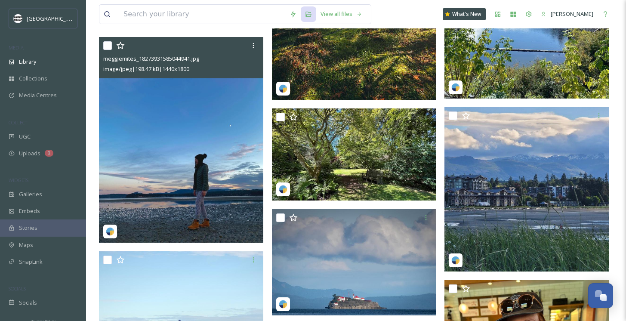
click at [203, 142] on img at bounding box center [181, 140] width 164 height 206
checkbox input "true"
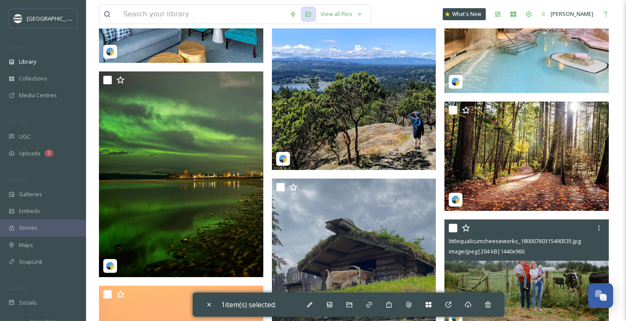
scroll to position [48738, 0]
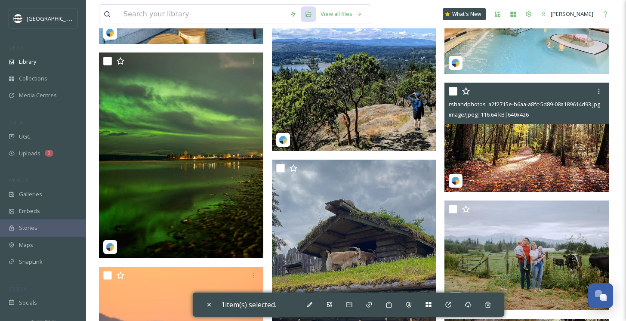
click at [525, 155] on img at bounding box center [526, 137] width 164 height 109
click at [525, 156] on img at bounding box center [526, 137] width 164 height 109
checkbox input "false"
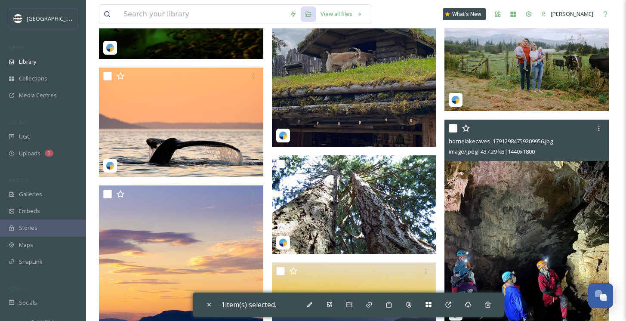
scroll to position [49099, 0]
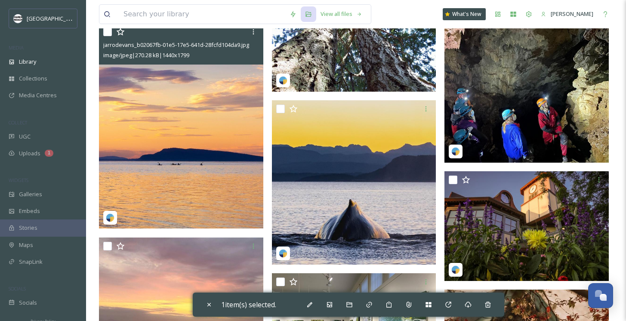
click at [193, 174] on img at bounding box center [181, 125] width 164 height 205
checkbox input "true"
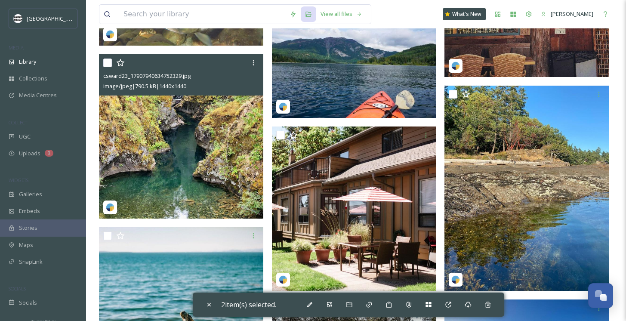
scroll to position [52858, 0]
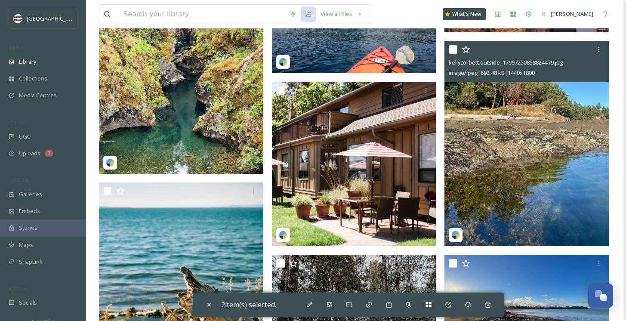
click at [511, 141] on img at bounding box center [526, 144] width 164 height 206
click at [489, 125] on img at bounding box center [526, 144] width 164 height 206
checkbox input "false"
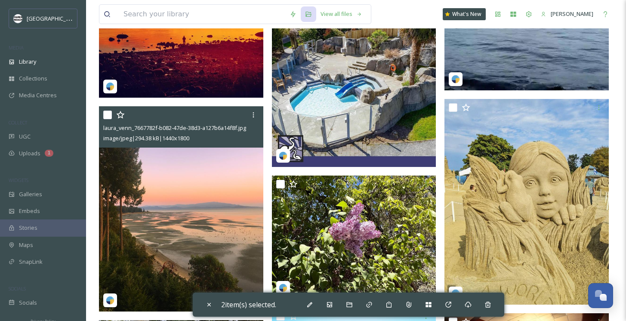
scroll to position [55327, 0]
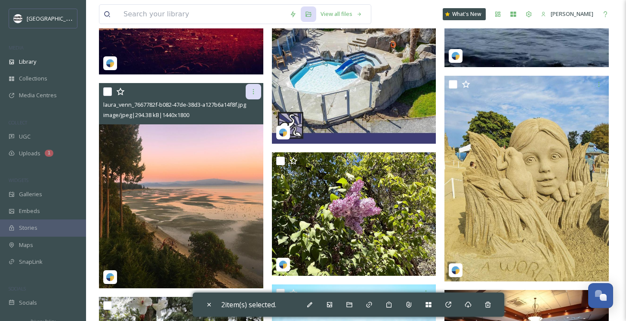
click at [251, 95] on icon at bounding box center [253, 91] width 7 height 7
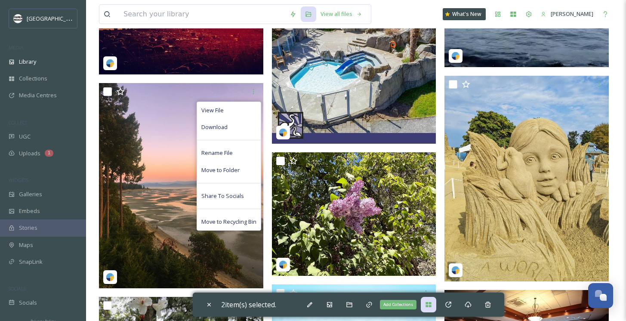
click at [432, 303] on icon at bounding box center [428, 304] width 7 height 7
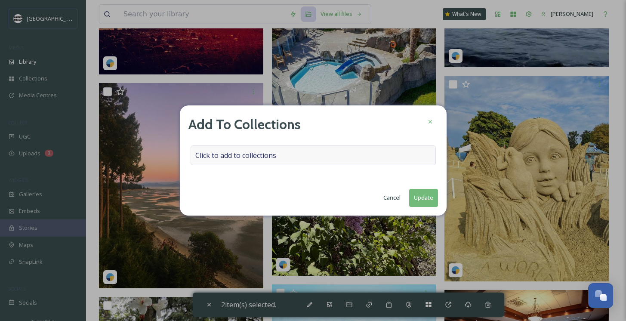
click at [268, 150] on div "Click to add to collections" at bounding box center [313, 155] width 245 height 20
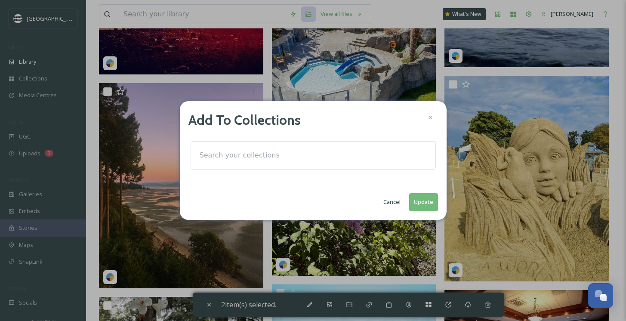
click at [253, 156] on input at bounding box center [242, 155] width 95 height 19
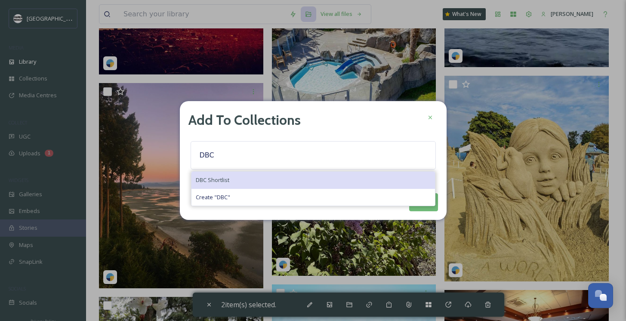
type input "DBC"
click at [212, 173] on div "DBC Shortlist" at bounding box center [312, 180] width 243 height 17
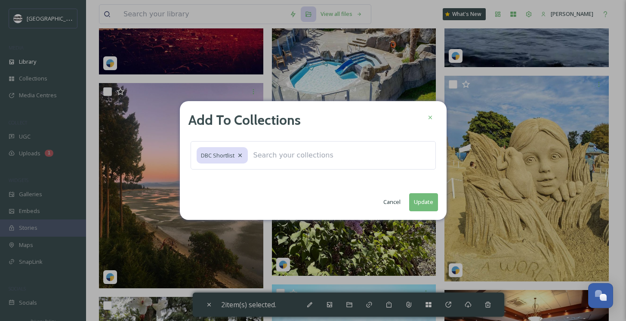
click at [424, 205] on button "Update" at bounding box center [423, 202] width 29 height 18
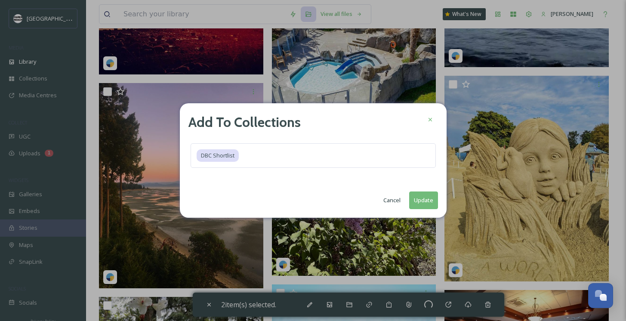
checkbox input "false"
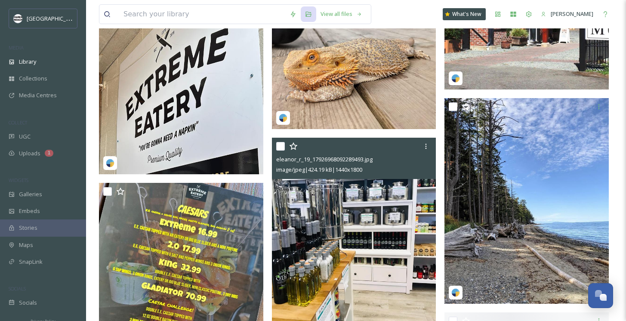
scroll to position [57497, 0]
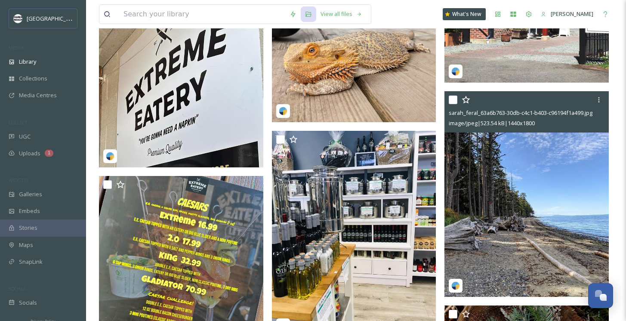
click at [452, 97] on input "checkbox" at bounding box center [453, 99] width 9 height 9
checkbox input "true"
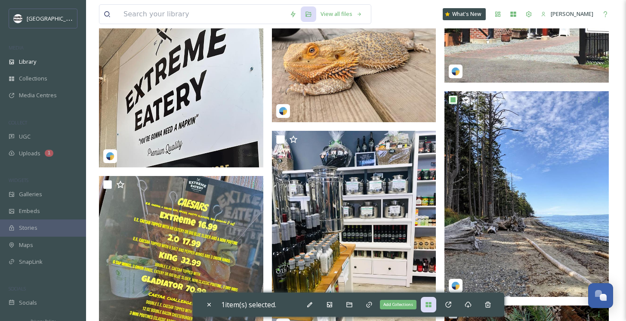
click at [427, 303] on icon at bounding box center [428, 304] width 7 height 7
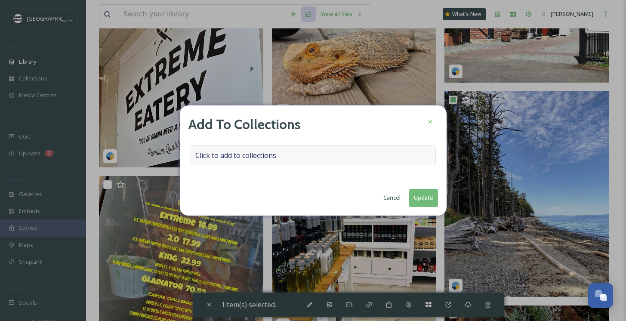
click at [255, 152] on span "Click to add to collections" at bounding box center [235, 155] width 81 height 10
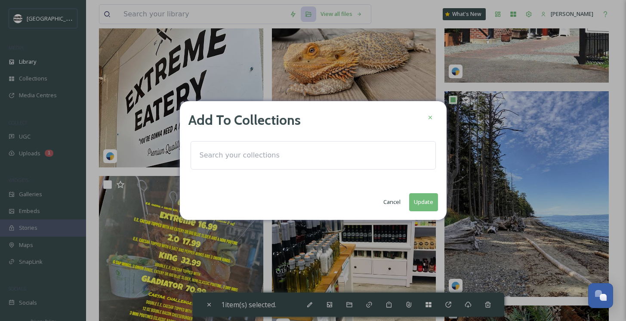
click at [252, 151] on input at bounding box center [242, 155] width 95 height 19
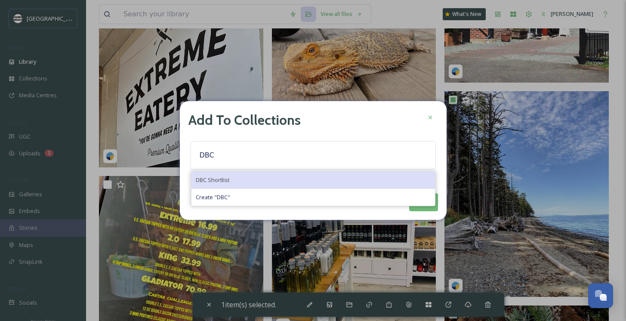
type input "DBC"
click at [225, 180] on span "DBC Shortlist" at bounding box center [213, 180] width 34 height 8
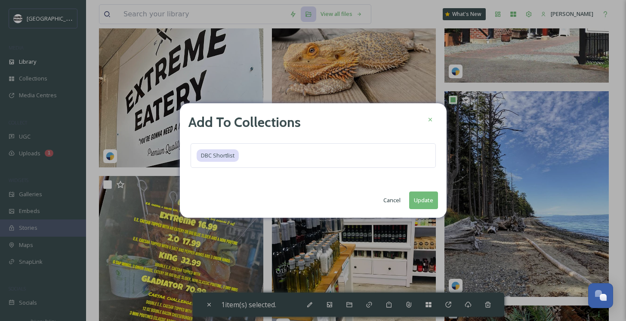
click at [423, 196] on button "Update" at bounding box center [423, 200] width 29 height 18
checkbox input "false"
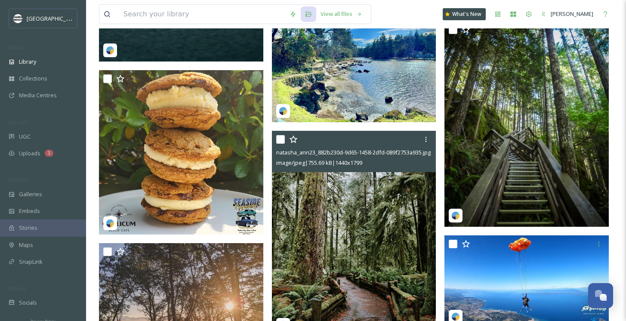
scroll to position [58291, 0]
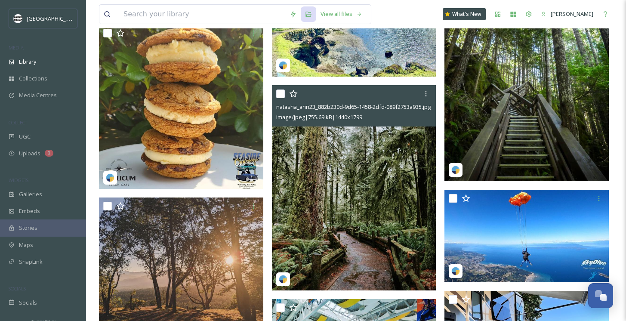
click at [283, 90] on input "checkbox" at bounding box center [280, 93] width 9 height 9
checkbox input "true"
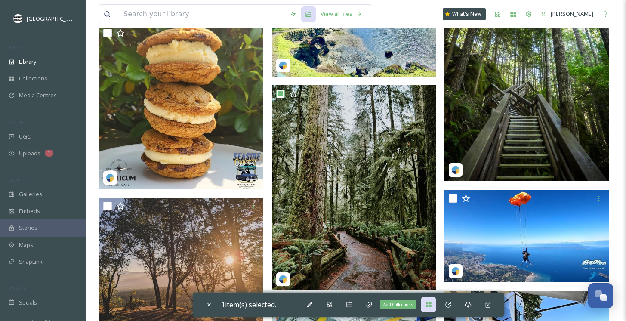
click at [428, 299] on div "Add Collections" at bounding box center [428, 304] width 15 height 15
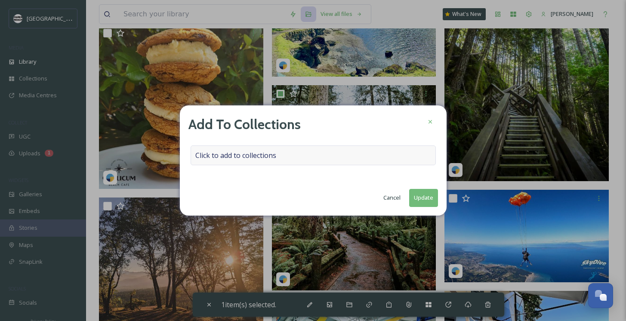
click at [275, 154] on span "Click to add to collections" at bounding box center [235, 155] width 81 height 10
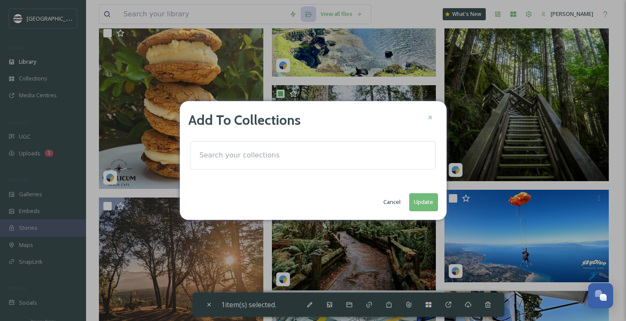
click at [275, 154] on input at bounding box center [242, 155] width 95 height 19
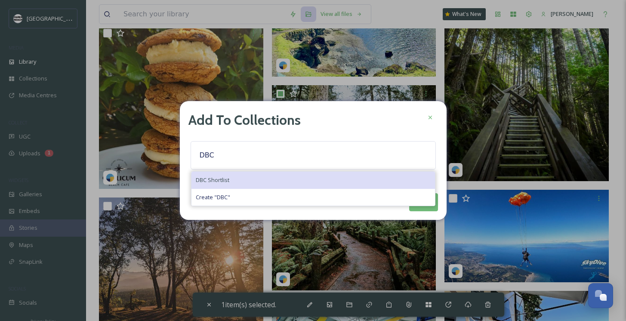
type input "DBC"
click at [239, 178] on div "DBC Shortlist" at bounding box center [312, 180] width 243 height 17
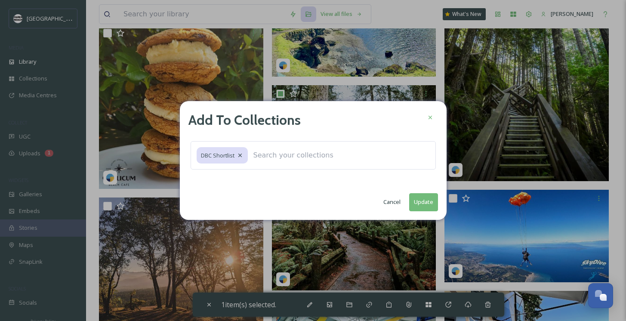
click at [427, 201] on button "Update" at bounding box center [423, 202] width 29 height 18
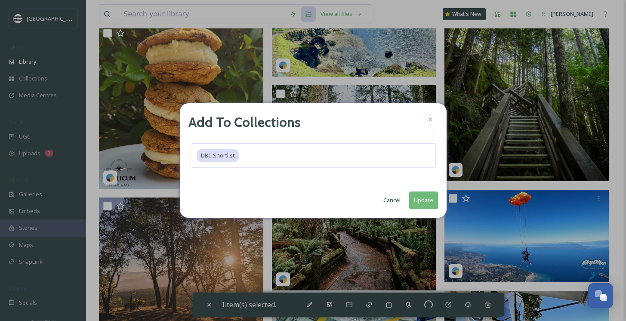
checkbox input "false"
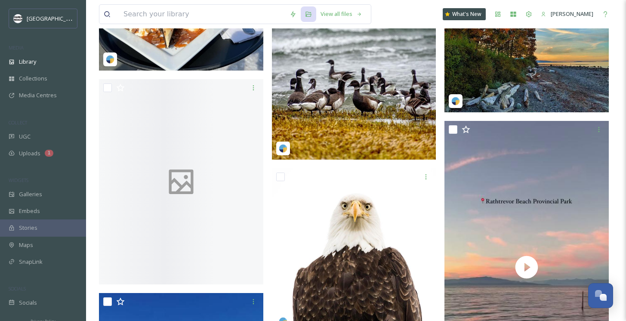
scroll to position [63694, 0]
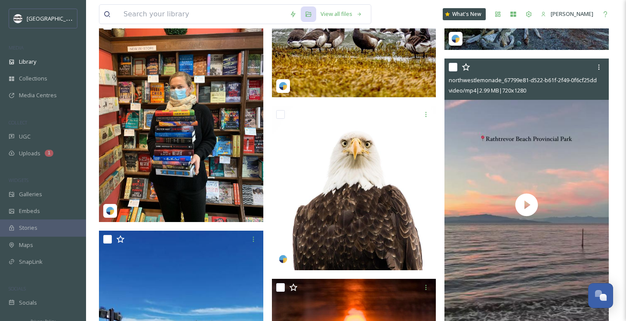
click at [453, 65] on input "checkbox" at bounding box center [453, 67] width 9 height 9
checkbox input "true"
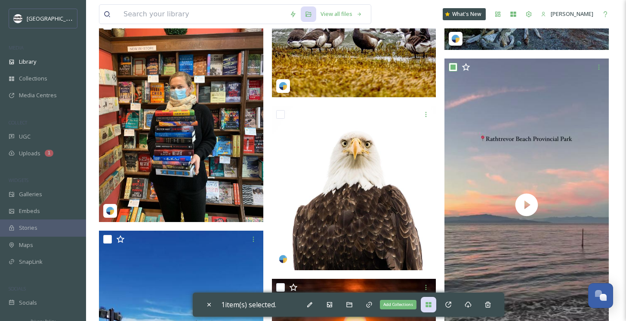
click at [432, 301] on icon at bounding box center [428, 304] width 7 height 7
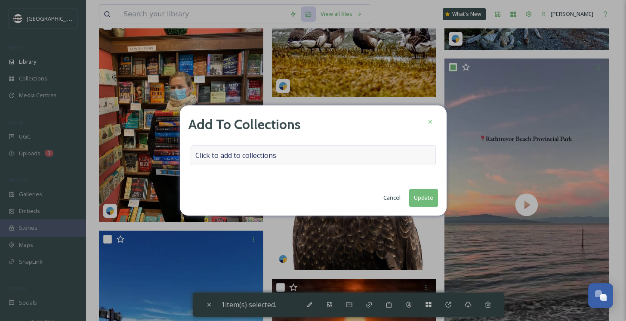
click at [285, 156] on div "Click to add to collections" at bounding box center [313, 155] width 245 height 20
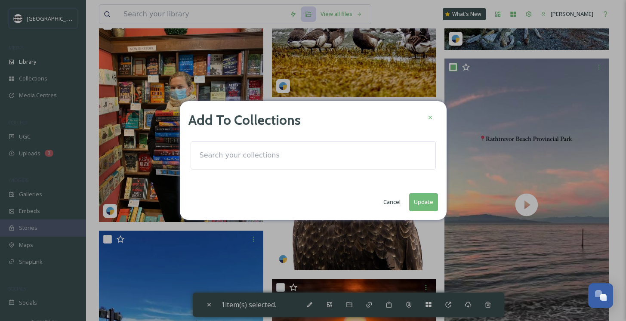
click at [255, 150] on input at bounding box center [242, 155] width 95 height 19
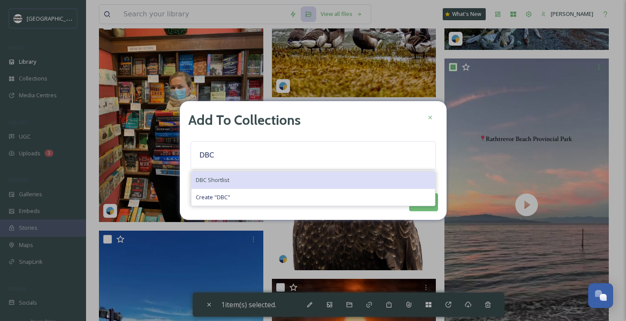
type input "DBC"
click at [214, 179] on span "DBC Shortlist" at bounding box center [213, 180] width 34 height 8
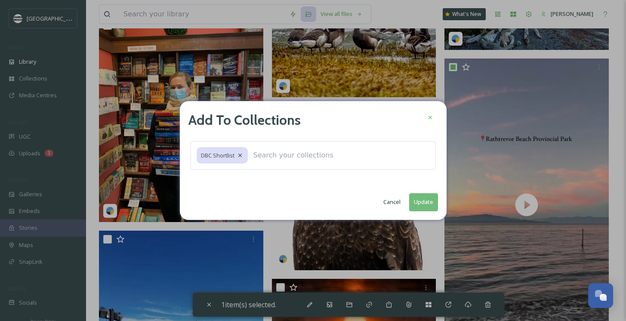
click at [424, 197] on button "Update" at bounding box center [423, 202] width 29 height 18
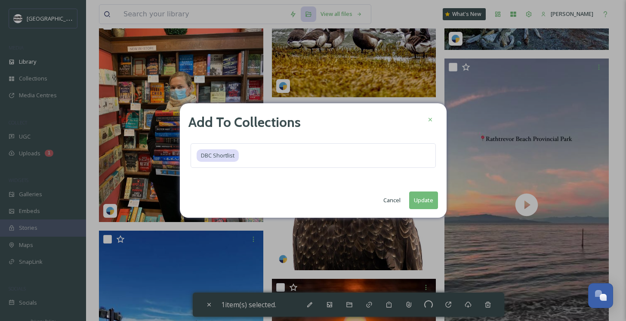
checkbox input "false"
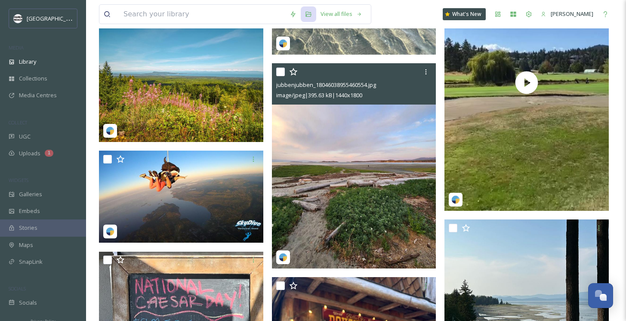
scroll to position [68613, 0]
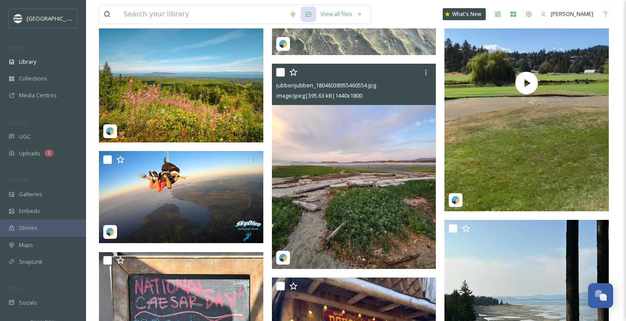
click at [277, 69] on input "checkbox" at bounding box center [280, 72] width 9 height 9
checkbox input "true"
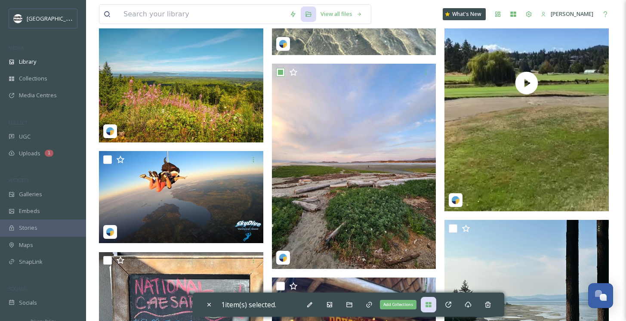
click at [434, 303] on div "Add Collections" at bounding box center [428, 304] width 15 height 15
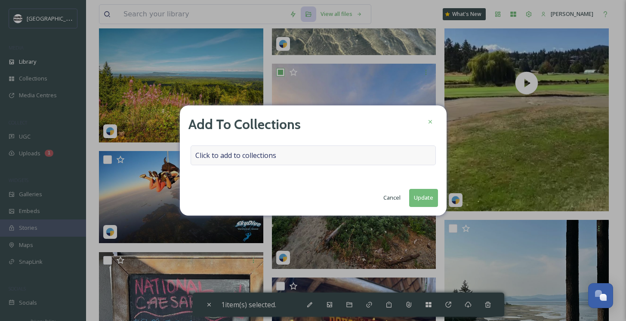
click at [262, 157] on span "Click to add to collections" at bounding box center [235, 155] width 81 height 10
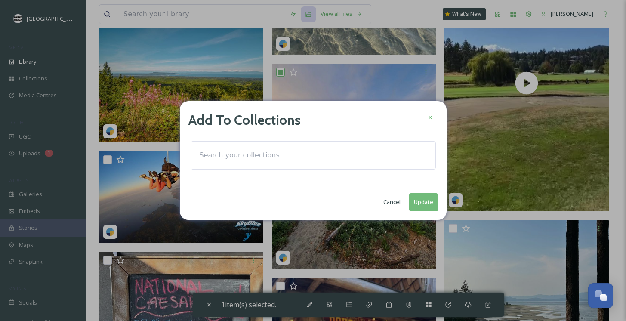
click at [256, 154] on input at bounding box center [242, 155] width 95 height 19
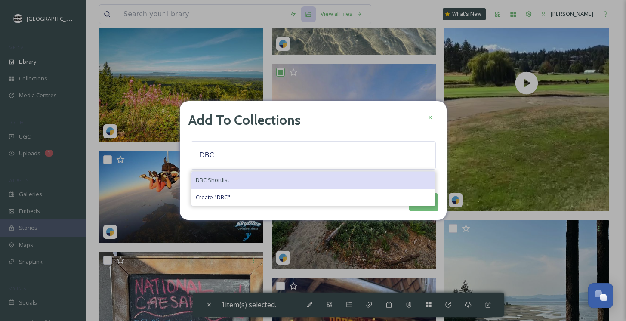
type input "DBC"
click at [245, 180] on div "DBC Shortlist" at bounding box center [312, 180] width 243 height 17
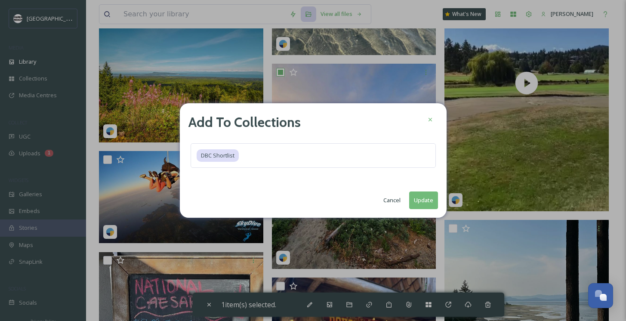
click at [421, 203] on button "Update" at bounding box center [423, 200] width 29 height 18
checkbox input "false"
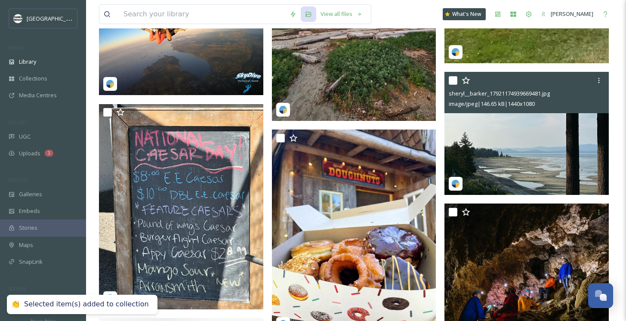
scroll to position [68769, 0]
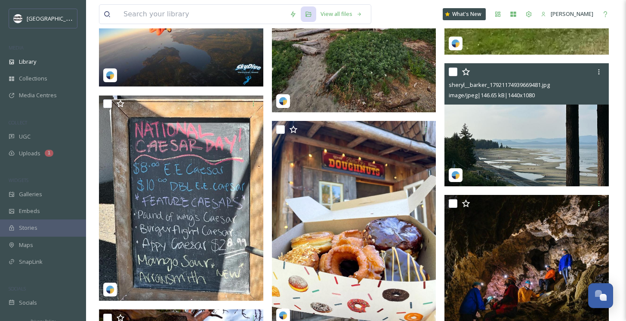
click at [453, 68] on input "checkbox" at bounding box center [453, 72] width 9 height 9
checkbox input "true"
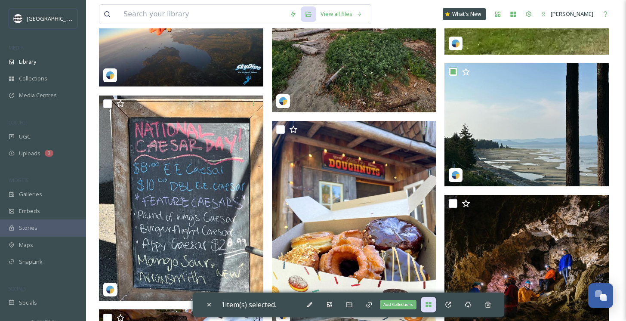
click at [429, 301] on icon at bounding box center [428, 304] width 7 height 7
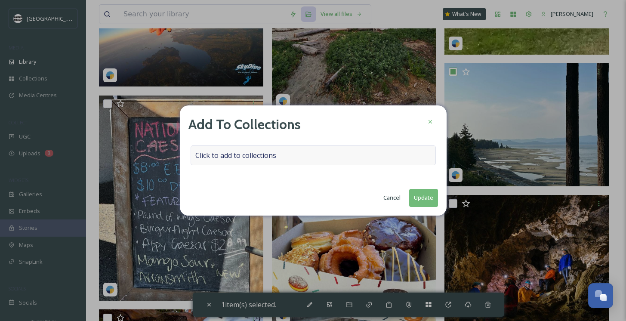
click at [298, 154] on div "Click to add to collections" at bounding box center [313, 155] width 245 height 20
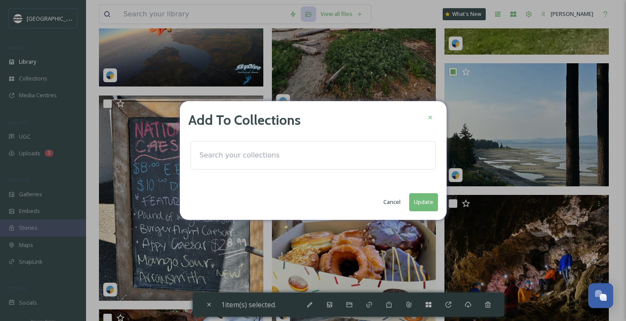
click at [275, 153] on input at bounding box center [242, 155] width 95 height 19
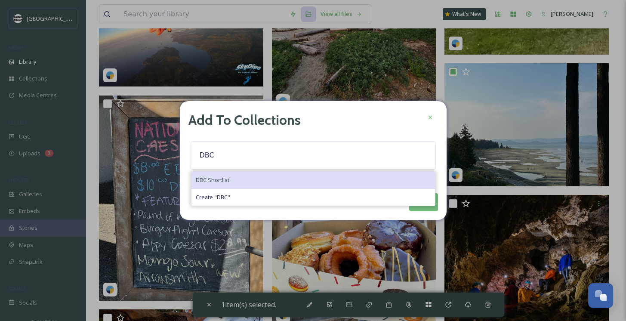
type input "DBC"
click at [231, 175] on div "DBC Shortlist" at bounding box center [312, 180] width 243 height 17
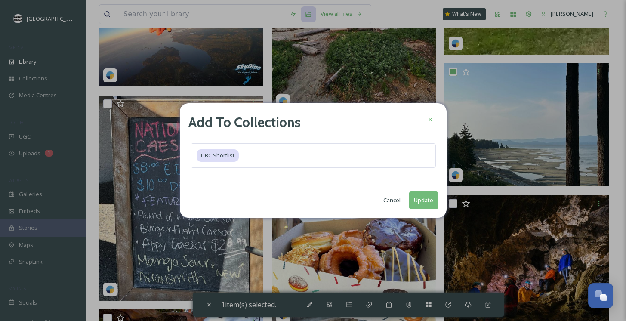
click at [427, 203] on button "Update" at bounding box center [423, 200] width 29 height 18
checkbox input "false"
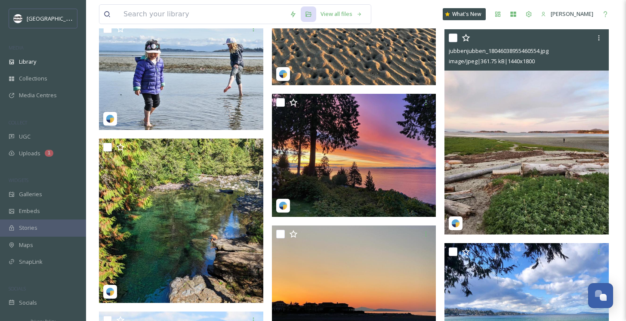
scroll to position [72815, 0]
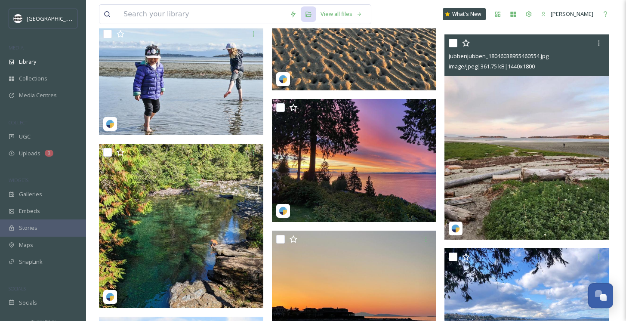
click at [450, 43] on input "checkbox" at bounding box center [453, 43] width 9 height 9
checkbox input "true"
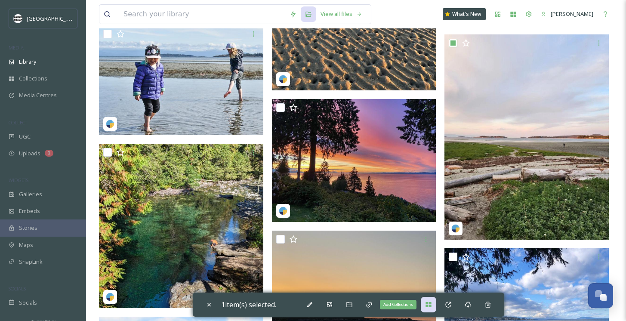
click at [432, 301] on icon at bounding box center [428, 304] width 7 height 7
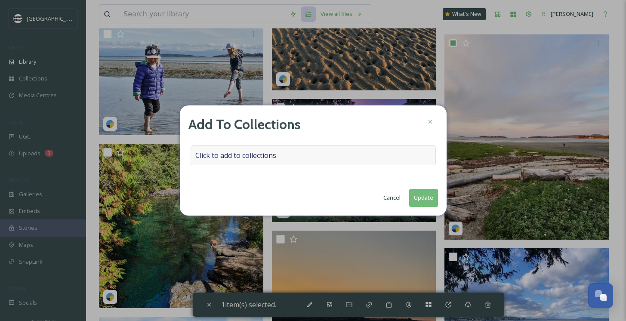
click at [268, 154] on span "Click to add to collections" at bounding box center [235, 155] width 81 height 10
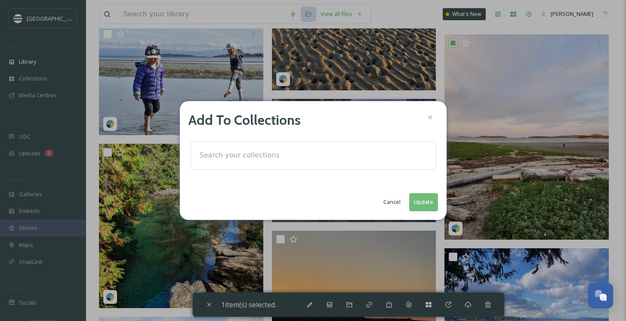
click at [256, 154] on input at bounding box center [242, 155] width 95 height 19
type input "DBC"
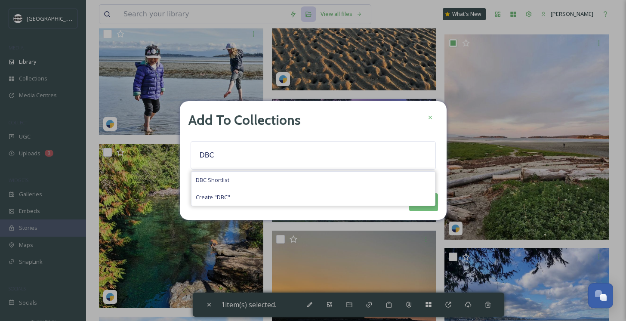
click at [207, 171] on div "Add To Collections DBC DBC Shortlist Create " DBC " Cancel Update" at bounding box center [313, 160] width 267 height 118
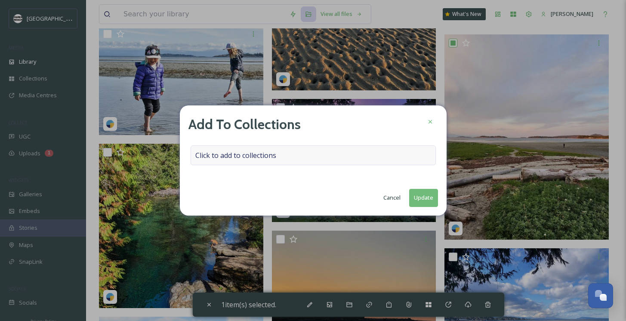
click at [210, 155] on span "Click to add to collections" at bounding box center [235, 155] width 81 height 10
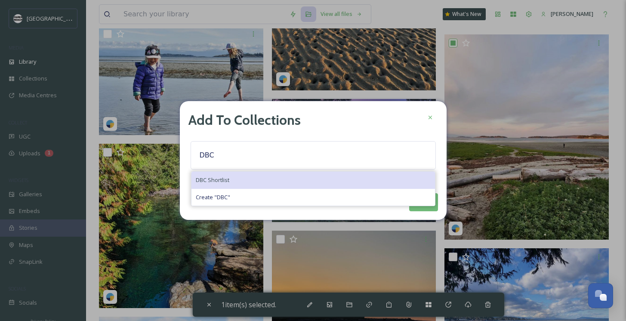
click at [211, 178] on span "DBC Shortlist" at bounding box center [213, 180] width 34 height 8
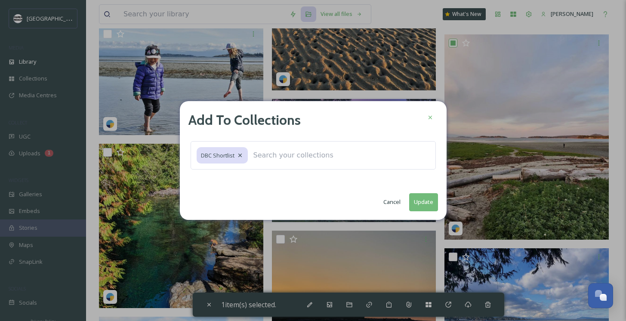
click at [420, 203] on button "Update" at bounding box center [423, 202] width 29 height 18
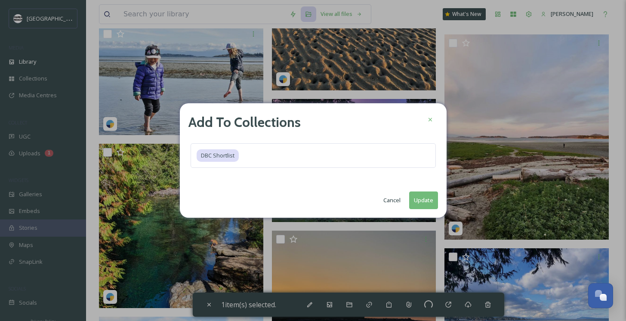
checkbox input "false"
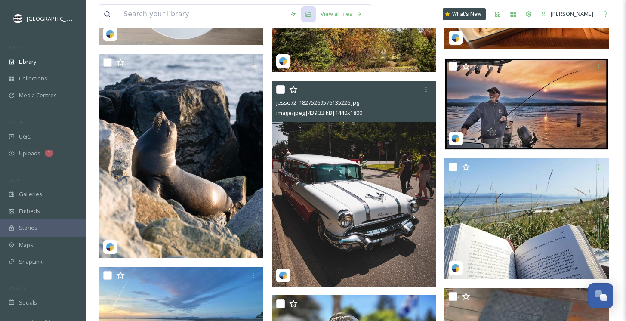
scroll to position [77279, 0]
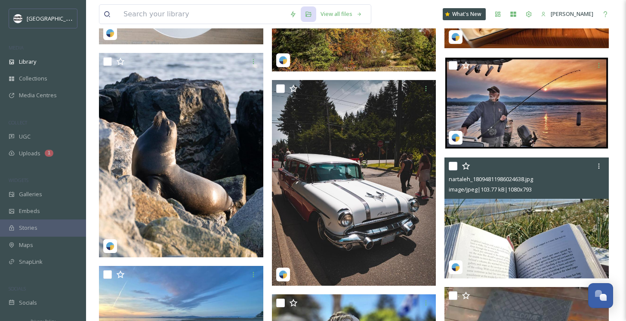
click at [452, 169] on input "checkbox" at bounding box center [453, 166] width 9 height 9
checkbox input "true"
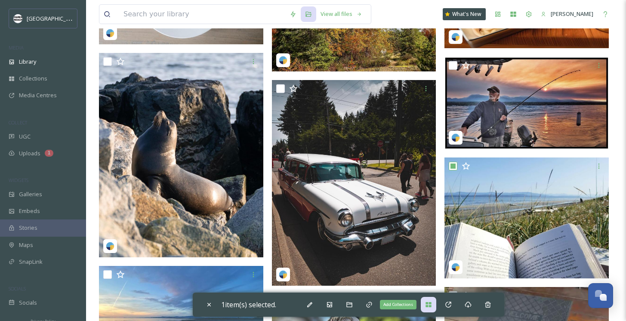
click at [434, 303] on div "Add Collections" at bounding box center [428, 304] width 15 height 15
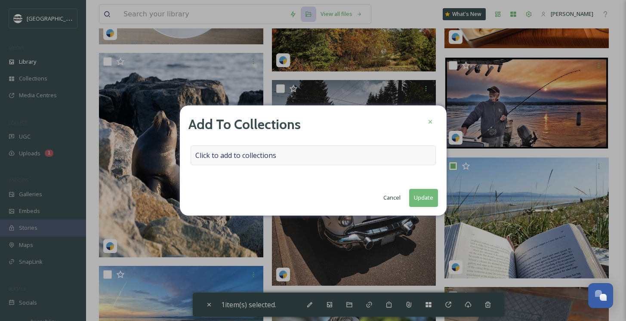
click at [280, 157] on div "Click to add to collections" at bounding box center [313, 155] width 245 height 20
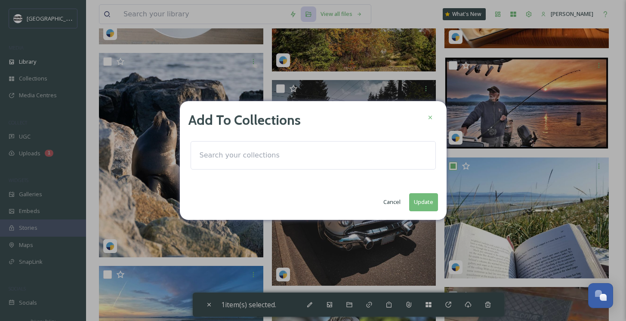
click at [255, 147] on input at bounding box center [242, 155] width 95 height 19
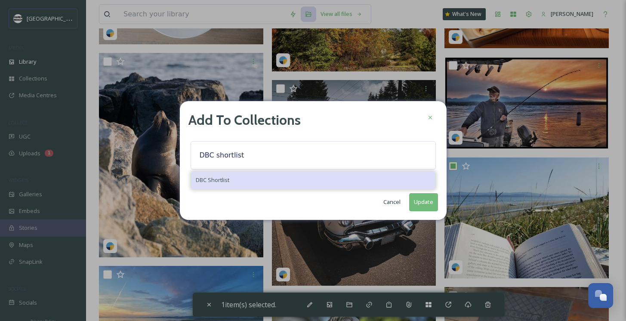
type input "DBC shortlist"
click at [212, 177] on span "DBC Shortlist" at bounding box center [213, 180] width 34 height 8
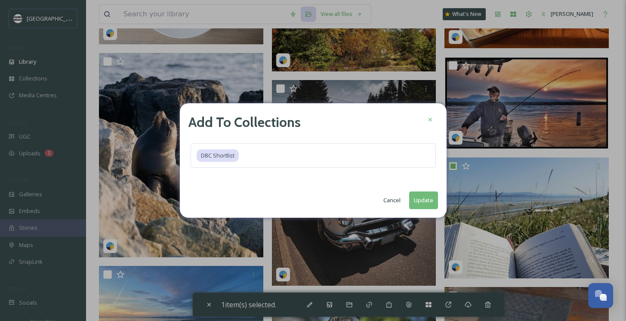
click at [423, 201] on button "Update" at bounding box center [423, 200] width 29 height 18
checkbox input "false"
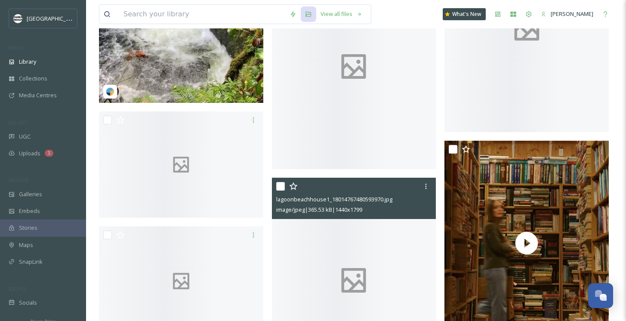
scroll to position [82354, 0]
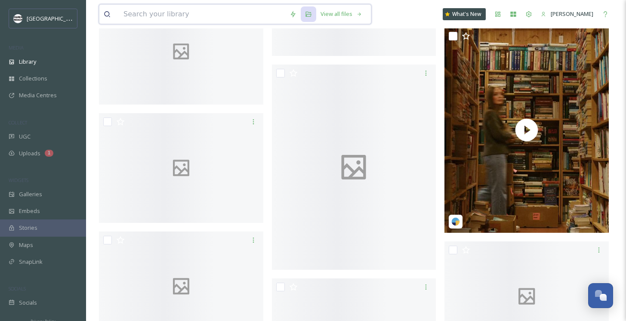
click at [133, 14] on input at bounding box center [202, 14] width 166 height 19
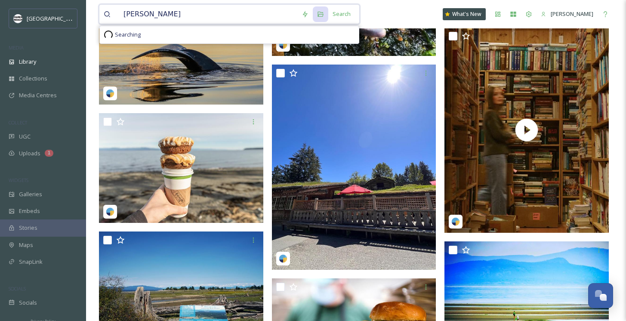
scroll to position [82400, 0]
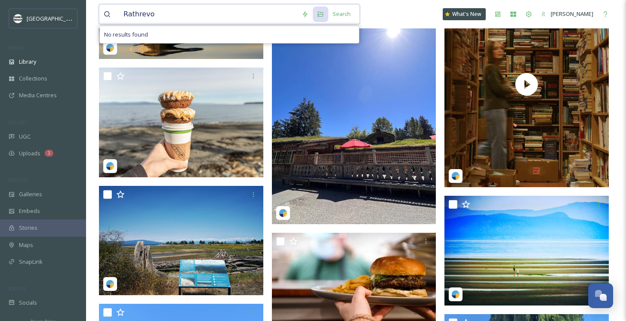
type input "Rathrevor"
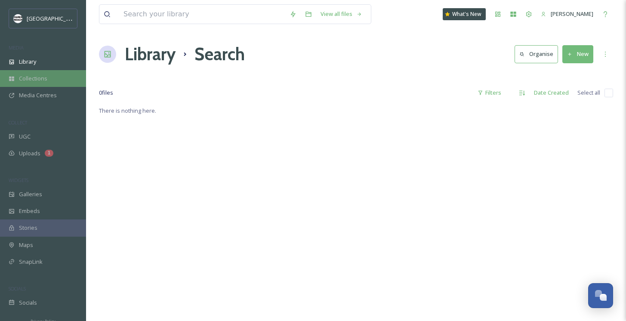
click at [46, 73] on div "Collections" at bounding box center [43, 78] width 86 height 17
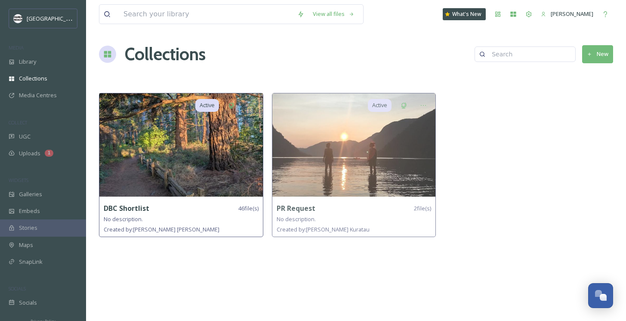
click at [185, 178] on img at bounding box center [180, 144] width 163 height 103
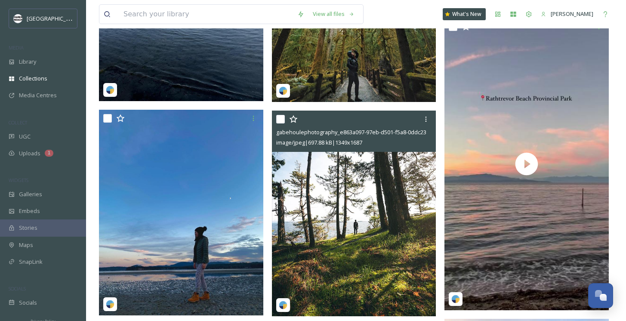
scroll to position [2531, 0]
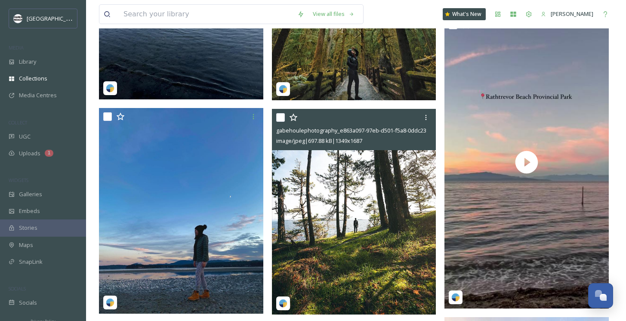
click at [379, 242] on img at bounding box center [354, 212] width 164 height 206
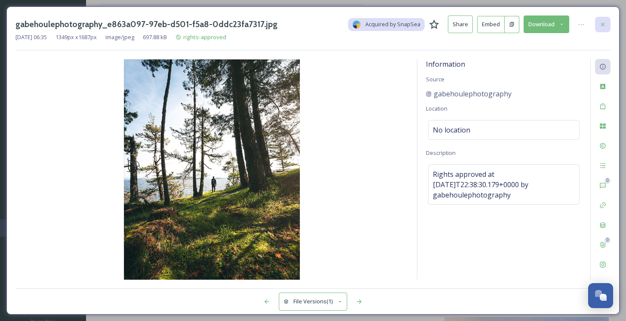
click at [603, 19] on div at bounding box center [602, 24] width 15 height 15
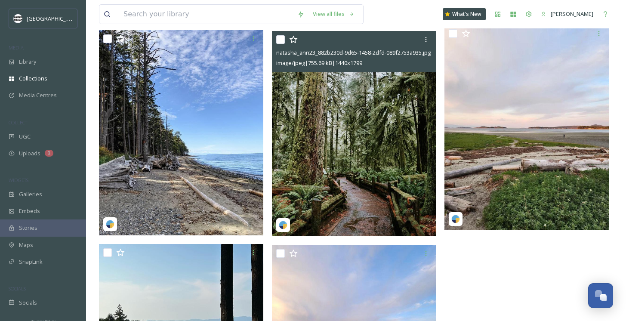
scroll to position [2823, 0]
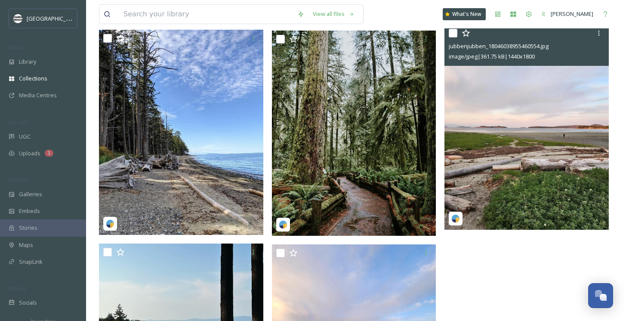
click at [532, 169] on img at bounding box center [526, 128] width 164 height 206
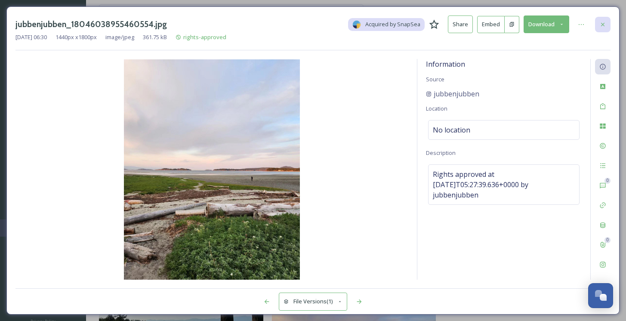
click at [605, 20] on div at bounding box center [602, 24] width 15 height 15
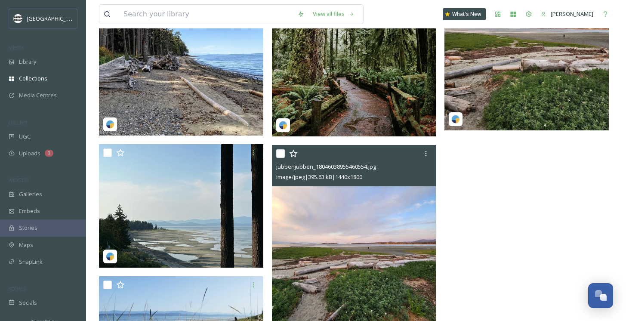
scroll to position [3002, 0]
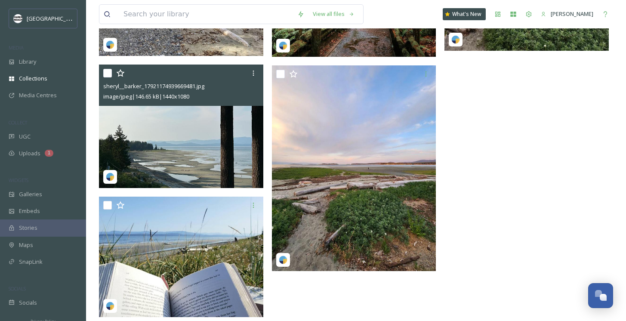
click at [159, 125] on img at bounding box center [181, 126] width 164 height 123
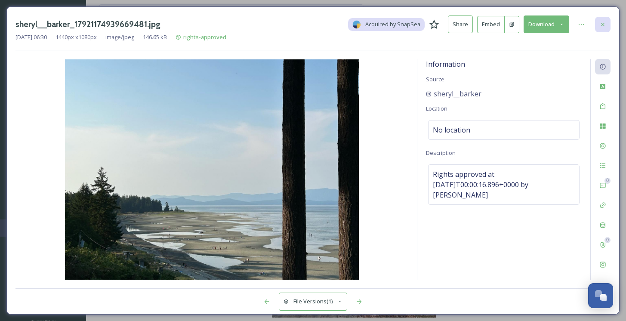
click at [603, 27] on icon at bounding box center [602, 24] width 7 height 7
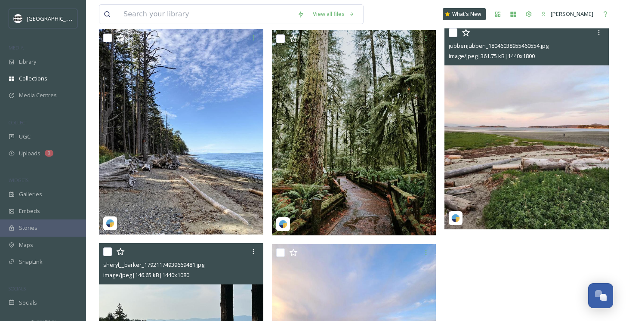
scroll to position [2962, 0]
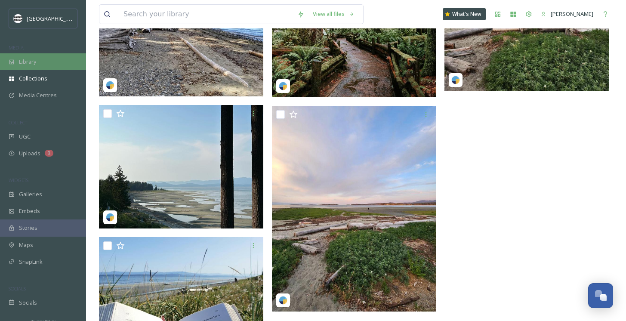
click at [25, 58] on span "Library" at bounding box center [27, 62] width 17 height 8
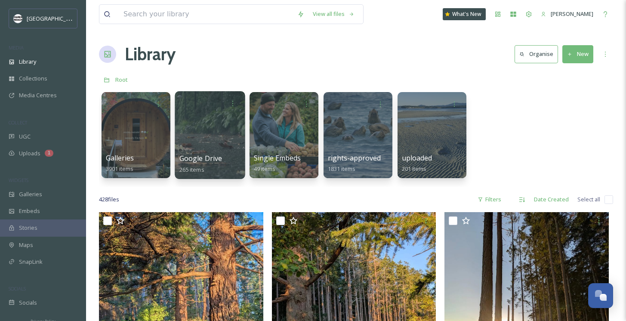
click at [185, 131] on div at bounding box center [210, 135] width 70 height 88
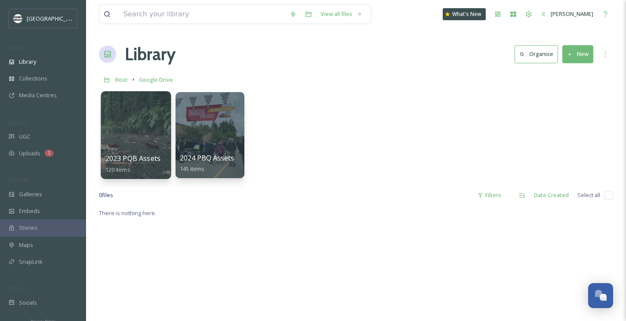
click at [148, 133] on div at bounding box center [136, 135] width 70 height 88
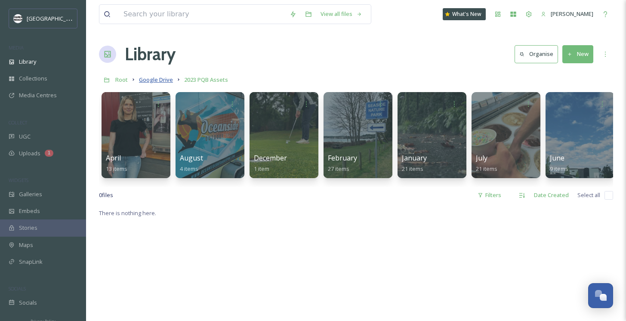
click at [144, 78] on span "Google Drive" at bounding box center [156, 80] width 34 height 8
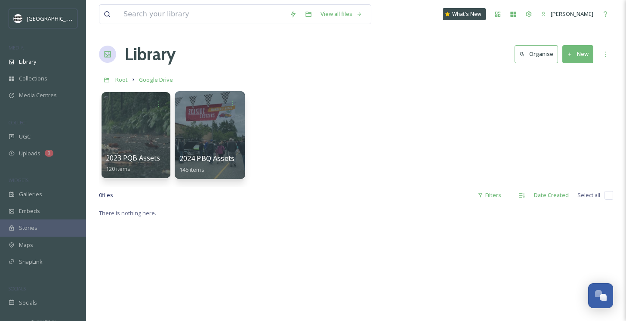
click at [237, 123] on div at bounding box center [210, 135] width 70 height 88
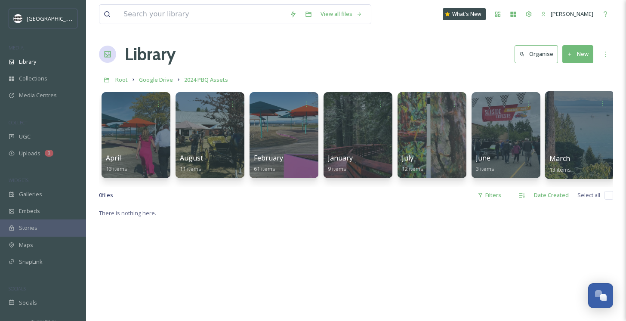
click at [568, 140] on div at bounding box center [579, 135] width 70 height 88
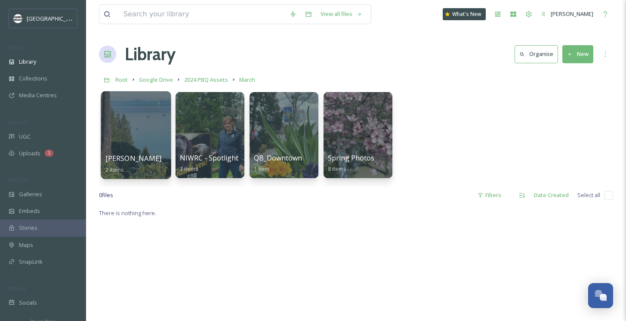
click at [137, 142] on div at bounding box center [136, 135] width 70 height 88
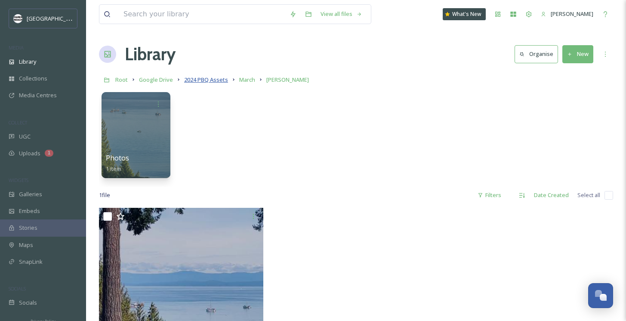
click at [199, 79] on span "2024 PBQ Assets" at bounding box center [206, 80] width 44 height 8
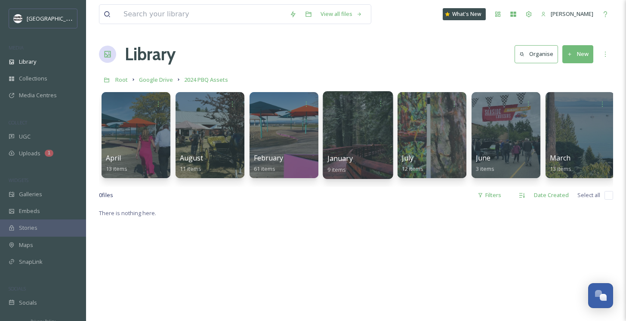
click at [346, 128] on div at bounding box center [358, 135] width 70 height 88
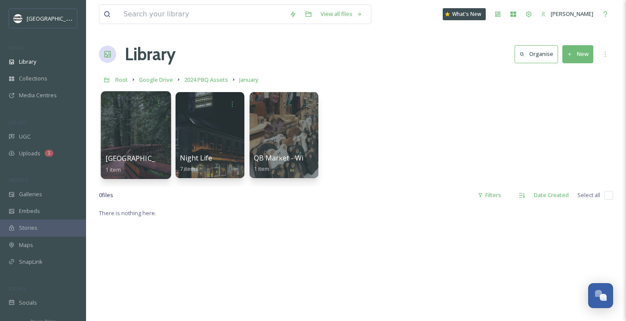
click at [126, 120] on div at bounding box center [136, 135] width 70 height 88
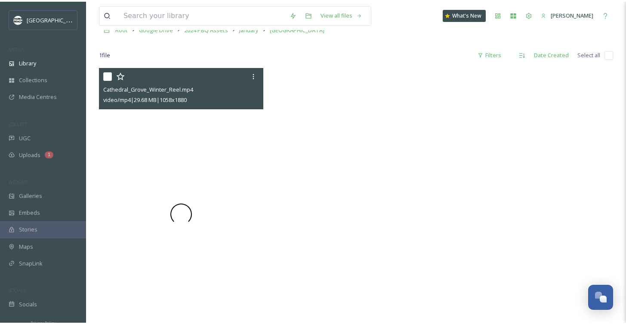
scroll to position [100, 0]
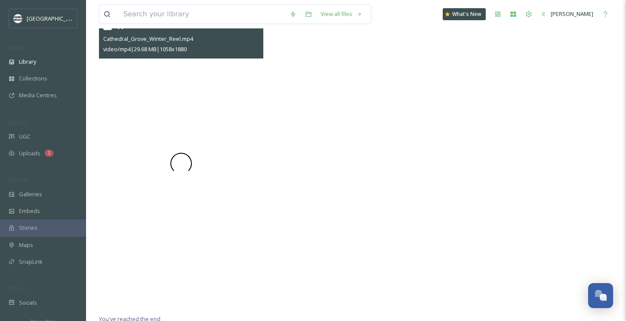
click at [160, 227] on div at bounding box center [181, 163] width 164 height 292
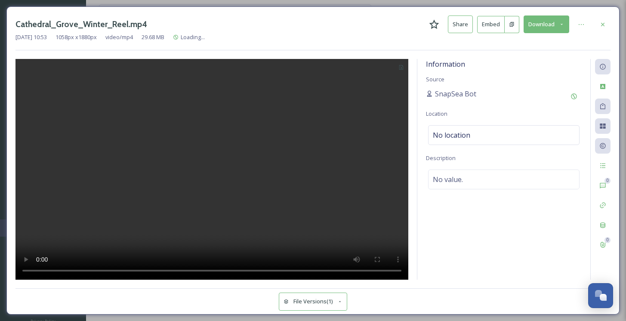
click at [160, 227] on video at bounding box center [211, 169] width 393 height 221
click at [563, 23] on icon at bounding box center [562, 25] width 6 height 6
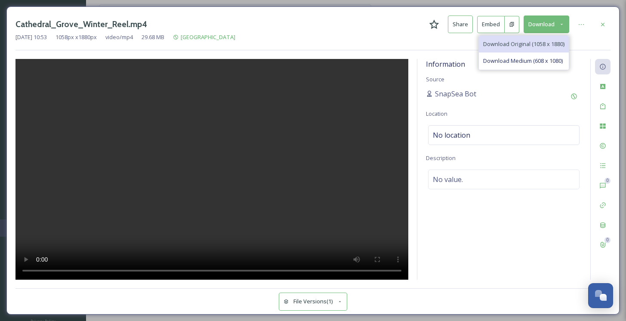
click at [542, 41] on span "Download Original (1058 x 1880)" at bounding box center [523, 44] width 81 height 8
